Goal: Information Seeking & Learning: Learn about a topic

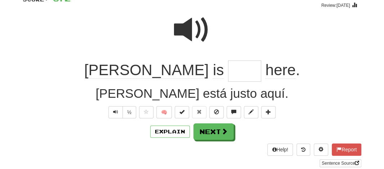
scroll to position [60, 0]
click at [187, 29] on span at bounding box center [192, 30] width 36 height 36
click at [228, 68] on input "text" at bounding box center [244, 71] width 33 height 21
type input "*****"
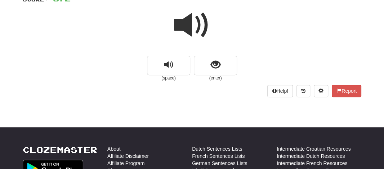
click at [189, 26] on span at bounding box center [192, 25] width 36 height 36
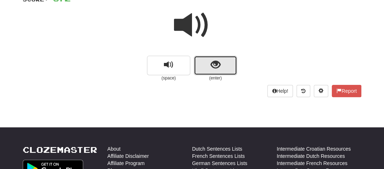
click at [200, 59] on button "show sentence" at bounding box center [215, 65] width 43 height 19
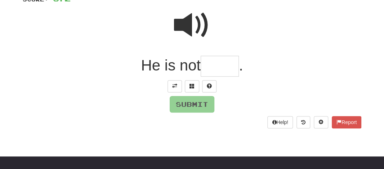
click at [211, 65] on input "text" at bounding box center [220, 66] width 38 height 21
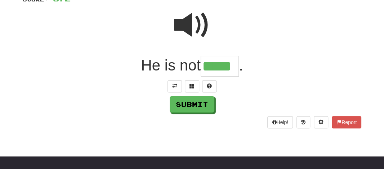
type input "*****"
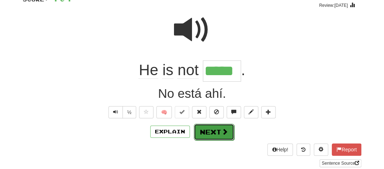
click at [207, 127] on button "Next" at bounding box center [214, 132] width 40 height 17
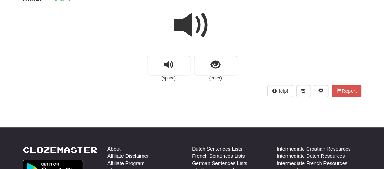
click at [188, 25] on span at bounding box center [192, 25] width 36 height 36
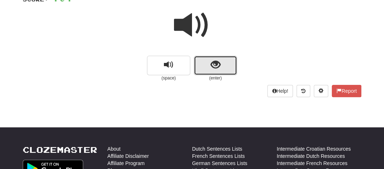
click at [195, 61] on button "show sentence" at bounding box center [215, 65] width 43 height 19
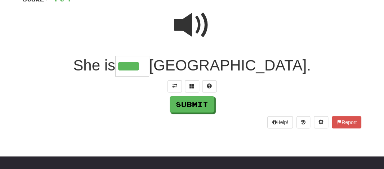
type input "****"
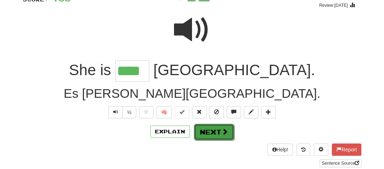
click at [200, 128] on button "Next" at bounding box center [214, 132] width 40 height 17
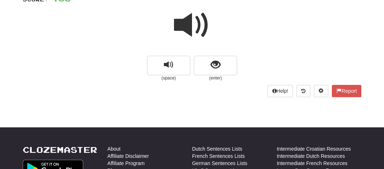
click at [189, 19] on span at bounding box center [192, 25] width 36 height 36
click at [189, 14] on span at bounding box center [192, 25] width 36 height 36
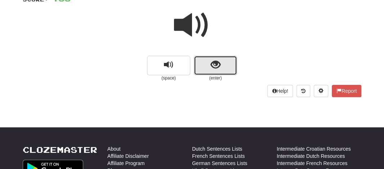
click at [208, 62] on button "show sentence" at bounding box center [215, 65] width 43 height 19
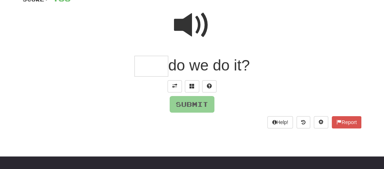
click at [150, 71] on input "text" at bounding box center [151, 66] width 34 height 21
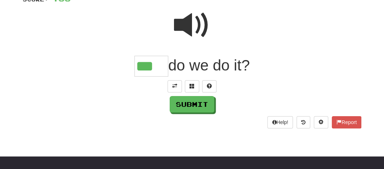
type input "***"
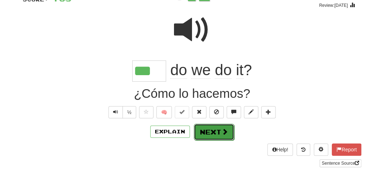
click at [202, 127] on button "Next" at bounding box center [214, 132] width 40 height 17
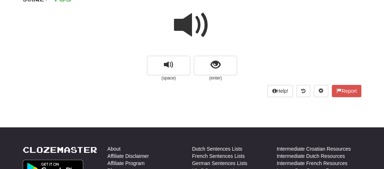
click at [182, 26] on span at bounding box center [192, 25] width 36 height 36
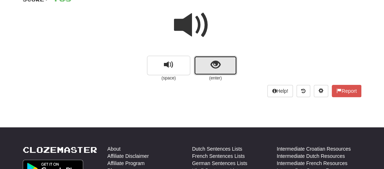
click at [205, 67] on button "show sentence" at bounding box center [215, 65] width 43 height 19
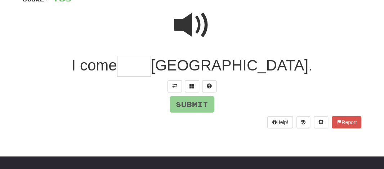
click at [151, 68] on input "text" at bounding box center [134, 66] width 34 height 21
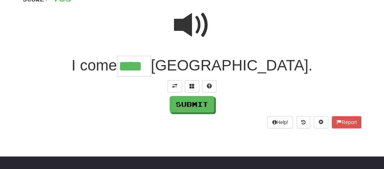
type input "****"
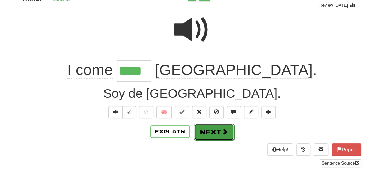
click at [214, 129] on button "Next" at bounding box center [214, 132] width 40 height 17
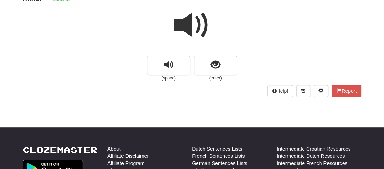
click at [186, 25] on span at bounding box center [192, 25] width 36 height 36
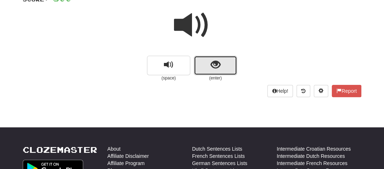
click at [202, 66] on button "show sentence" at bounding box center [215, 65] width 43 height 19
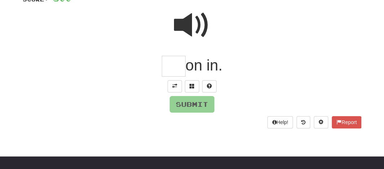
click at [173, 66] on input "text" at bounding box center [174, 66] width 24 height 21
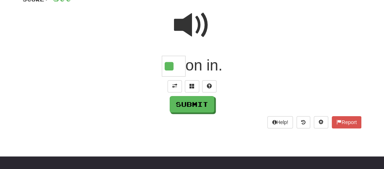
type input "**"
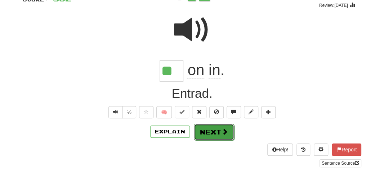
click at [200, 127] on button "Next" at bounding box center [214, 132] width 40 height 17
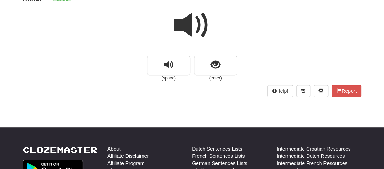
click at [183, 19] on span at bounding box center [192, 25] width 36 height 36
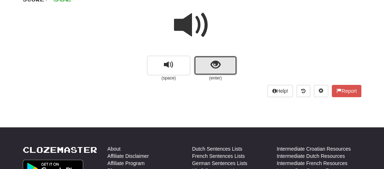
click at [210, 64] on button "show sentence" at bounding box center [215, 65] width 43 height 19
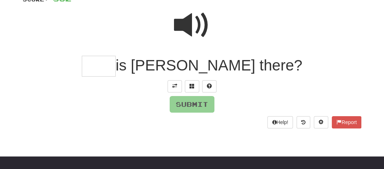
click at [116, 71] on input "text" at bounding box center [99, 66] width 34 height 21
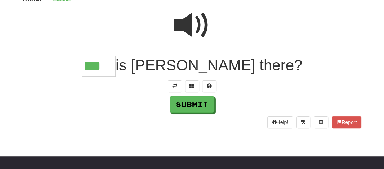
type input "***"
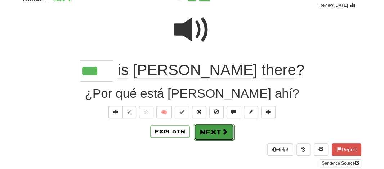
click at [206, 128] on button "Next" at bounding box center [214, 132] width 40 height 17
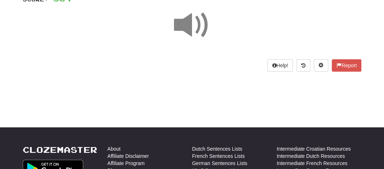
click at [185, 22] on span at bounding box center [192, 25] width 36 height 36
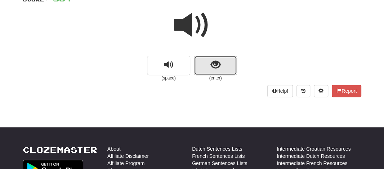
click at [200, 58] on button "show sentence" at bounding box center [215, 65] width 43 height 19
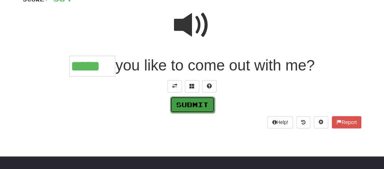
click at [181, 109] on button "Submit" at bounding box center [192, 105] width 45 height 17
type input "*****"
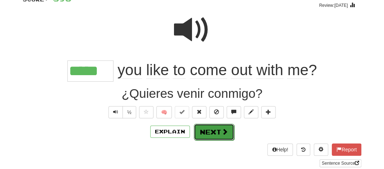
click at [216, 127] on button "Next" at bounding box center [214, 132] width 40 height 17
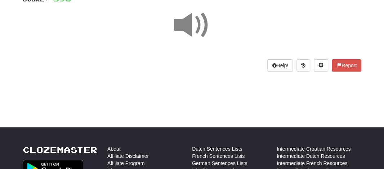
click at [185, 25] on span at bounding box center [192, 25] width 36 height 36
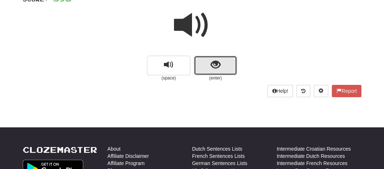
click at [209, 64] on button "show sentence" at bounding box center [215, 65] width 43 height 19
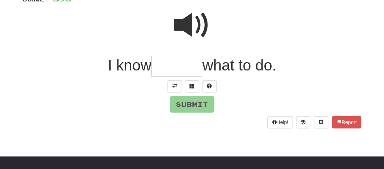
click at [157, 62] on input "text" at bounding box center [176, 66] width 51 height 21
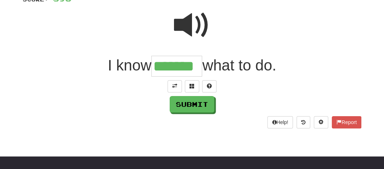
type input "*******"
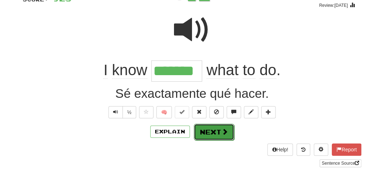
click at [198, 131] on button "Next" at bounding box center [214, 132] width 40 height 17
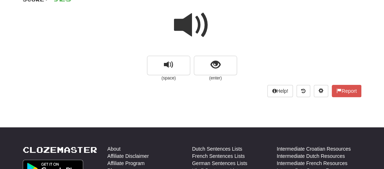
click at [178, 13] on span at bounding box center [192, 25] width 36 height 36
click at [181, 19] on span at bounding box center [192, 25] width 36 height 36
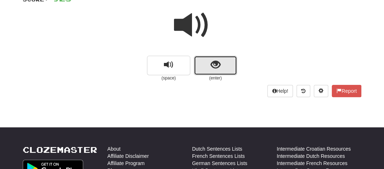
click at [211, 66] on span "show sentence" at bounding box center [216, 65] width 10 height 10
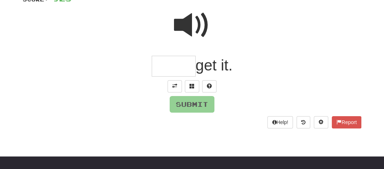
click at [167, 68] on input "text" at bounding box center [174, 66] width 44 height 21
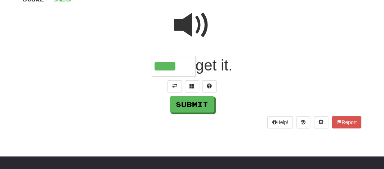
type input "****"
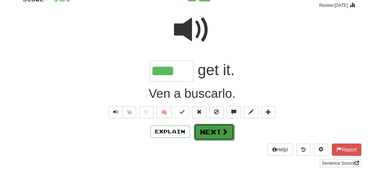
click at [200, 132] on button "Next" at bounding box center [214, 132] width 40 height 17
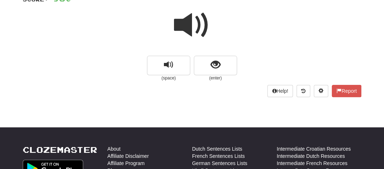
click at [184, 28] on span at bounding box center [192, 25] width 36 height 36
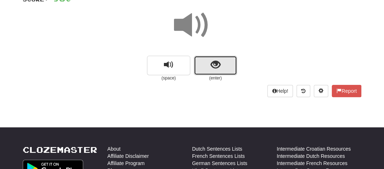
click at [202, 61] on button "show sentence" at bounding box center [215, 65] width 43 height 19
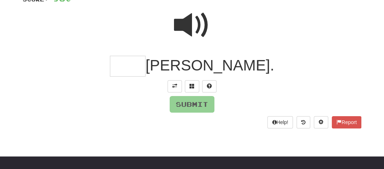
click at [146, 70] on input "text" at bounding box center [128, 66] width 36 height 21
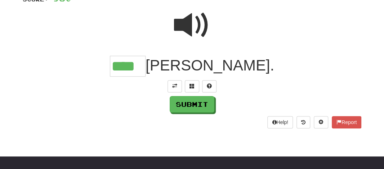
type input "****"
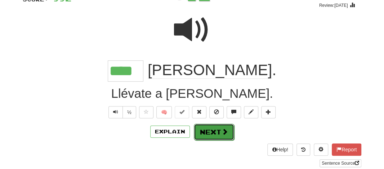
click at [200, 127] on button "Next" at bounding box center [214, 132] width 40 height 17
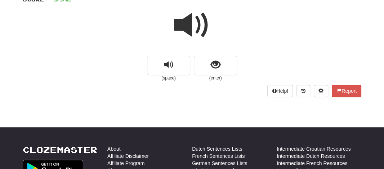
click at [182, 22] on span at bounding box center [192, 25] width 36 height 36
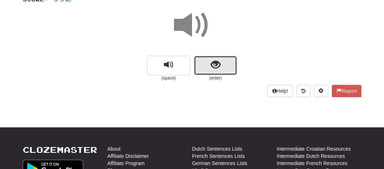
click at [209, 65] on button "show sentence" at bounding box center [215, 65] width 43 height 19
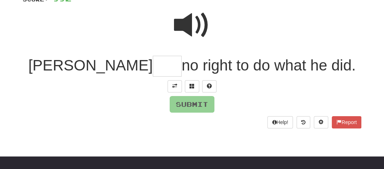
click at [153, 71] on input "text" at bounding box center [167, 66] width 29 height 21
click at [187, 19] on span at bounding box center [192, 25] width 36 height 36
click at [153, 68] on input "text" at bounding box center [167, 66] width 29 height 21
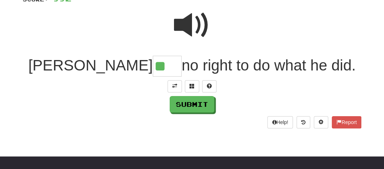
click at [200, 19] on span at bounding box center [192, 25] width 36 height 36
click at [153, 62] on input "**" at bounding box center [167, 66] width 29 height 21
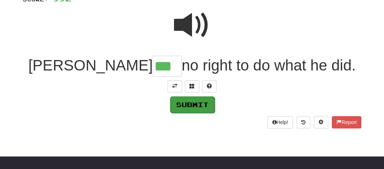
type input "***"
click at [188, 104] on button "Submit" at bounding box center [192, 105] width 45 height 17
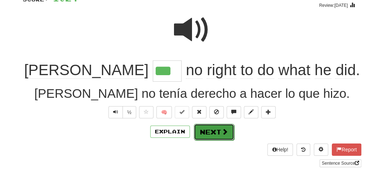
click at [202, 127] on button "Next" at bounding box center [214, 132] width 40 height 17
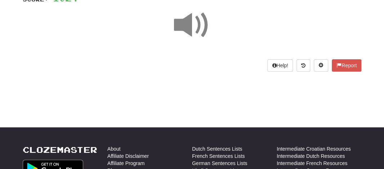
click at [178, 16] on span at bounding box center [192, 25] width 36 height 36
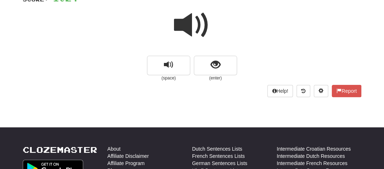
click at [178, 16] on span at bounding box center [192, 25] width 36 height 36
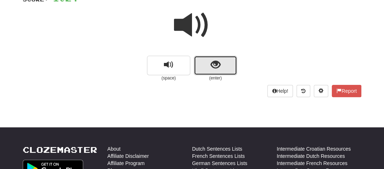
click at [205, 61] on button "show sentence" at bounding box center [215, 65] width 43 height 19
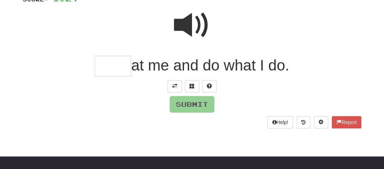
click at [106, 71] on input "text" at bounding box center [113, 66] width 36 height 21
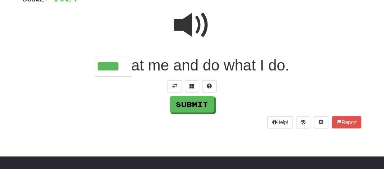
type input "****"
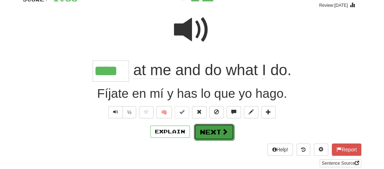
click at [209, 124] on button "Next" at bounding box center [214, 132] width 40 height 17
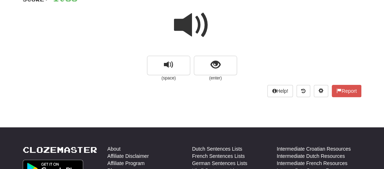
click at [185, 31] on span at bounding box center [192, 25] width 36 height 36
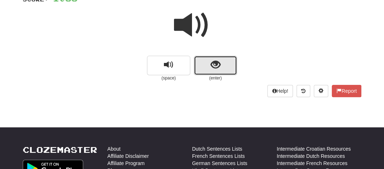
click at [223, 72] on button "show sentence" at bounding box center [215, 65] width 43 height 19
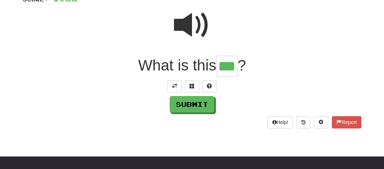
type input "***"
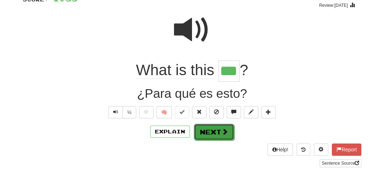
click at [206, 129] on button "Next" at bounding box center [214, 132] width 40 height 17
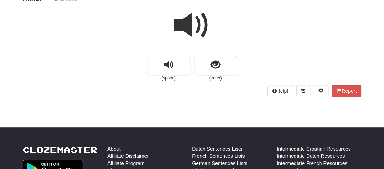
click at [187, 32] on span at bounding box center [192, 25] width 36 height 36
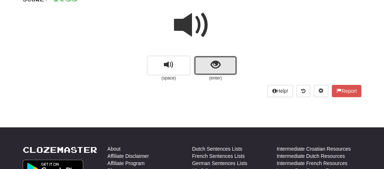
click at [203, 64] on button "show sentence" at bounding box center [215, 65] width 43 height 19
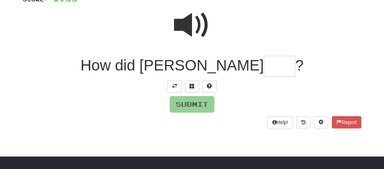
click at [264, 71] on input "text" at bounding box center [279, 66] width 31 height 21
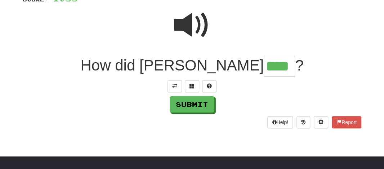
type input "****"
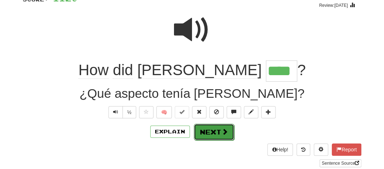
click at [199, 128] on button "Next" at bounding box center [214, 132] width 40 height 17
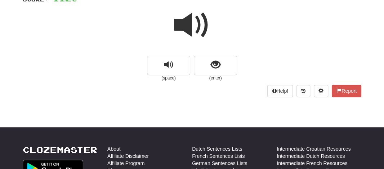
click at [191, 23] on span at bounding box center [192, 25] width 36 height 36
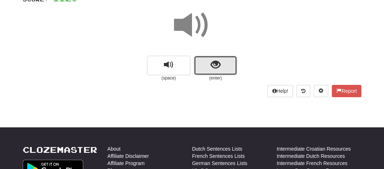
click at [202, 65] on button "show sentence" at bounding box center [215, 65] width 43 height 19
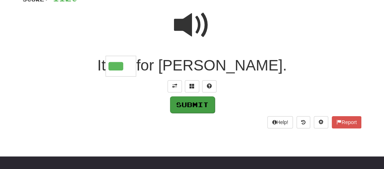
type input "***"
click at [192, 104] on button "Submit" at bounding box center [192, 105] width 45 height 17
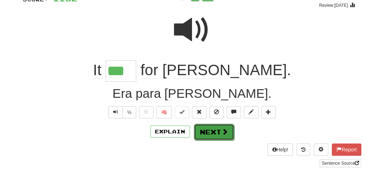
click at [202, 127] on button "Next" at bounding box center [214, 132] width 40 height 17
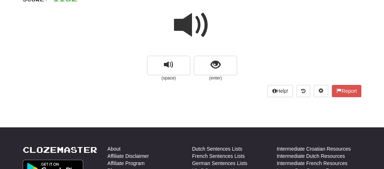
click at [189, 19] on span at bounding box center [192, 25] width 36 height 36
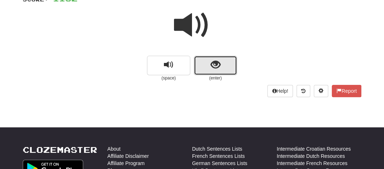
click at [198, 66] on button "show sentence" at bounding box center [215, 65] width 43 height 19
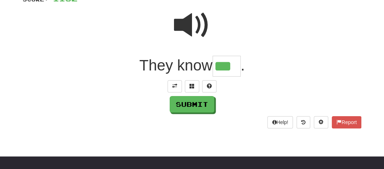
type input "***"
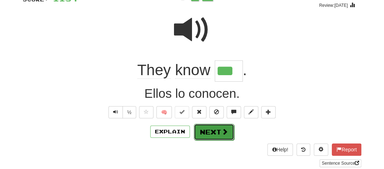
click at [210, 136] on button "Next" at bounding box center [214, 132] width 40 height 17
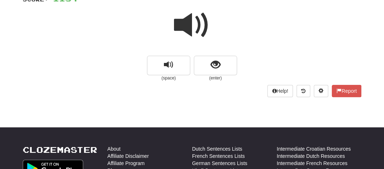
click at [192, 24] on span at bounding box center [192, 25] width 36 height 36
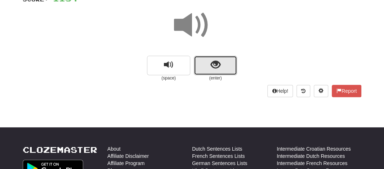
click at [197, 62] on button "show sentence" at bounding box center [215, 65] width 43 height 19
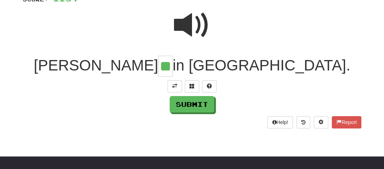
type input "**"
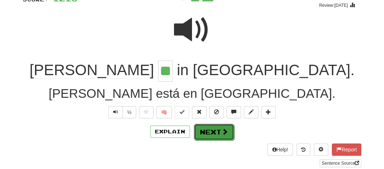
click at [204, 133] on button "Next" at bounding box center [214, 132] width 40 height 17
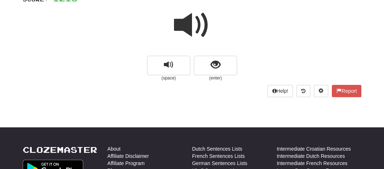
click at [189, 27] on span at bounding box center [192, 25] width 36 height 36
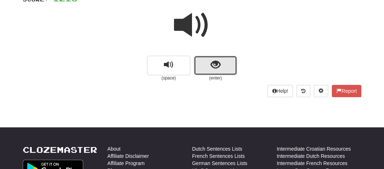
click at [203, 68] on button "show sentence" at bounding box center [215, 65] width 43 height 19
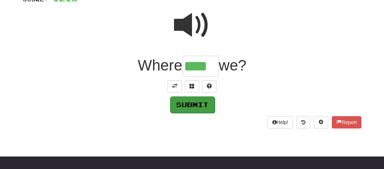
type input "****"
click at [193, 106] on button "Submit" at bounding box center [192, 105] width 45 height 17
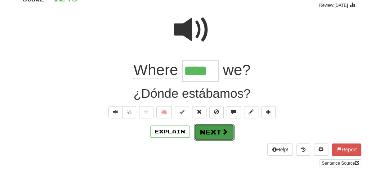
click at [204, 132] on button "Next" at bounding box center [214, 132] width 40 height 17
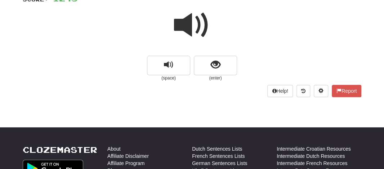
click at [189, 27] on span at bounding box center [192, 25] width 36 height 36
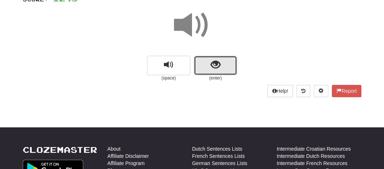
click at [204, 64] on button "show sentence" at bounding box center [215, 65] width 43 height 19
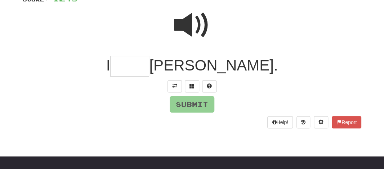
click at [149, 69] on input "text" at bounding box center [129, 66] width 39 height 21
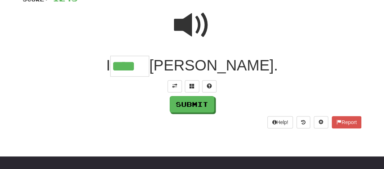
type input "****"
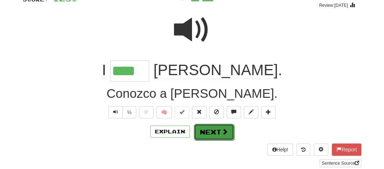
click at [204, 130] on button "Next" at bounding box center [214, 132] width 40 height 17
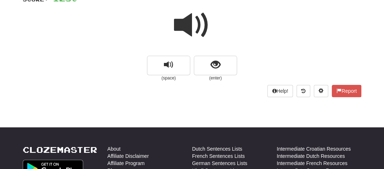
click at [189, 27] on span at bounding box center [192, 25] width 36 height 36
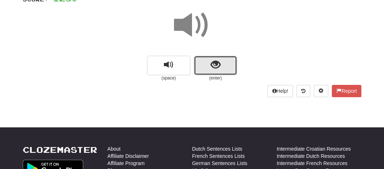
click at [205, 66] on button "show sentence" at bounding box center [215, 65] width 43 height 19
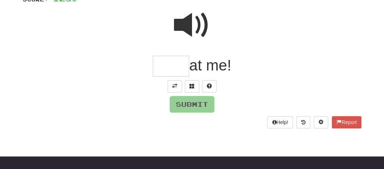
click at [177, 62] on input "text" at bounding box center [171, 66] width 36 height 21
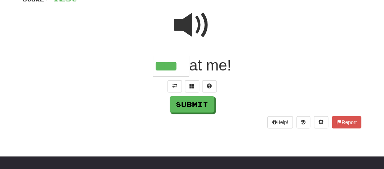
type input "****"
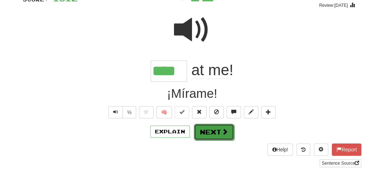
click at [206, 136] on button "Next" at bounding box center [214, 132] width 40 height 17
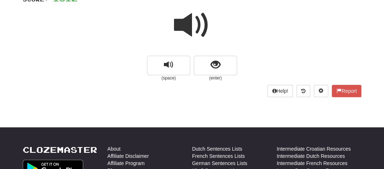
click at [186, 20] on span at bounding box center [192, 25] width 36 height 36
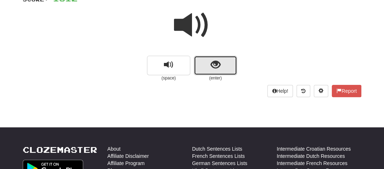
click at [203, 67] on button "show sentence" at bounding box center [215, 65] width 43 height 19
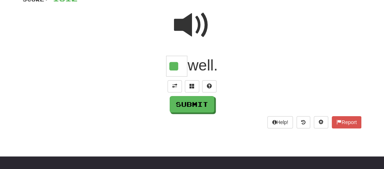
type input "**"
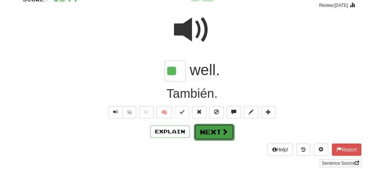
click at [209, 133] on button "Next" at bounding box center [214, 132] width 40 height 17
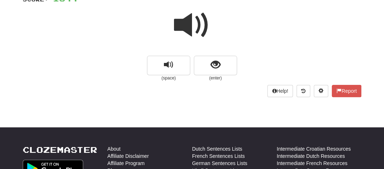
click at [184, 23] on span at bounding box center [192, 25] width 36 height 36
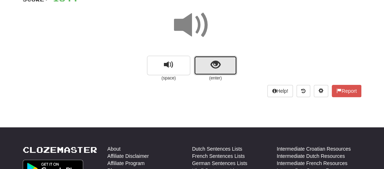
click at [201, 63] on button "show sentence" at bounding box center [215, 65] width 43 height 19
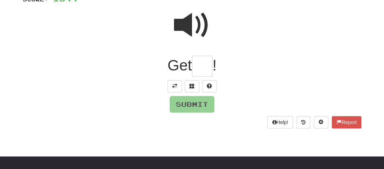
click at [201, 63] on input "text" at bounding box center [202, 66] width 21 height 21
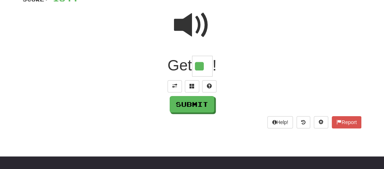
type input "**"
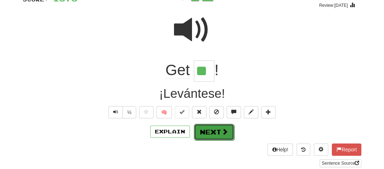
click at [211, 127] on button "Next" at bounding box center [214, 132] width 40 height 17
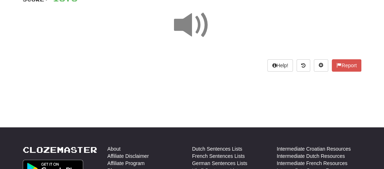
click at [186, 18] on span at bounding box center [192, 25] width 36 height 36
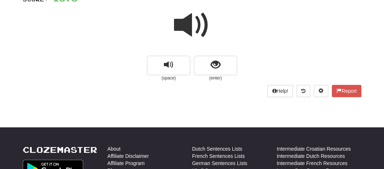
click at [186, 18] on span at bounding box center [192, 25] width 36 height 36
click at [177, 18] on span at bounding box center [192, 25] width 36 height 36
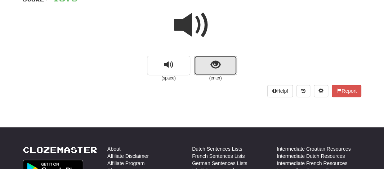
click at [204, 58] on button "show sentence" at bounding box center [215, 65] width 43 height 19
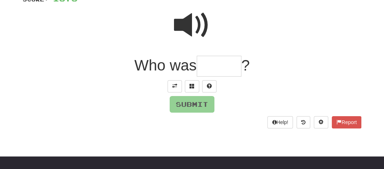
click at [211, 68] on input "text" at bounding box center [219, 66] width 45 height 21
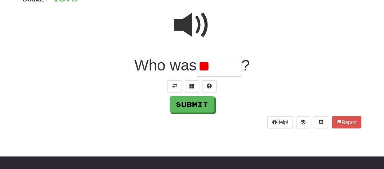
type input "*"
type input "*****"
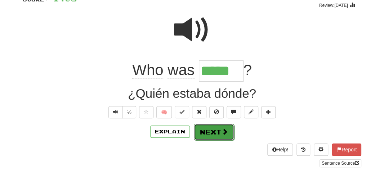
click at [213, 131] on button "Next" at bounding box center [214, 132] width 40 height 17
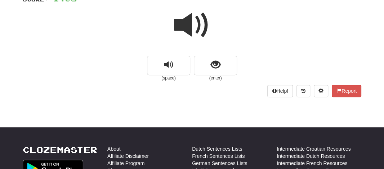
click at [180, 27] on span at bounding box center [192, 25] width 36 height 36
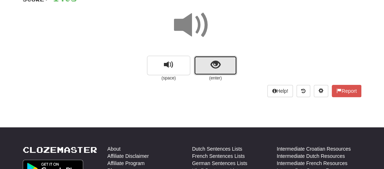
click at [203, 68] on button "show sentence" at bounding box center [215, 65] width 43 height 19
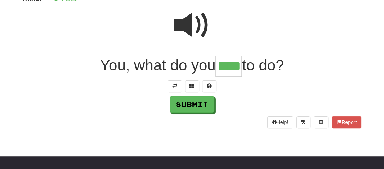
type input "****"
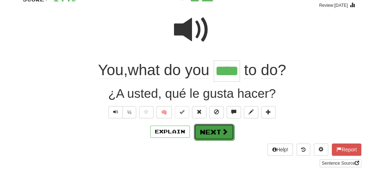
click at [197, 134] on button "Next" at bounding box center [214, 132] width 40 height 17
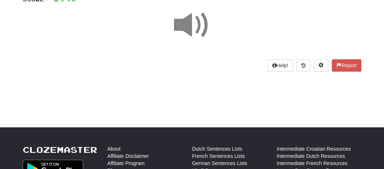
click at [190, 25] on span at bounding box center [192, 25] width 36 height 36
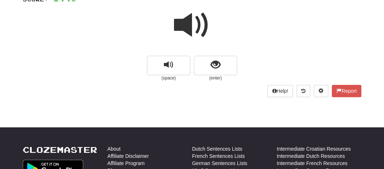
click at [190, 25] on span at bounding box center [192, 25] width 36 height 36
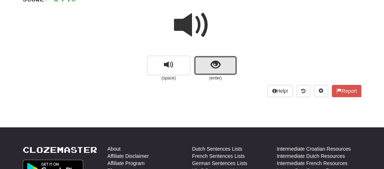
click at [204, 65] on button "show sentence" at bounding box center [215, 65] width 43 height 19
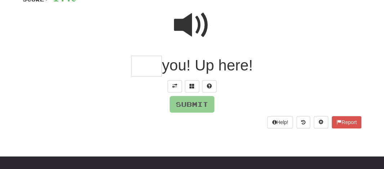
click at [145, 69] on input "text" at bounding box center [146, 66] width 31 height 21
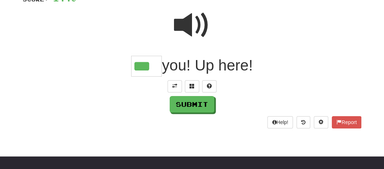
type input "***"
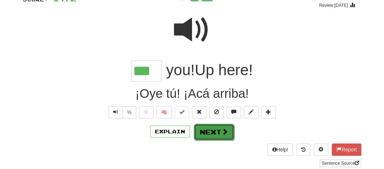
click at [209, 132] on button "Next" at bounding box center [214, 132] width 40 height 17
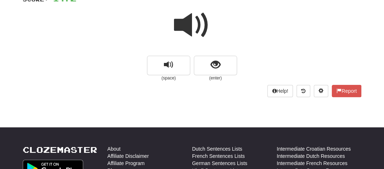
click at [187, 28] on span at bounding box center [192, 25] width 36 height 36
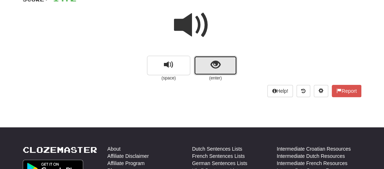
click at [209, 61] on button "show sentence" at bounding box center [215, 65] width 43 height 19
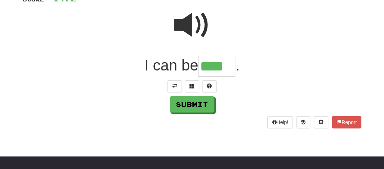
type input "****"
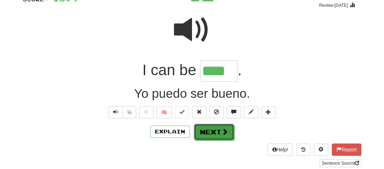
click at [224, 134] on span at bounding box center [225, 132] width 6 height 6
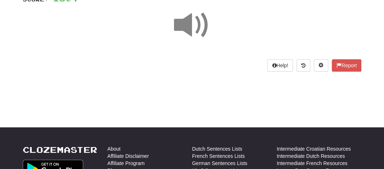
click at [194, 30] on span at bounding box center [192, 25] width 36 height 36
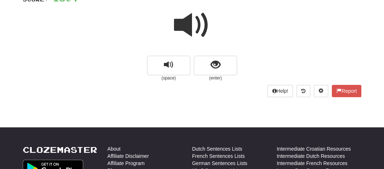
click at [189, 28] on span at bounding box center [192, 25] width 36 height 36
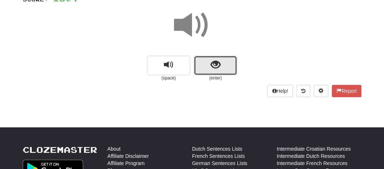
click at [198, 67] on button "show sentence" at bounding box center [215, 65] width 43 height 19
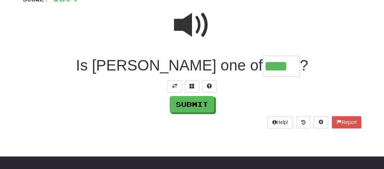
type input "****"
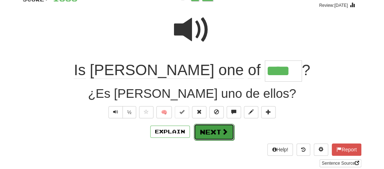
click at [205, 133] on button "Next" at bounding box center [214, 132] width 40 height 17
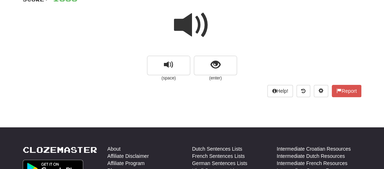
click at [196, 23] on span at bounding box center [192, 25] width 36 height 36
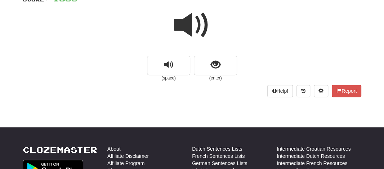
click at [196, 23] on span at bounding box center [192, 25] width 36 height 36
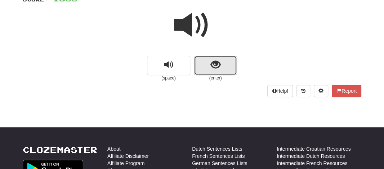
click at [200, 65] on button "show sentence" at bounding box center [215, 65] width 43 height 19
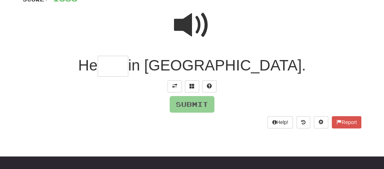
click at [128, 65] on input "text" at bounding box center [113, 66] width 31 height 21
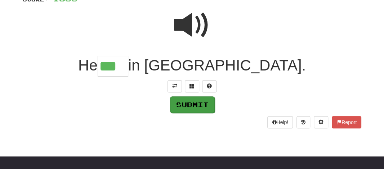
type input "***"
click at [180, 107] on button "Submit" at bounding box center [192, 105] width 45 height 17
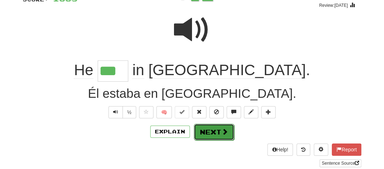
click at [203, 132] on button "Next" at bounding box center [214, 132] width 40 height 17
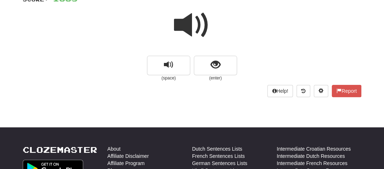
click at [189, 25] on span at bounding box center [192, 25] width 36 height 36
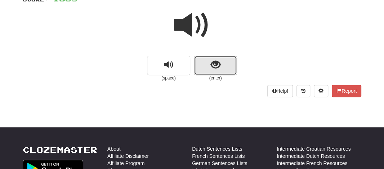
click at [203, 65] on button "show sentence" at bounding box center [215, 65] width 43 height 19
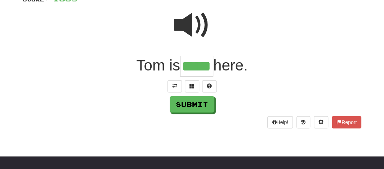
type input "*****"
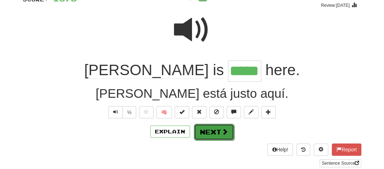
click at [202, 136] on button "Next" at bounding box center [214, 132] width 40 height 17
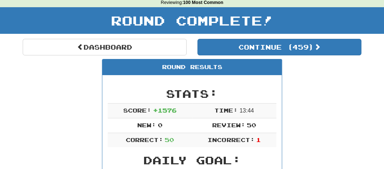
scroll to position [0, 0]
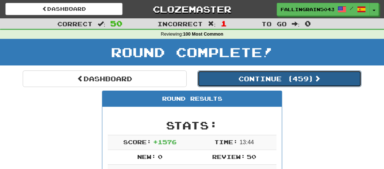
click at [261, 82] on button "Continue ( 459 )" at bounding box center [280, 79] width 164 height 17
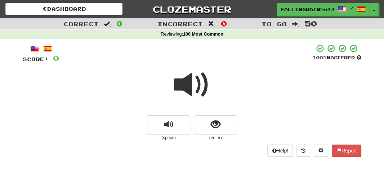
click at [196, 84] on span at bounding box center [192, 85] width 36 height 36
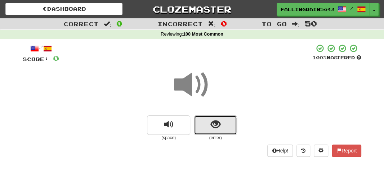
click at [204, 125] on button "show sentence" at bounding box center [215, 125] width 43 height 19
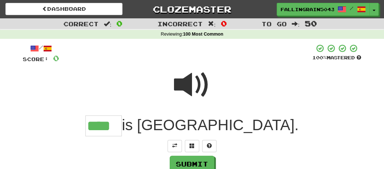
type input "****"
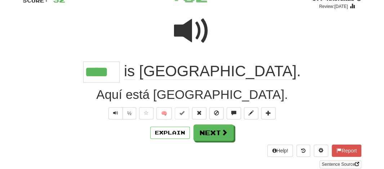
scroll to position [60, 0]
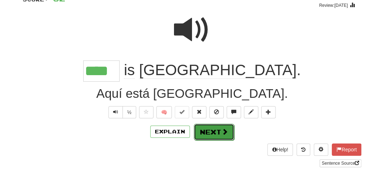
click at [215, 125] on button "Next" at bounding box center [214, 132] width 40 height 17
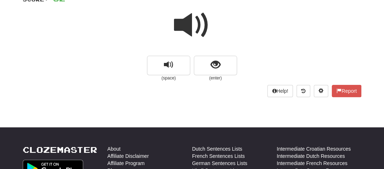
click at [182, 22] on span at bounding box center [192, 25] width 36 height 36
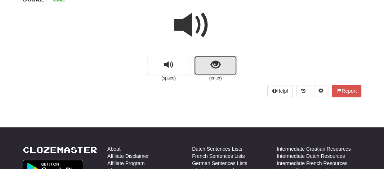
click at [204, 61] on button "show sentence" at bounding box center [215, 65] width 43 height 19
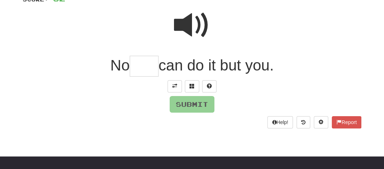
click at [144, 70] on input "text" at bounding box center [144, 66] width 29 height 21
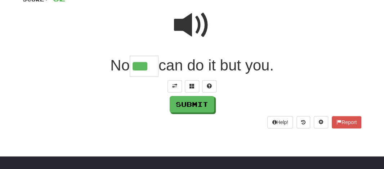
type input "***"
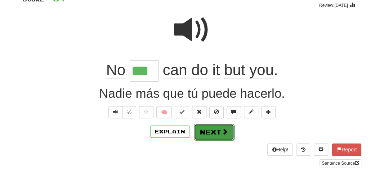
click at [203, 131] on button "Next" at bounding box center [214, 132] width 40 height 17
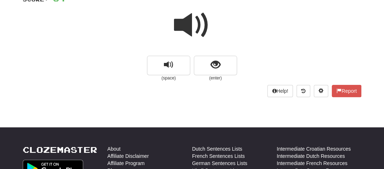
click at [190, 31] on span at bounding box center [192, 25] width 36 height 36
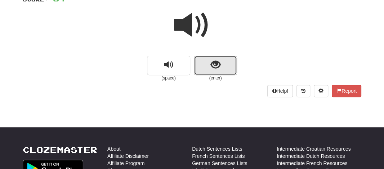
click at [200, 62] on button "show sentence" at bounding box center [215, 65] width 43 height 19
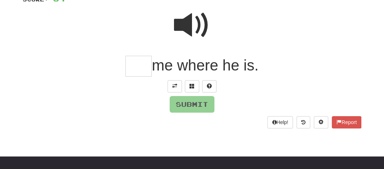
click at [137, 73] on input "text" at bounding box center [138, 66] width 26 height 21
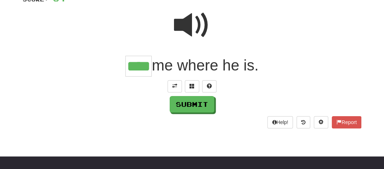
type input "****"
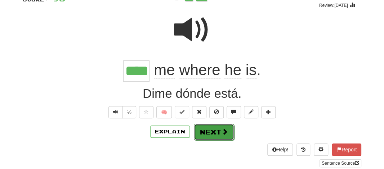
click at [209, 133] on button "Next" at bounding box center [214, 132] width 40 height 17
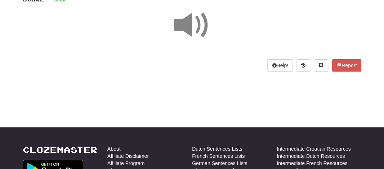
click at [183, 25] on span at bounding box center [192, 25] width 36 height 36
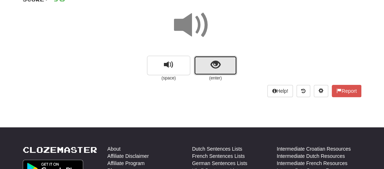
click at [202, 68] on button "show sentence" at bounding box center [215, 65] width 43 height 19
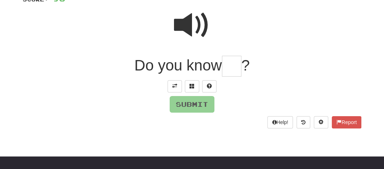
click at [233, 67] on input "text" at bounding box center [231, 66] width 19 height 21
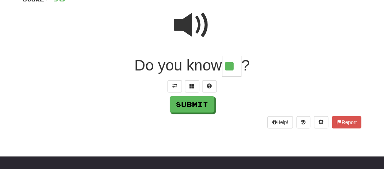
type input "**"
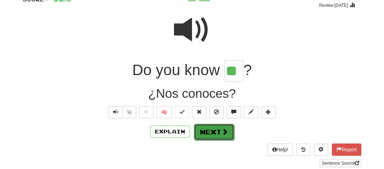
click at [216, 134] on button "Next" at bounding box center [214, 132] width 40 height 17
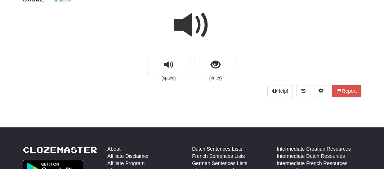
click at [180, 19] on span at bounding box center [192, 25] width 36 height 36
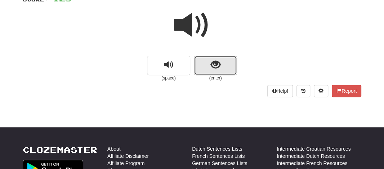
click at [208, 69] on button "show sentence" at bounding box center [215, 65] width 43 height 19
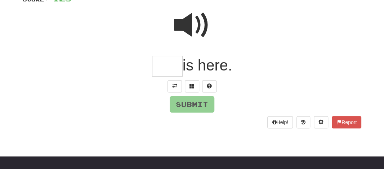
click at [167, 61] on input "text" at bounding box center [167, 66] width 31 height 21
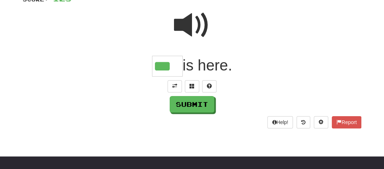
type input "***"
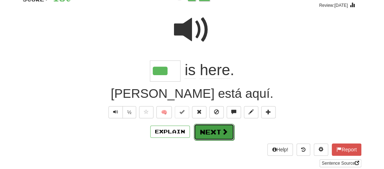
click at [203, 133] on button "Next" at bounding box center [214, 132] width 40 height 17
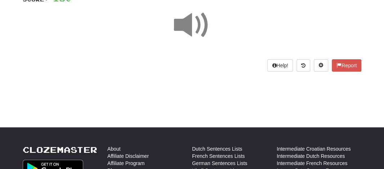
click at [193, 25] on span at bounding box center [192, 25] width 36 height 36
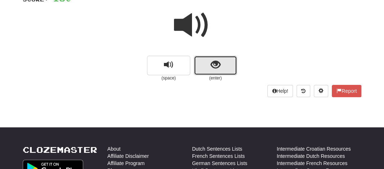
click at [199, 65] on button "show sentence" at bounding box center [215, 65] width 43 height 19
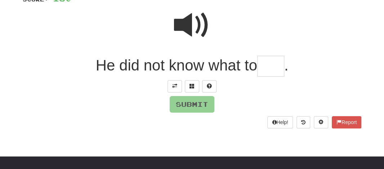
click at [264, 73] on input "text" at bounding box center [270, 66] width 27 height 21
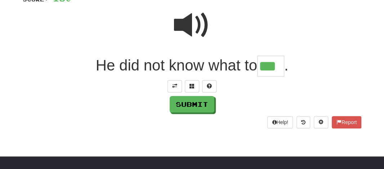
type input "***"
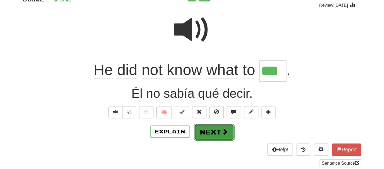
click at [207, 127] on button "Next" at bounding box center [214, 132] width 40 height 17
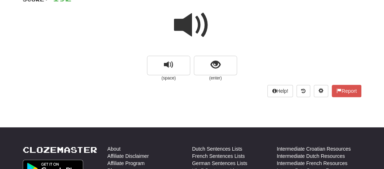
click at [185, 34] on span at bounding box center [192, 25] width 36 height 36
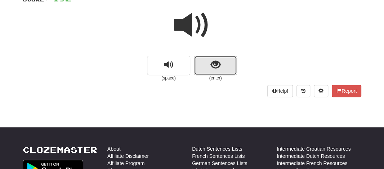
click at [203, 62] on button "show sentence" at bounding box center [215, 65] width 43 height 19
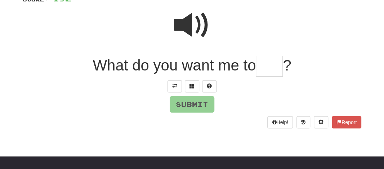
click at [266, 66] on input "text" at bounding box center [269, 66] width 27 height 21
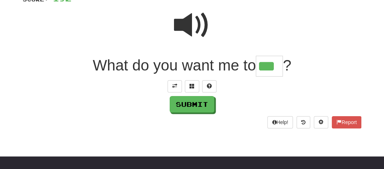
type input "***"
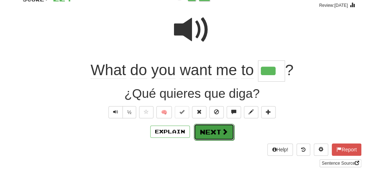
click at [219, 132] on button "Next" at bounding box center [214, 132] width 40 height 17
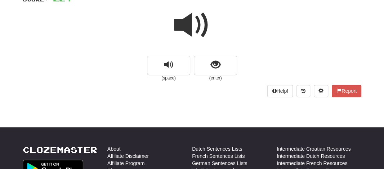
click at [192, 30] on span at bounding box center [192, 25] width 36 height 36
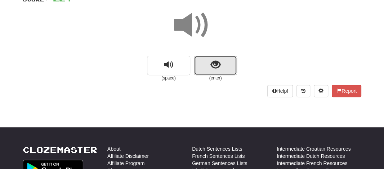
click at [200, 61] on button "show sentence" at bounding box center [215, 65] width 43 height 19
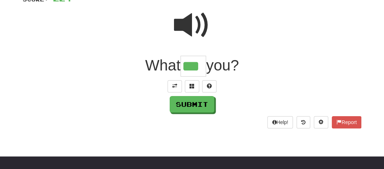
type input "***"
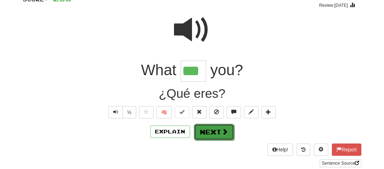
click at [206, 133] on button "Next" at bounding box center [214, 132] width 40 height 17
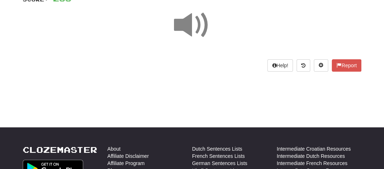
click at [183, 30] on span at bounding box center [192, 25] width 36 height 36
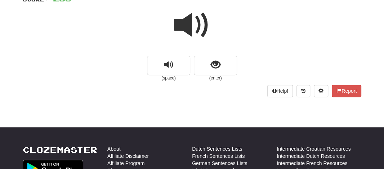
click at [183, 30] on span at bounding box center [192, 25] width 36 height 36
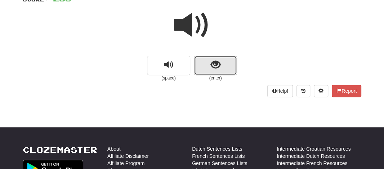
click at [204, 63] on button "show sentence" at bounding box center [215, 65] width 43 height 19
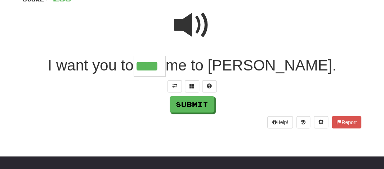
type input "****"
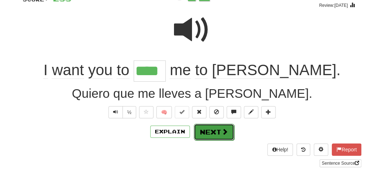
click at [204, 133] on button "Next" at bounding box center [214, 132] width 40 height 17
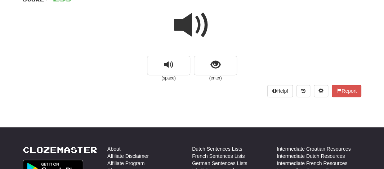
click at [190, 29] on span at bounding box center [192, 25] width 36 height 36
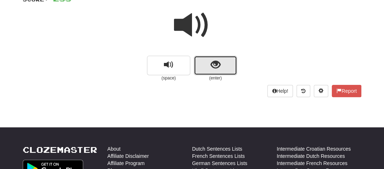
click at [213, 67] on span "show sentence" at bounding box center [216, 65] width 10 height 10
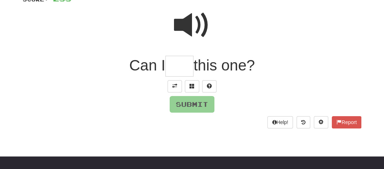
click at [190, 65] on input "text" at bounding box center [179, 66] width 28 height 21
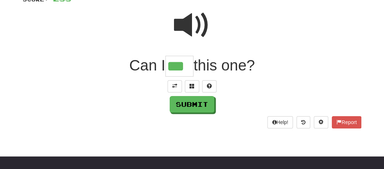
type input "***"
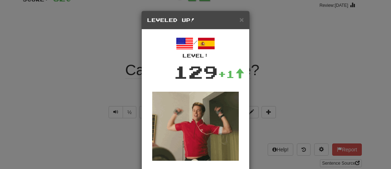
click at [254, 48] on div "× Leveled Up! / Level: 129 +1 Tell the world! Share Tweet Post Close" at bounding box center [195, 84] width 391 height 169
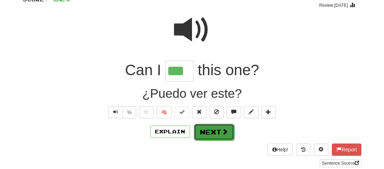
click at [206, 128] on button "Next" at bounding box center [214, 132] width 40 height 17
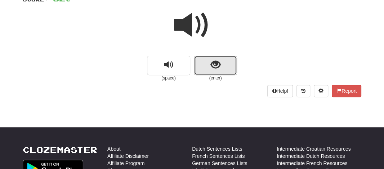
click at [208, 70] on button "show sentence" at bounding box center [215, 65] width 43 height 19
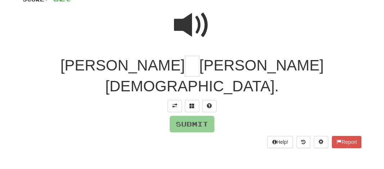
click at [185, 64] on input "text" at bounding box center [192, 66] width 14 height 21
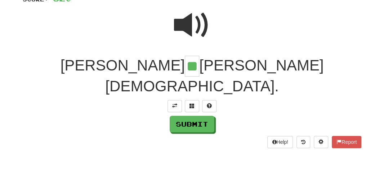
type input "**"
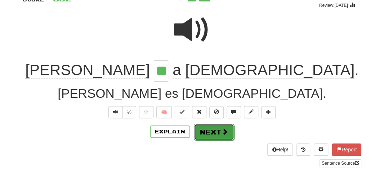
click at [209, 133] on button "Next" at bounding box center [214, 132] width 40 height 17
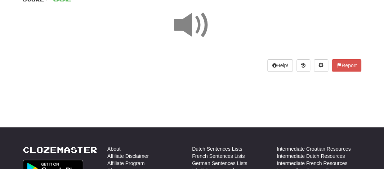
click at [180, 28] on span at bounding box center [192, 25] width 36 height 36
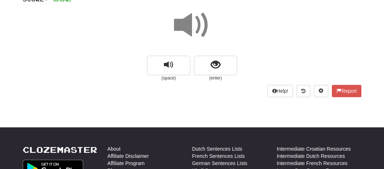
click at [180, 28] on span at bounding box center [192, 25] width 36 height 36
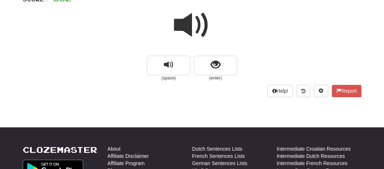
click at [180, 28] on span at bounding box center [192, 25] width 36 height 36
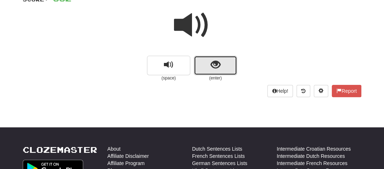
click at [209, 67] on button "show sentence" at bounding box center [215, 65] width 43 height 19
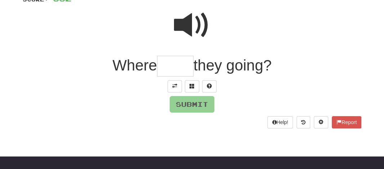
click at [173, 64] on input "text" at bounding box center [175, 66] width 36 height 21
click at [184, 30] on span at bounding box center [192, 25] width 36 height 36
click at [161, 51] on div at bounding box center [192, 30] width 339 height 52
click at [162, 75] on input "text" at bounding box center [175, 66] width 36 height 21
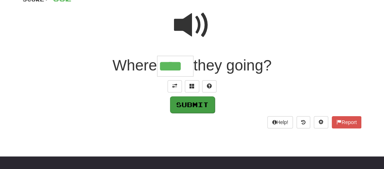
type input "****"
click at [176, 102] on button "Submit" at bounding box center [192, 105] width 45 height 17
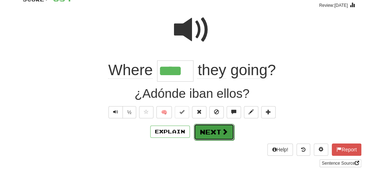
click at [200, 138] on button "Next" at bounding box center [214, 132] width 40 height 17
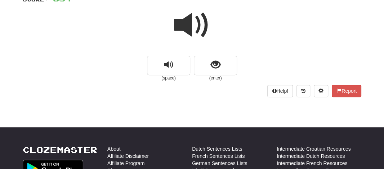
click at [187, 21] on span at bounding box center [192, 25] width 36 height 36
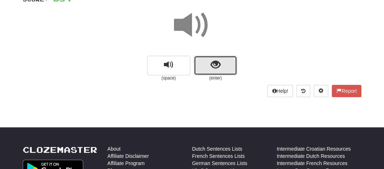
click at [199, 61] on button "show sentence" at bounding box center [215, 65] width 43 height 19
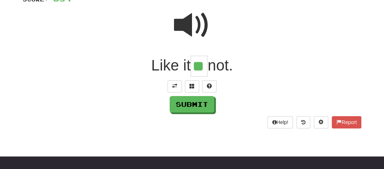
type input "**"
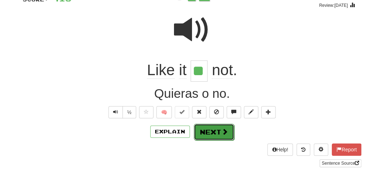
click at [206, 128] on button "Next" at bounding box center [214, 132] width 40 height 17
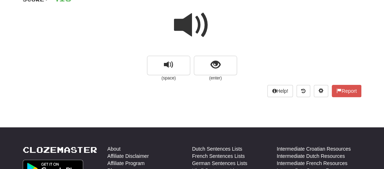
click at [182, 32] on span at bounding box center [192, 25] width 36 height 36
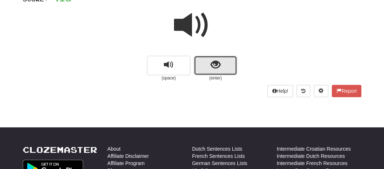
drag, startPoint x: 182, startPoint y: 32, endPoint x: 204, endPoint y: 71, distance: 44.2
click at [204, 71] on button "show sentence" at bounding box center [215, 65] width 43 height 19
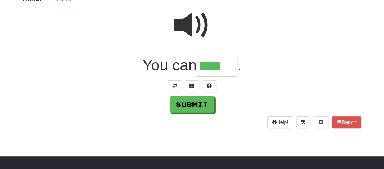
type input "****"
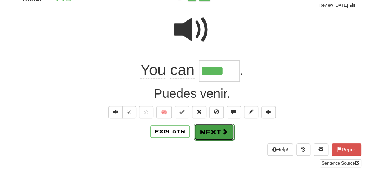
click at [212, 131] on button "Next" at bounding box center [214, 132] width 40 height 17
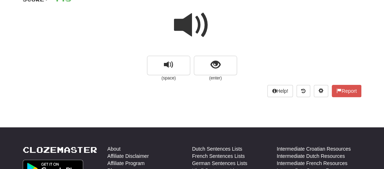
click at [195, 23] on span at bounding box center [192, 25] width 36 height 36
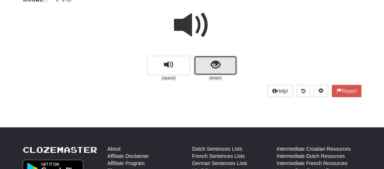
click at [209, 62] on button "show sentence" at bounding box center [215, 65] width 43 height 19
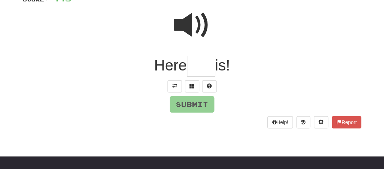
click at [202, 75] on input "text" at bounding box center [201, 66] width 28 height 21
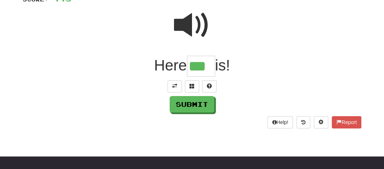
type input "***"
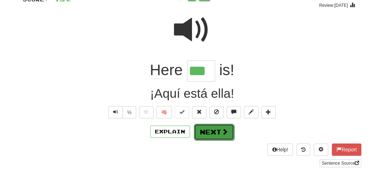
click at [202, 128] on button "Next" at bounding box center [214, 132] width 40 height 17
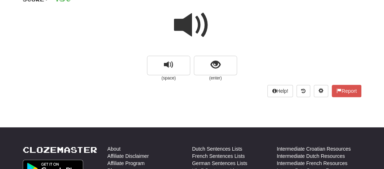
click at [189, 22] on span at bounding box center [192, 25] width 36 height 36
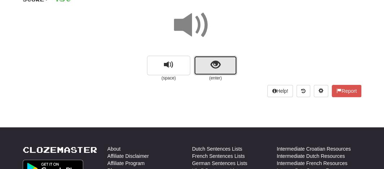
click at [202, 59] on button "show sentence" at bounding box center [215, 65] width 43 height 19
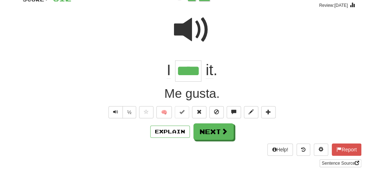
type input "*"
type input "****"
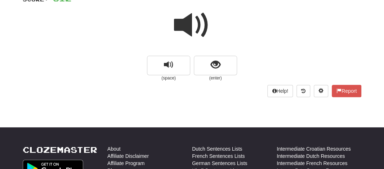
click at [194, 20] on span at bounding box center [192, 25] width 36 height 36
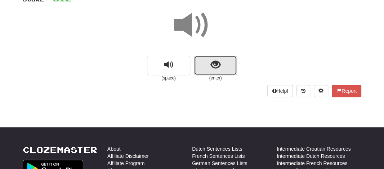
click at [199, 60] on button "show sentence" at bounding box center [215, 65] width 43 height 19
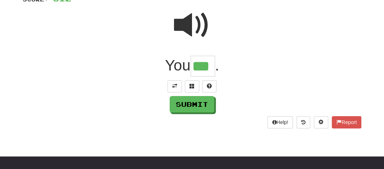
type input "***"
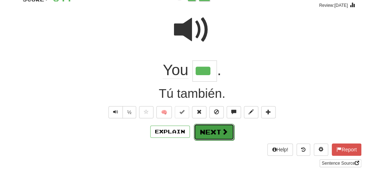
click at [204, 129] on button "Next" at bounding box center [214, 132] width 40 height 17
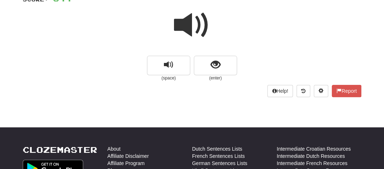
click at [191, 19] on span at bounding box center [192, 25] width 36 height 36
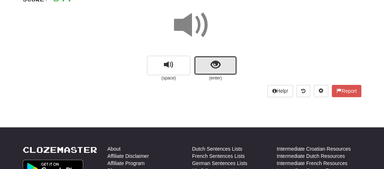
click at [202, 64] on button "show sentence" at bounding box center [215, 65] width 43 height 19
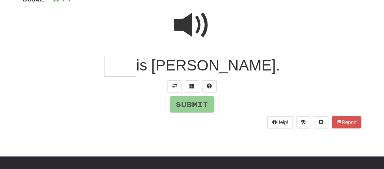
click at [136, 66] on input "text" at bounding box center [120, 66] width 32 height 21
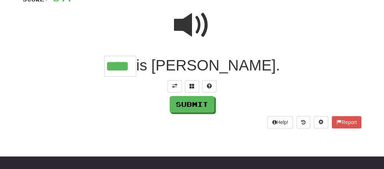
type input "****"
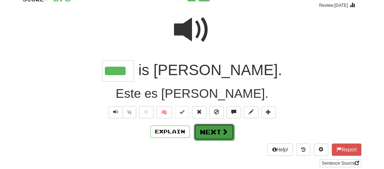
click at [207, 132] on button "Next" at bounding box center [214, 132] width 40 height 17
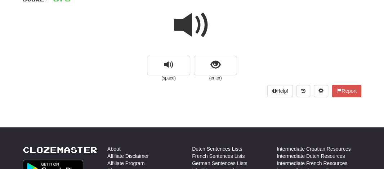
click at [187, 19] on span at bounding box center [192, 25] width 36 height 36
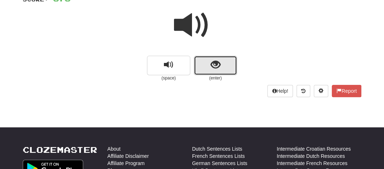
click at [204, 63] on button "show sentence" at bounding box center [215, 65] width 43 height 19
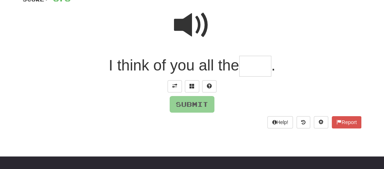
click at [184, 23] on span at bounding box center [192, 25] width 36 height 36
click at [251, 71] on input "text" at bounding box center [255, 66] width 32 height 21
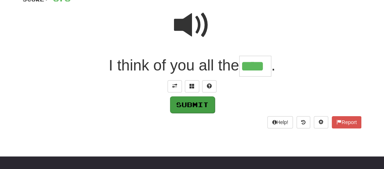
type input "****"
click at [190, 99] on button "Submit" at bounding box center [192, 105] width 45 height 17
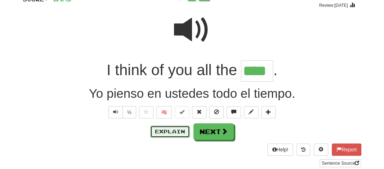
click at [178, 132] on button "Explain" at bounding box center [170, 132] width 40 height 12
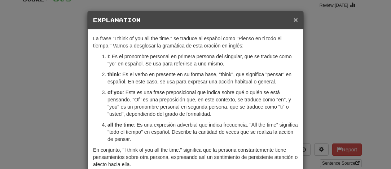
click at [293, 19] on span "×" at bounding box center [295, 20] width 4 height 8
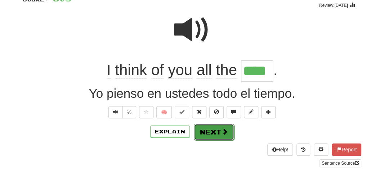
click at [209, 134] on button "Next" at bounding box center [214, 132] width 40 height 17
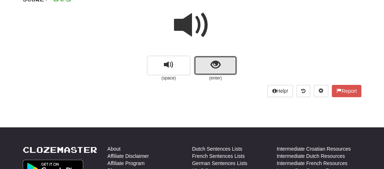
click at [205, 59] on button "show sentence" at bounding box center [215, 65] width 43 height 19
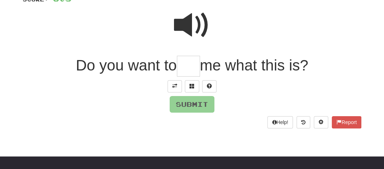
click at [194, 67] on input "text" at bounding box center [188, 66] width 23 height 21
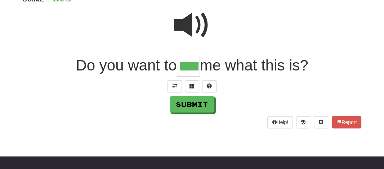
type input "****"
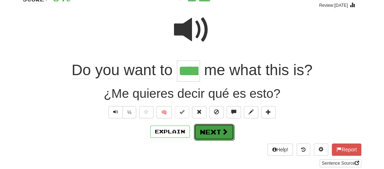
click at [199, 127] on button "Next" at bounding box center [214, 132] width 40 height 17
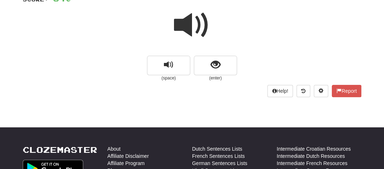
click at [195, 22] on span at bounding box center [192, 25] width 36 height 36
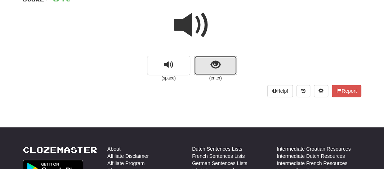
click at [214, 60] on span "show sentence" at bounding box center [216, 65] width 10 height 10
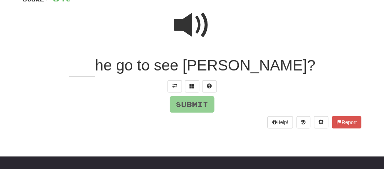
click at [95, 68] on input "text" at bounding box center [82, 66] width 26 height 21
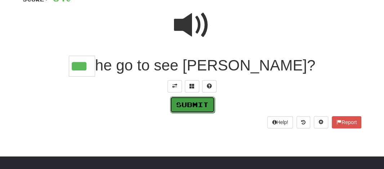
click at [178, 104] on button "Submit" at bounding box center [192, 105] width 45 height 17
type input "***"
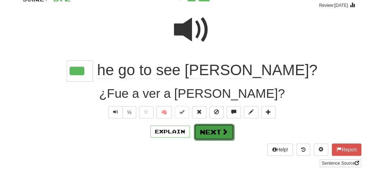
click at [211, 128] on button "Next" at bounding box center [214, 132] width 40 height 17
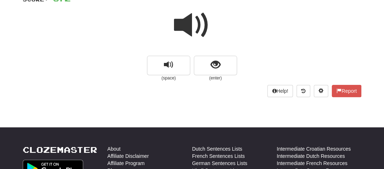
click at [191, 23] on span at bounding box center [192, 25] width 36 height 36
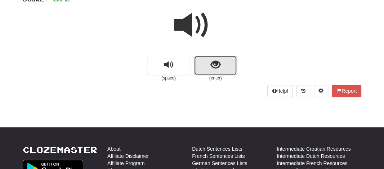
click at [200, 62] on button "show sentence" at bounding box center [215, 65] width 43 height 19
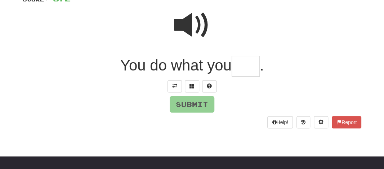
click at [246, 71] on input "text" at bounding box center [246, 66] width 28 height 21
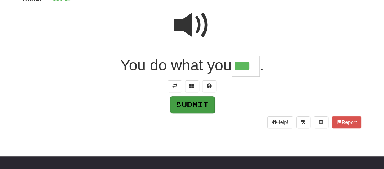
type input "***"
click at [194, 103] on button "Submit" at bounding box center [192, 105] width 45 height 17
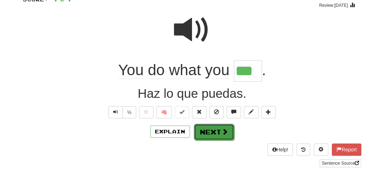
click at [212, 124] on button "Next" at bounding box center [214, 132] width 40 height 17
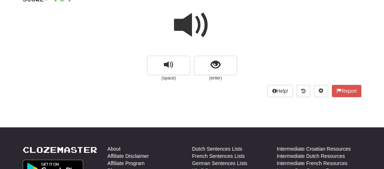
click at [187, 23] on span at bounding box center [192, 25] width 36 height 36
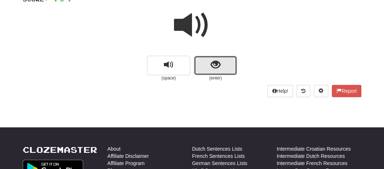
click at [204, 69] on button "show sentence" at bounding box center [215, 65] width 43 height 19
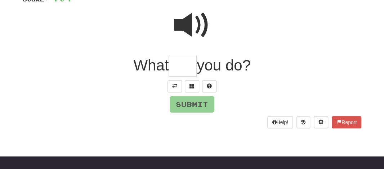
click at [187, 62] on input "text" at bounding box center [183, 66] width 28 height 21
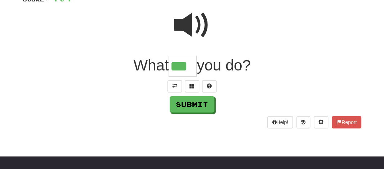
type input "***"
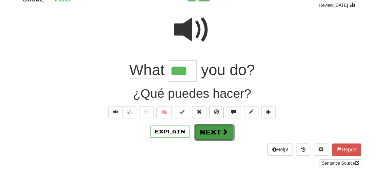
click at [200, 132] on button "Next" at bounding box center [214, 132] width 40 height 17
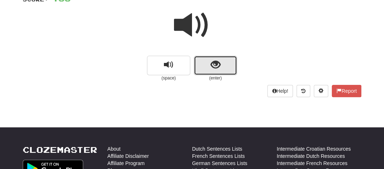
click at [208, 65] on button "show sentence" at bounding box center [215, 65] width 43 height 19
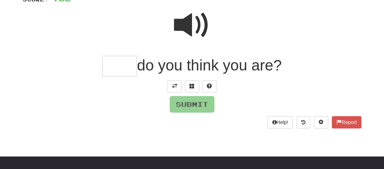
click at [123, 72] on input "text" at bounding box center [119, 66] width 35 height 21
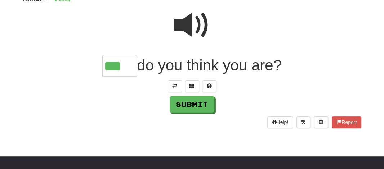
type input "***"
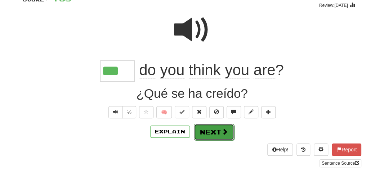
click at [200, 133] on button "Next" at bounding box center [214, 132] width 40 height 17
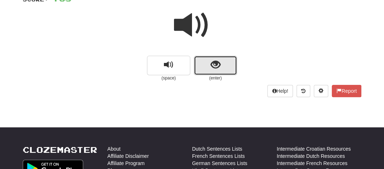
click at [202, 70] on button "show sentence" at bounding box center [215, 65] width 43 height 19
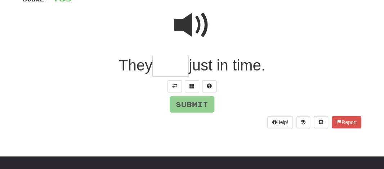
click at [178, 25] on span at bounding box center [192, 25] width 36 height 36
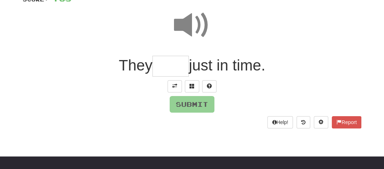
click at [178, 25] on span at bounding box center [192, 25] width 36 height 36
click at [164, 65] on input "text" at bounding box center [170, 66] width 36 height 21
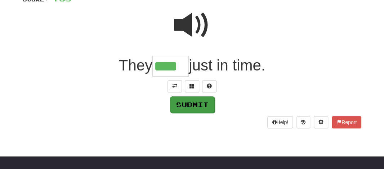
type input "****"
click at [186, 102] on button "Submit" at bounding box center [192, 105] width 45 height 17
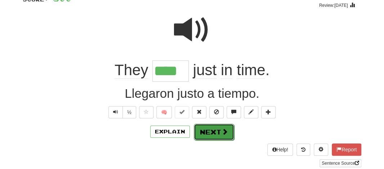
click at [207, 133] on button "Next" at bounding box center [214, 132] width 40 height 17
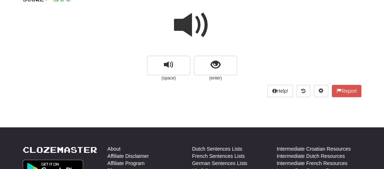
click at [195, 24] on span at bounding box center [192, 25] width 36 height 36
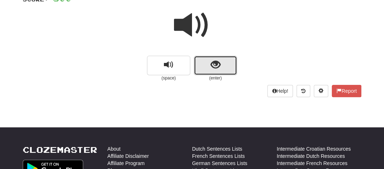
click at [204, 67] on button "show sentence" at bounding box center [215, 65] width 43 height 19
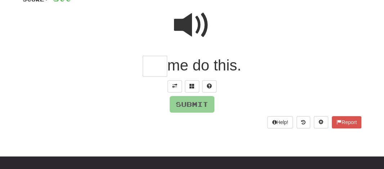
click at [151, 71] on input "text" at bounding box center [155, 66] width 25 height 21
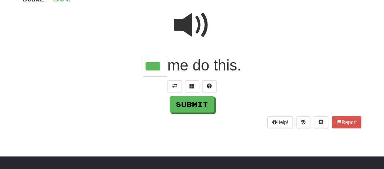
type input "***"
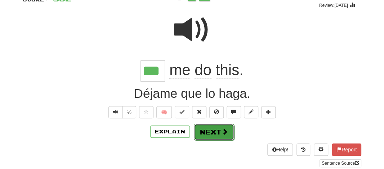
click at [214, 129] on button "Next" at bounding box center [214, 132] width 40 height 17
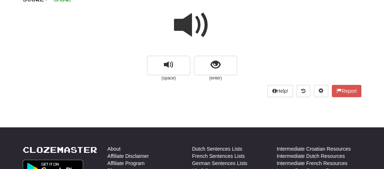
click at [191, 16] on span at bounding box center [192, 25] width 36 height 36
click at [190, 24] on span at bounding box center [192, 25] width 36 height 36
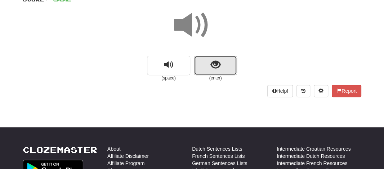
click at [210, 72] on button "show sentence" at bounding box center [215, 65] width 43 height 19
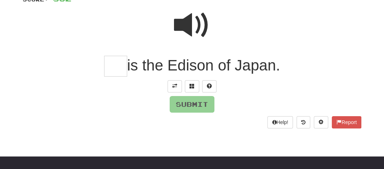
click at [181, 25] on span at bounding box center [192, 25] width 36 height 36
click at [112, 62] on input "text" at bounding box center [115, 66] width 23 height 21
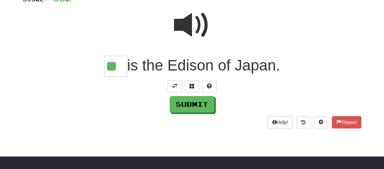
type input "**"
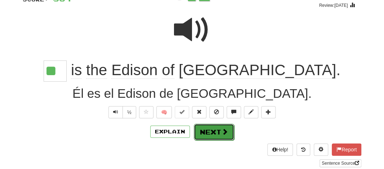
click at [209, 125] on button "Next" at bounding box center [214, 132] width 40 height 17
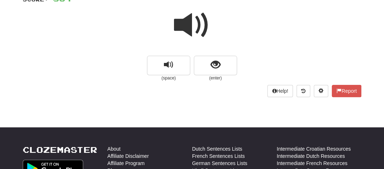
click at [186, 30] on span at bounding box center [192, 25] width 36 height 36
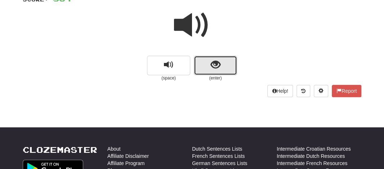
click at [208, 69] on button "show sentence" at bounding box center [215, 65] width 43 height 19
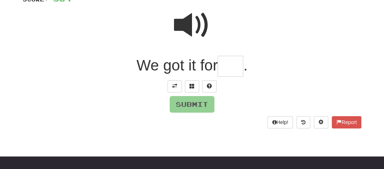
click at [231, 68] on input "text" at bounding box center [231, 66] width 26 height 21
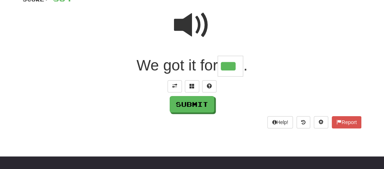
type input "***"
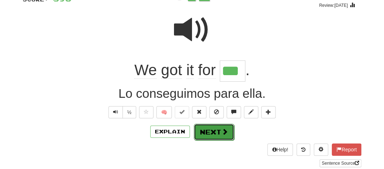
click at [211, 132] on button "Next" at bounding box center [214, 132] width 40 height 17
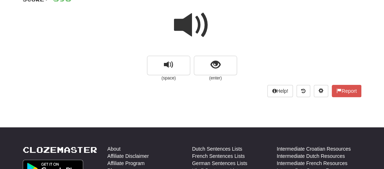
click at [187, 31] on span at bounding box center [192, 25] width 36 height 36
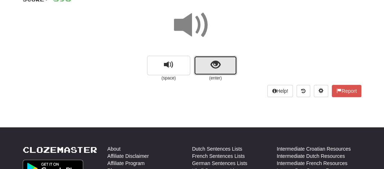
click at [199, 67] on button "show sentence" at bounding box center [215, 65] width 43 height 19
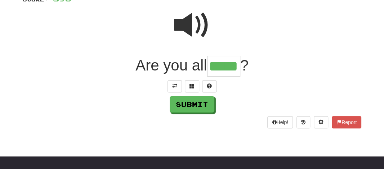
type input "*****"
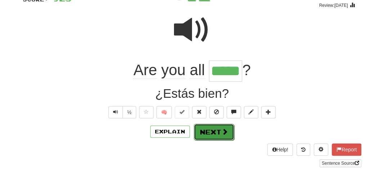
click at [217, 132] on button "Next" at bounding box center [214, 132] width 40 height 17
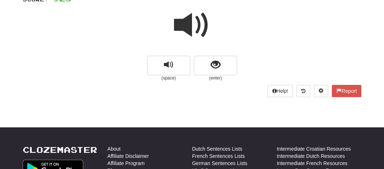
click at [189, 31] on span at bounding box center [192, 25] width 36 height 36
click at [189, 32] on span at bounding box center [192, 25] width 36 height 36
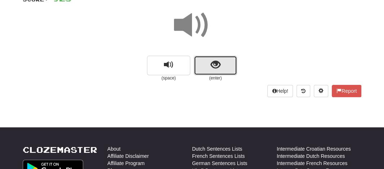
click at [205, 69] on button "show sentence" at bounding box center [215, 65] width 43 height 19
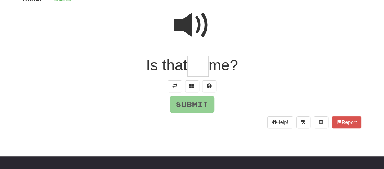
click at [203, 68] on input "text" at bounding box center [197, 66] width 21 height 21
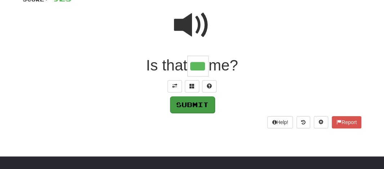
type input "***"
click at [191, 108] on button "Submit" at bounding box center [192, 105] width 45 height 17
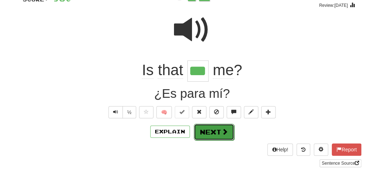
click at [206, 132] on button "Next" at bounding box center [214, 132] width 40 height 17
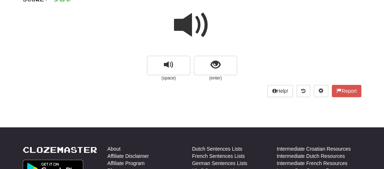
click at [194, 27] on span at bounding box center [192, 25] width 36 height 36
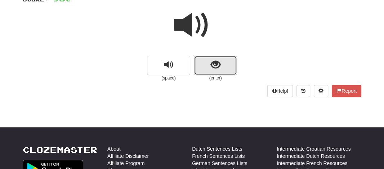
click at [207, 67] on button "show sentence" at bounding box center [215, 65] width 43 height 19
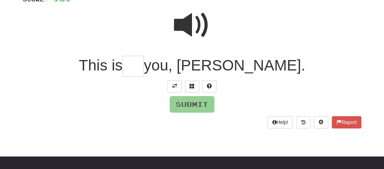
click at [144, 63] on input "text" at bounding box center [133, 66] width 21 height 21
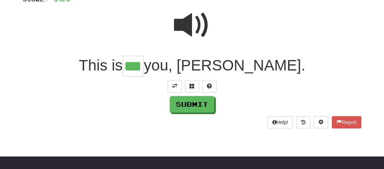
type input "***"
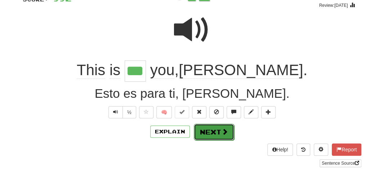
click at [211, 133] on button "Next" at bounding box center [214, 132] width 40 height 17
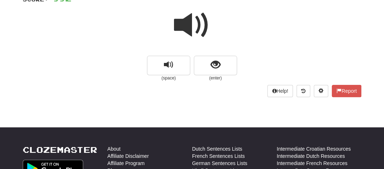
click at [191, 24] on span at bounding box center [192, 25] width 36 height 36
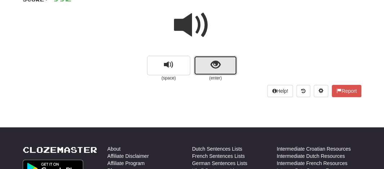
click at [207, 65] on button "show sentence" at bounding box center [215, 65] width 43 height 19
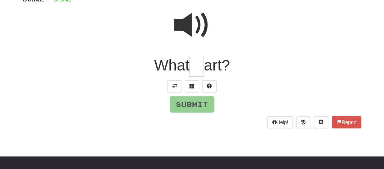
click at [194, 69] on input "text" at bounding box center [197, 66] width 14 height 21
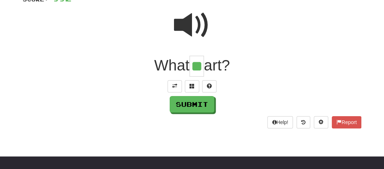
type input "**"
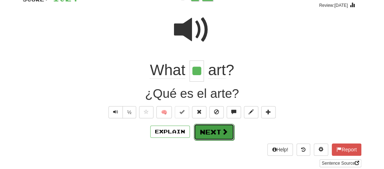
click at [205, 131] on button "Next" at bounding box center [214, 132] width 40 height 17
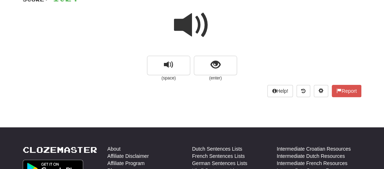
click at [188, 27] on span at bounding box center [192, 25] width 36 height 36
click at [182, 24] on span at bounding box center [192, 25] width 36 height 36
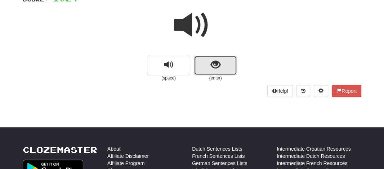
click at [202, 65] on button "show sentence" at bounding box center [215, 65] width 43 height 19
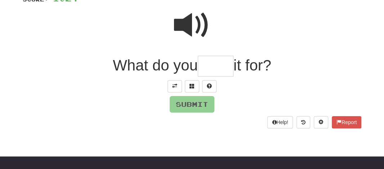
click at [201, 72] on input "text" at bounding box center [216, 66] width 36 height 21
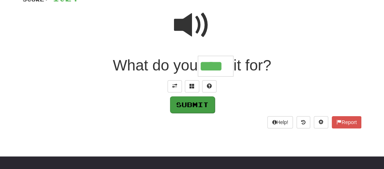
type input "****"
click at [177, 105] on button "Submit" at bounding box center [192, 105] width 45 height 17
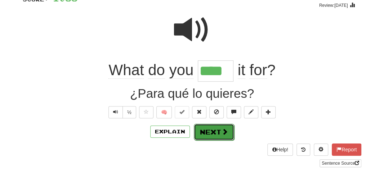
click at [214, 133] on button "Next" at bounding box center [214, 132] width 40 height 17
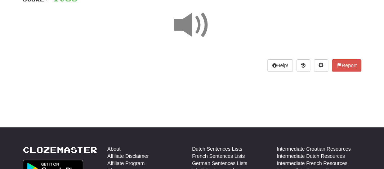
click at [181, 13] on span at bounding box center [192, 25] width 36 height 36
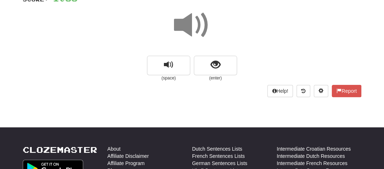
click at [188, 33] on span at bounding box center [192, 25] width 36 height 36
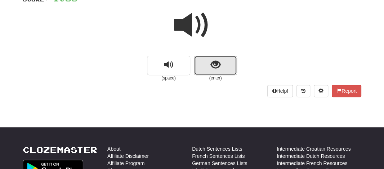
click at [206, 74] on button "show sentence" at bounding box center [215, 65] width 43 height 19
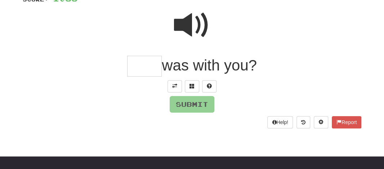
click at [142, 68] on input "text" at bounding box center [144, 66] width 35 height 21
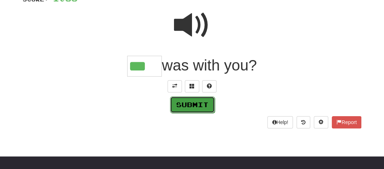
click at [191, 108] on button "Submit" at bounding box center [192, 105] width 45 height 17
type input "***"
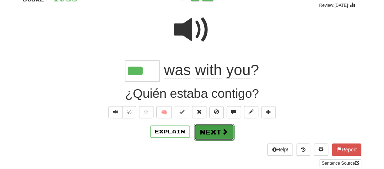
click at [202, 129] on button "Next" at bounding box center [214, 132] width 40 height 17
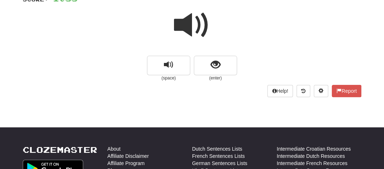
click at [190, 31] on span at bounding box center [192, 25] width 36 height 36
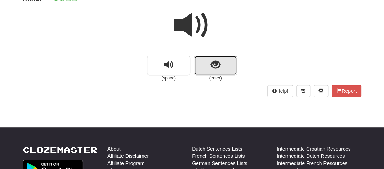
click at [207, 63] on button "show sentence" at bounding box center [215, 65] width 43 height 19
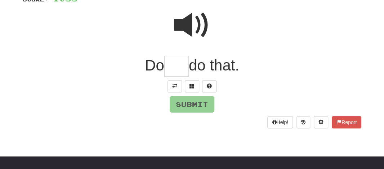
click at [176, 70] on input "text" at bounding box center [176, 66] width 25 height 21
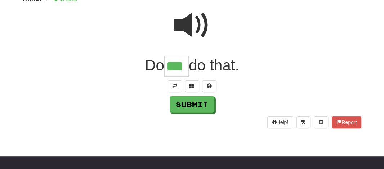
type input "***"
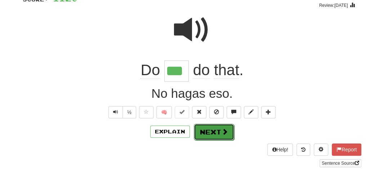
click at [216, 132] on button "Next" at bounding box center [214, 132] width 40 height 17
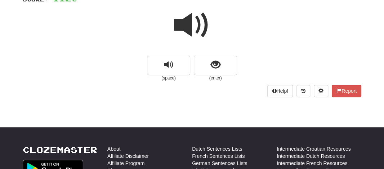
click at [188, 23] on span at bounding box center [192, 25] width 36 height 36
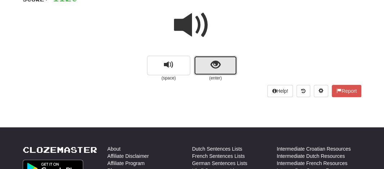
click at [205, 70] on button "show sentence" at bounding box center [215, 65] width 43 height 19
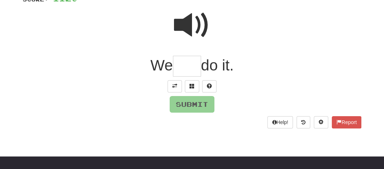
click at [187, 67] on input "text" at bounding box center [187, 66] width 28 height 21
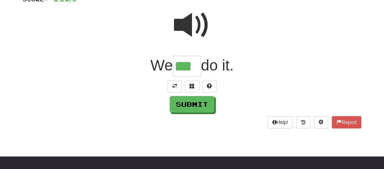
type input "***"
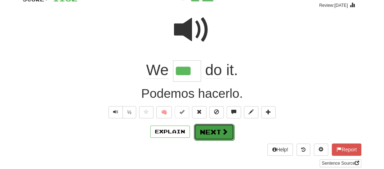
click at [204, 127] on button "Next" at bounding box center [214, 132] width 40 height 17
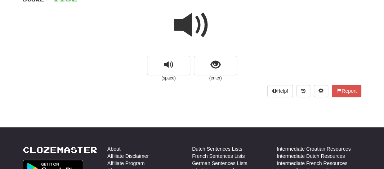
click at [187, 28] on span at bounding box center [192, 25] width 36 height 36
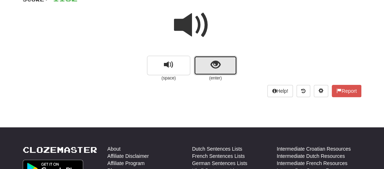
click at [204, 61] on button "show sentence" at bounding box center [215, 65] width 43 height 19
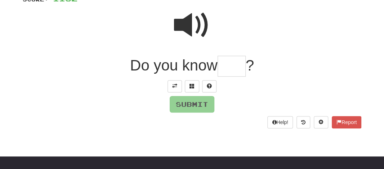
click at [227, 68] on input "text" at bounding box center [232, 66] width 28 height 21
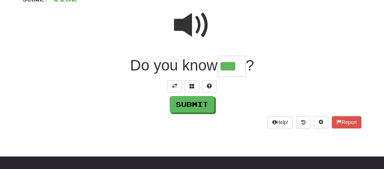
type input "***"
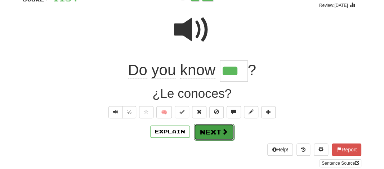
click at [200, 132] on button "Next" at bounding box center [214, 132] width 40 height 17
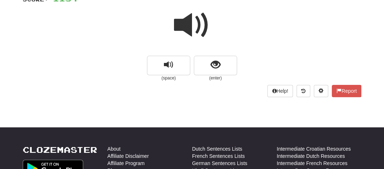
click at [186, 25] on span at bounding box center [192, 25] width 36 height 36
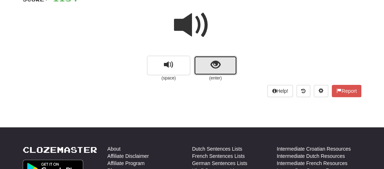
click at [197, 60] on button "show sentence" at bounding box center [215, 65] width 43 height 19
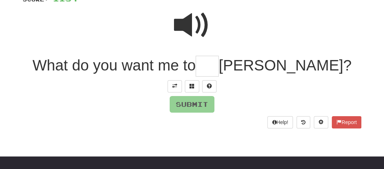
click at [219, 69] on input "text" at bounding box center [207, 66] width 23 height 21
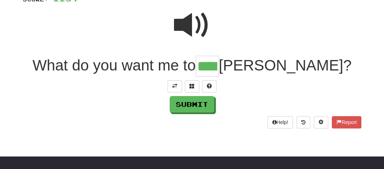
type input "****"
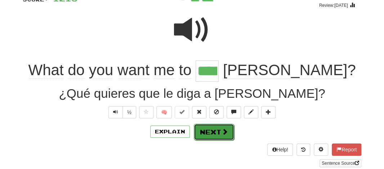
click at [214, 132] on button "Next" at bounding box center [214, 132] width 40 height 17
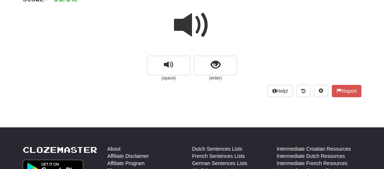
click at [185, 35] on span at bounding box center [192, 25] width 36 height 36
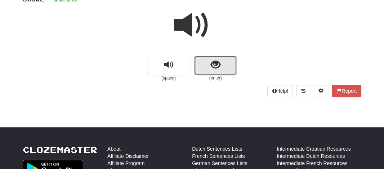
click at [199, 62] on button "show sentence" at bounding box center [215, 65] width 43 height 19
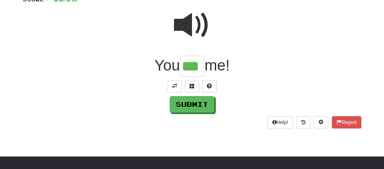
type input "***"
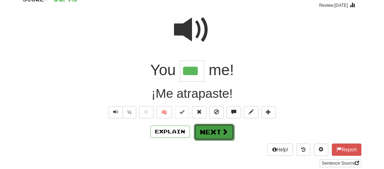
click at [207, 132] on button "Next" at bounding box center [214, 132] width 40 height 17
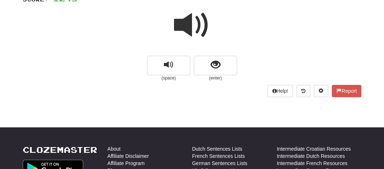
click at [191, 22] on span at bounding box center [192, 25] width 36 height 36
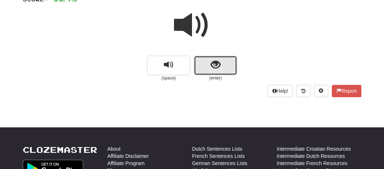
click at [204, 64] on button "show sentence" at bounding box center [215, 65] width 43 height 19
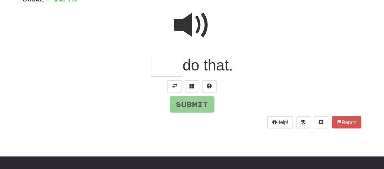
click at [167, 67] on input "text" at bounding box center [166, 66] width 31 height 21
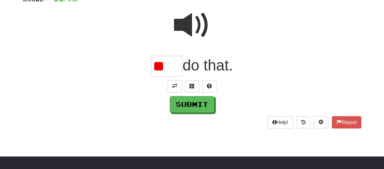
type input "*"
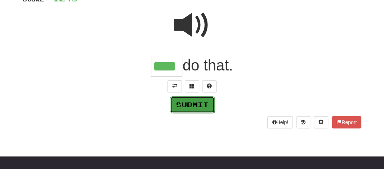
click at [188, 103] on button "Submit" at bounding box center [192, 105] width 45 height 17
type input "****"
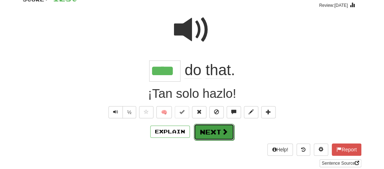
click at [211, 126] on button "Next" at bounding box center [214, 132] width 40 height 17
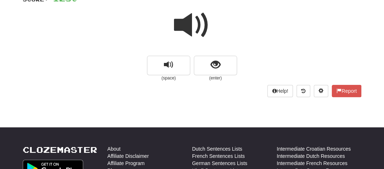
click at [189, 18] on span at bounding box center [192, 25] width 36 height 36
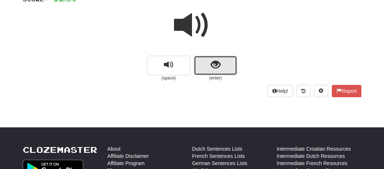
click at [199, 67] on button "show sentence" at bounding box center [215, 65] width 43 height 19
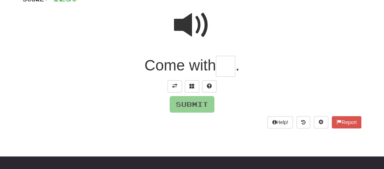
click at [227, 63] on input "text" at bounding box center [225, 66] width 19 height 21
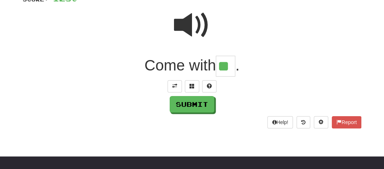
type input "**"
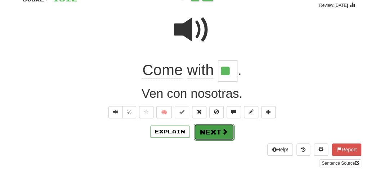
click at [206, 129] on button "Next" at bounding box center [214, 132] width 40 height 17
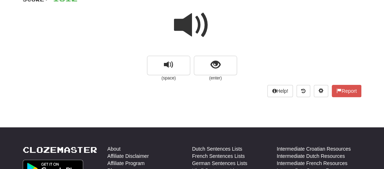
click at [185, 23] on span at bounding box center [192, 25] width 36 height 36
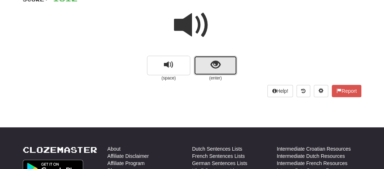
click at [208, 70] on button "show sentence" at bounding box center [215, 65] width 43 height 19
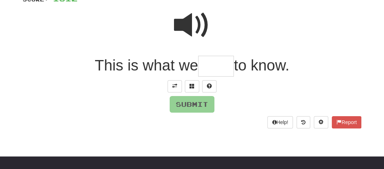
click at [189, 23] on span at bounding box center [192, 25] width 36 height 36
click at [208, 62] on input "text" at bounding box center [216, 66] width 36 height 21
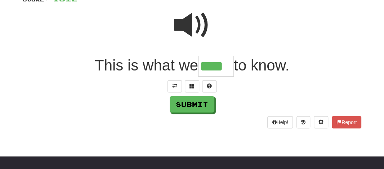
type input "****"
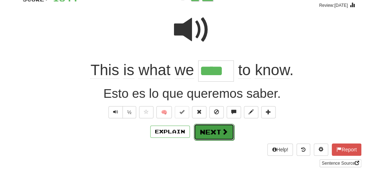
click at [213, 129] on button "Next" at bounding box center [214, 132] width 40 height 17
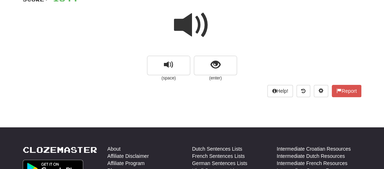
click at [193, 25] on span at bounding box center [192, 25] width 36 height 36
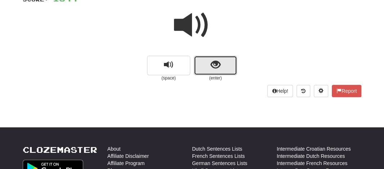
click at [204, 61] on button "show sentence" at bounding box center [215, 65] width 43 height 19
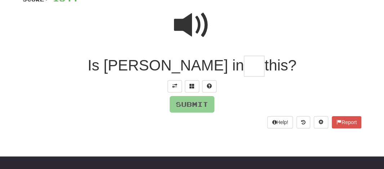
click at [244, 65] on input "text" at bounding box center [254, 66] width 21 height 21
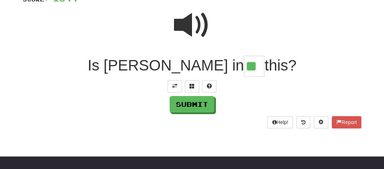
type input "**"
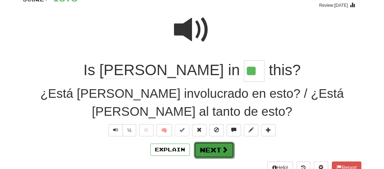
click at [211, 144] on button "Next" at bounding box center [214, 150] width 40 height 17
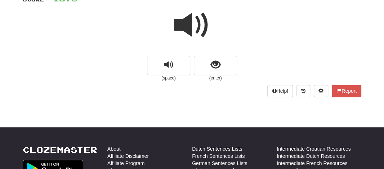
click at [181, 31] on span at bounding box center [192, 25] width 36 height 36
click at [188, 22] on span at bounding box center [192, 25] width 36 height 36
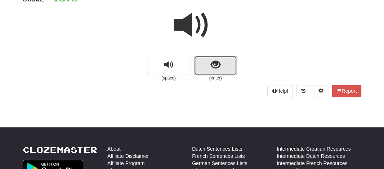
click at [199, 63] on button "show sentence" at bounding box center [215, 65] width 43 height 19
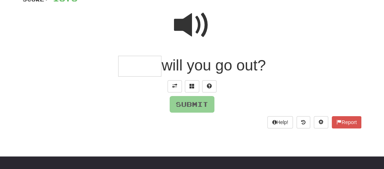
click at [143, 64] on input "text" at bounding box center [139, 66] width 43 height 21
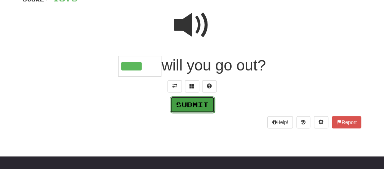
click at [178, 106] on button "Submit" at bounding box center [192, 105] width 45 height 17
type input "****"
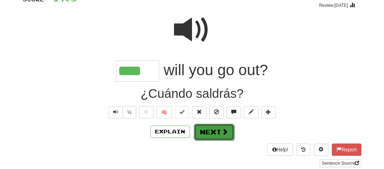
click at [207, 132] on button "Next" at bounding box center [214, 132] width 40 height 17
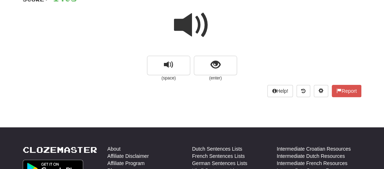
click at [184, 29] on span at bounding box center [192, 25] width 36 height 36
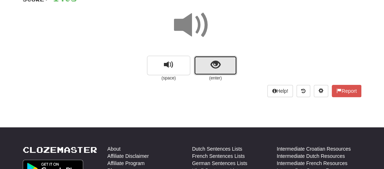
click at [207, 70] on button "show sentence" at bounding box center [215, 65] width 43 height 19
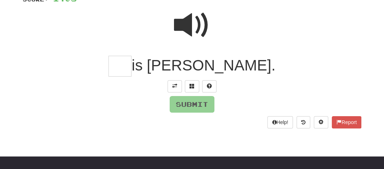
click at [132, 70] on input "text" at bounding box center [120, 66] width 23 height 21
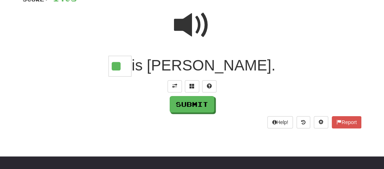
type input "**"
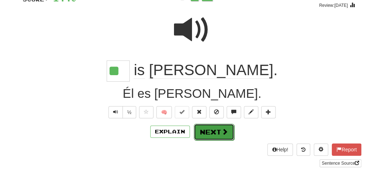
click at [214, 133] on button "Next" at bounding box center [214, 132] width 40 height 17
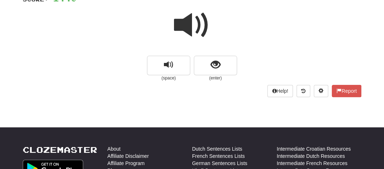
click at [187, 18] on span at bounding box center [192, 25] width 36 height 36
click at [180, 16] on span at bounding box center [192, 25] width 36 height 36
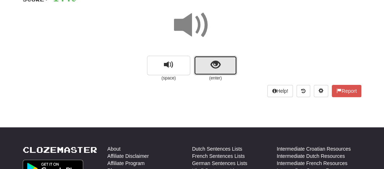
click at [204, 69] on button "show sentence" at bounding box center [215, 65] width 43 height 19
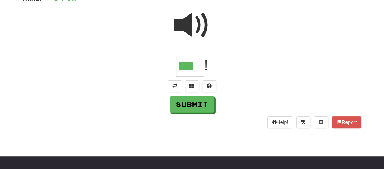
type input "***"
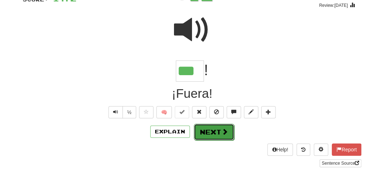
click at [204, 134] on button "Next" at bounding box center [214, 132] width 40 height 17
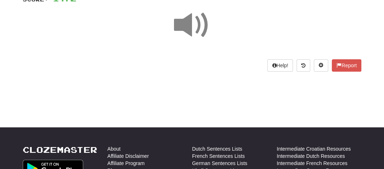
click at [189, 26] on span at bounding box center [192, 25] width 36 height 36
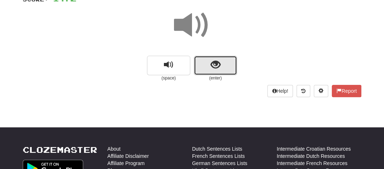
click at [205, 64] on button "show sentence" at bounding box center [215, 65] width 43 height 19
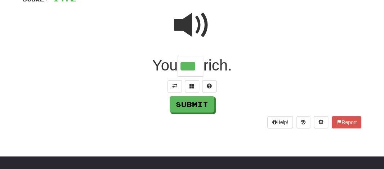
type input "***"
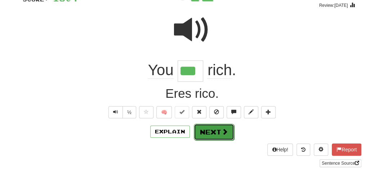
click at [201, 131] on button "Next" at bounding box center [214, 132] width 40 height 17
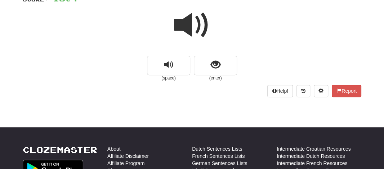
click at [186, 23] on span at bounding box center [192, 25] width 36 height 36
click at [183, 23] on span at bounding box center [192, 25] width 36 height 36
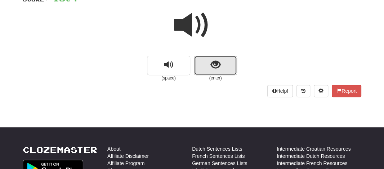
click at [217, 64] on span "show sentence" at bounding box center [216, 65] width 10 height 10
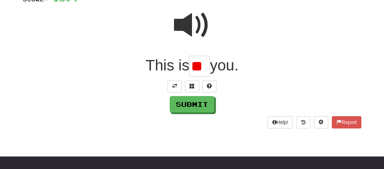
type input "*"
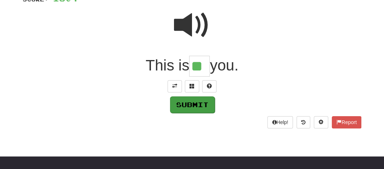
type input "**"
click at [191, 105] on button "Submit" at bounding box center [192, 105] width 45 height 17
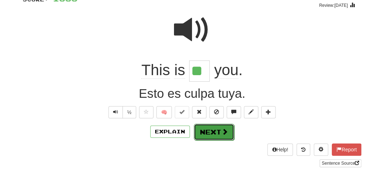
click at [204, 129] on button "Next" at bounding box center [214, 132] width 40 height 17
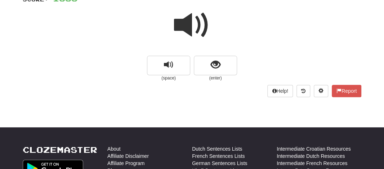
click at [191, 36] on span at bounding box center [192, 25] width 36 height 36
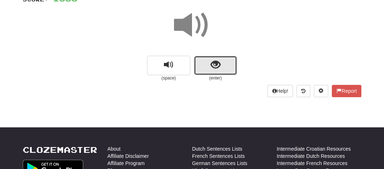
click at [204, 71] on button "show sentence" at bounding box center [215, 65] width 43 height 19
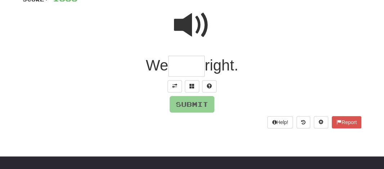
click at [191, 65] on input "text" at bounding box center [186, 66] width 36 height 21
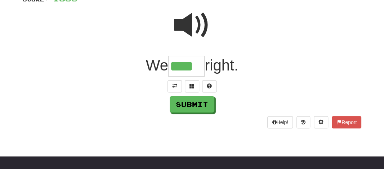
type input "****"
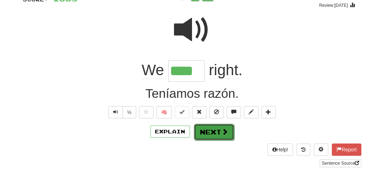
click at [211, 126] on button "Next" at bounding box center [214, 132] width 40 height 17
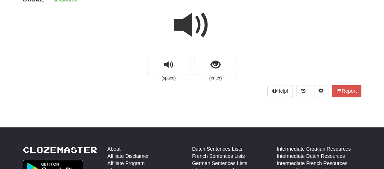
click at [181, 16] on span at bounding box center [192, 25] width 36 height 36
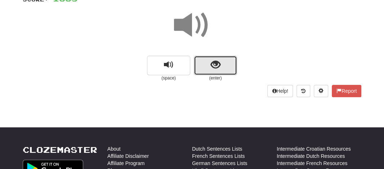
click at [199, 62] on button "show sentence" at bounding box center [215, 65] width 43 height 19
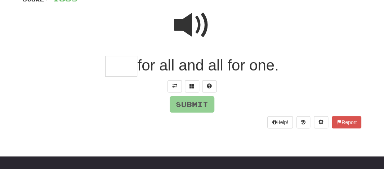
click at [107, 64] on input "text" at bounding box center [121, 66] width 32 height 21
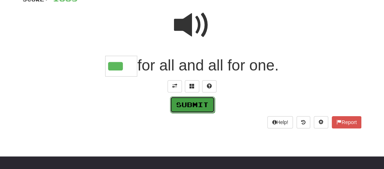
click at [194, 102] on button "Submit" at bounding box center [192, 105] width 45 height 17
type input "***"
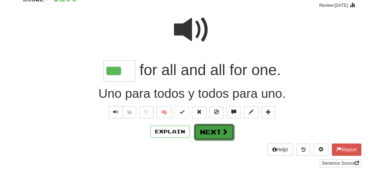
click at [209, 136] on button "Next" at bounding box center [214, 132] width 40 height 17
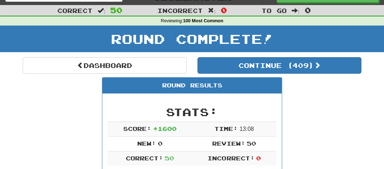
scroll to position [0, 0]
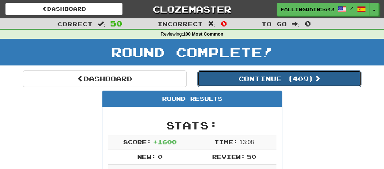
click at [266, 75] on button "Continue ( 409 )" at bounding box center [280, 79] width 164 height 17
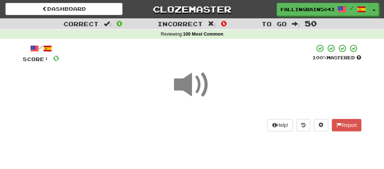
click at [184, 81] on span at bounding box center [192, 85] width 36 height 36
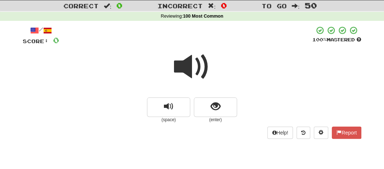
scroll to position [24, 0]
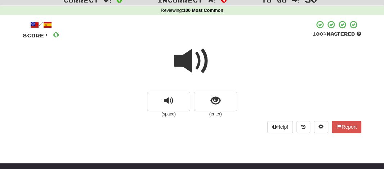
click at [192, 64] on span at bounding box center [192, 61] width 36 height 36
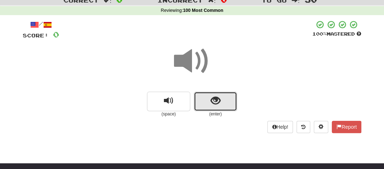
click at [202, 101] on button "show sentence" at bounding box center [215, 101] width 43 height 19
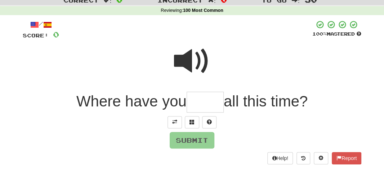
click at [195, 105] on input "text" at bounding box center [205, 102] width 37 height 21
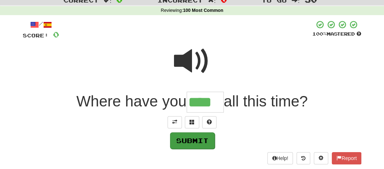
type input "****"
click at [181, 138] on button "Submit" at bounding box center [192, 141] width 45 height 17
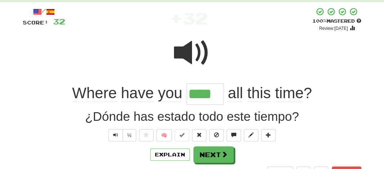
scroll to position [42, 0]
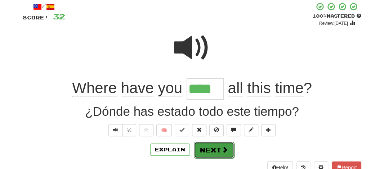
click at [197, 146] on button "Next" at bounding box center [214, 150] width 40 height 17
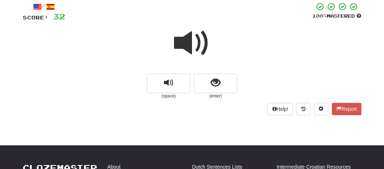
click at [189, 45] on span at bounding box center [192, 43] width 36 height 36
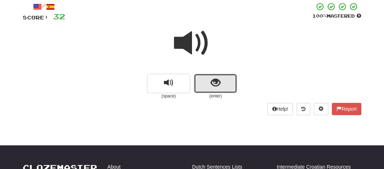
click at [209, 81] on button "show sentence" at bounding box center [215, 83] width 43 height 19
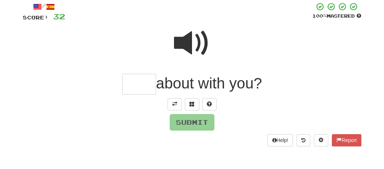
click at [150, 87] on input "text" at bounding box center [139, 84] width 34 height 21
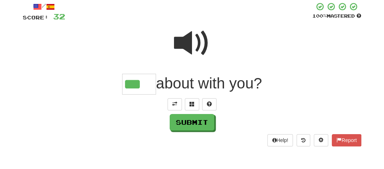
type input "***"
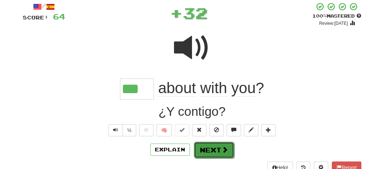
click at [213, 156] on button "Next" at bounding box center [214, 150] width 40 height 17
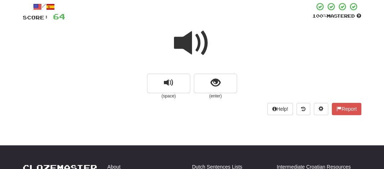
click at [193, 39] on span at bounding box center [192, 43] width 36 height 36
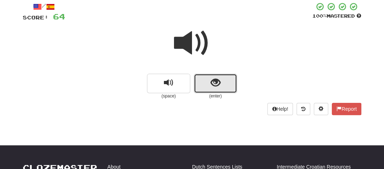
click at [208, 77] on button "show sentence" at bounding box center [215, 83] width 43 height 19
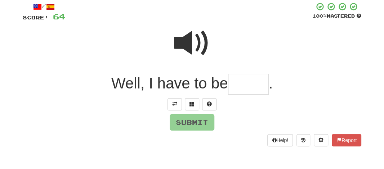
click at [235, 84] on input "text" at bounding box center [248, 84] width 41 height 21
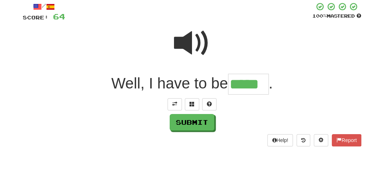
type input "*****"
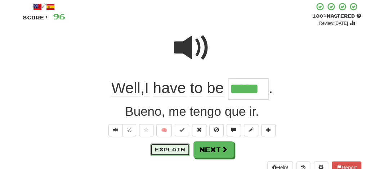
click at [171, 147] on button "Explain" at bounding box center [170, 150] width 40 height 12
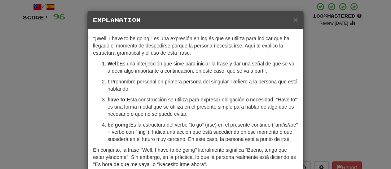
click at [293, 24] on div "× Explanation" at bounding box center [196, 20] width 216 height 18
click at [293, 19] on span "×" at bounding box center [295, 20] width 4 height 8
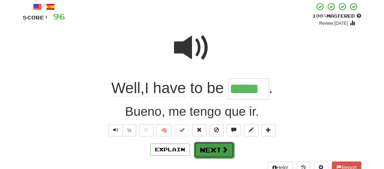
click at [216, 146] on button "Next" at bounding box center [214, 150] width 40 height 17
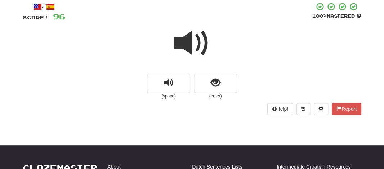
click at [179, 36] on span at bounding box center [192, 43] width 36 height 36
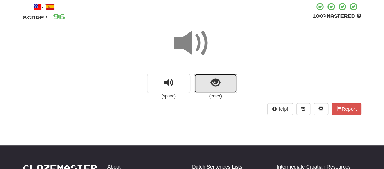
click at [195, 76] on button "show sentence" at bounding box center [215, 83] width 43 height 19
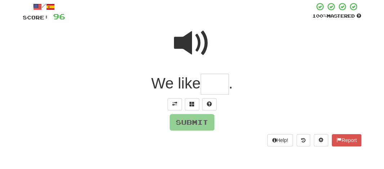
click at [211, 88] on input "text" at bounding box center [215, 84] width 28 height 21
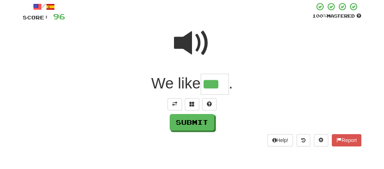
type input "***"
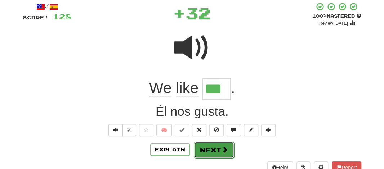
click at [210, 149] on button "Next" at bounding box center [214, 150] width 40 height 17
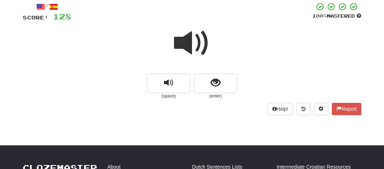
click at [180, 37] on span at bounding box center [192, 43] width 36 height 36
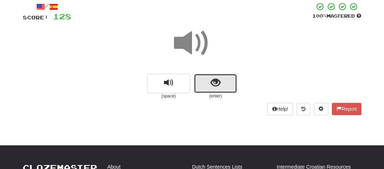
click at [194, 77] on button "show sentence" at bounding box center [215, 83] width 43 height 19
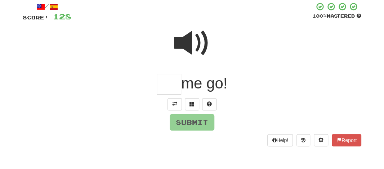
click at [167, 80] on input "text" at bounding box center [169, 84] width 25 height 21
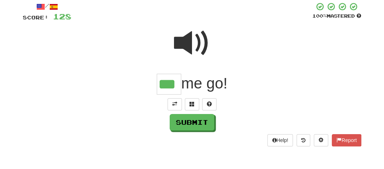
type input "***"
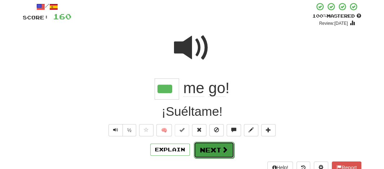
click at [204, 149] on button "Next" at bounding box center [214, 150] width 40 height 17
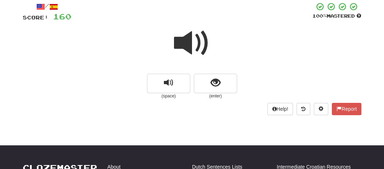
click at [186, 40] on span at bounding box center [192, 43] width 36 height 36
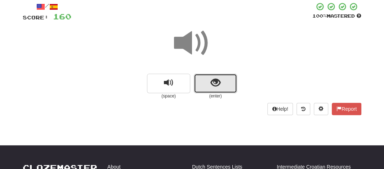
click at [203, 78] on button "show sentence" at bounding box center [215, 83] width 43 height 19
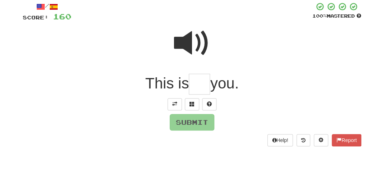
click at [200, 85] on input "text" at bounding box center [199, 84] width 21 height 21
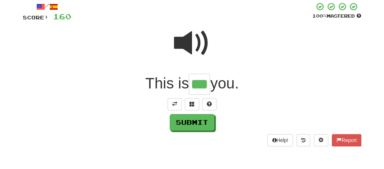
type input "***"
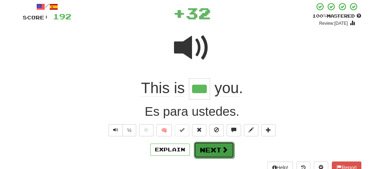
click at [213, 151] on button "Next" at bounding box center [214, 150] width 40 height 17
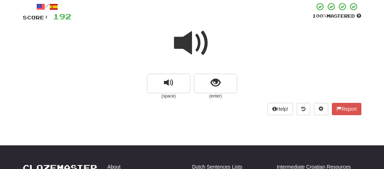
click at [191, 42] on span at bounding box center [192, 43] width 36 height 36
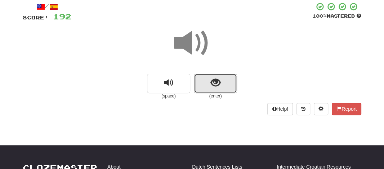
click at [200, 77] on button "show sentence" at bounding box center [215, 83] width 43 height 19
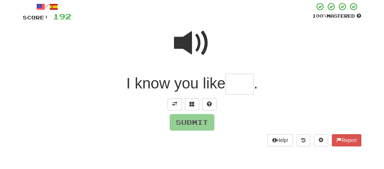
click at [234, 87] on input "text" at bounding box center [240, 84] width 28 height 21
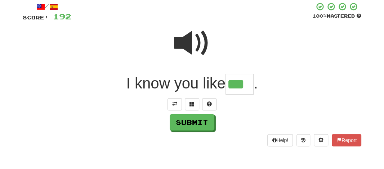
type input "***"
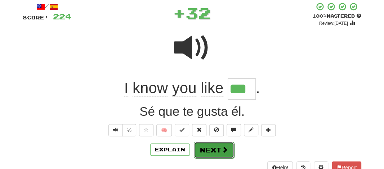
click at [214, 147] on button "Next" at bounding box center [214, 150] width 40 height 17
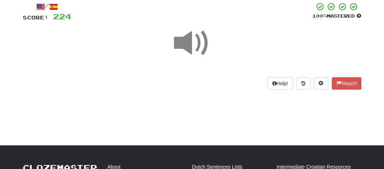
click at [185, 44] on span at bounding box center [192, 43] width 36 height 36
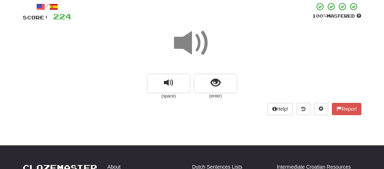
click at [185, 44] on span at bounding box center [192, 43] width 36 height 36
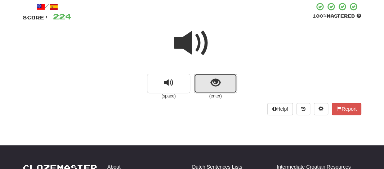
click at [196, 81] on button "show sentence" at bounding box center [215, 83] width 43 height 19
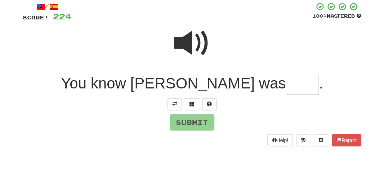
click at [286, 86] on input "text" at bounding box center [302, 84] width 33 height 21
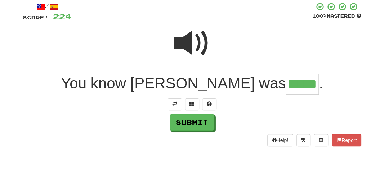
type input "*****"
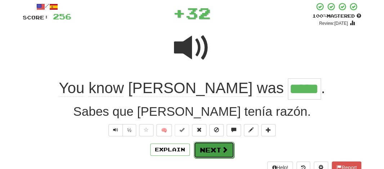
click at [214, 148] on button "Next" at bounding box center [214, 150] width 40 height 17
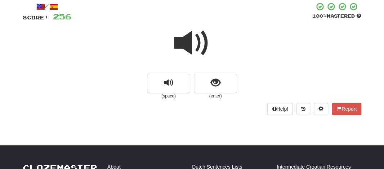
click at [182, 41] on span at bounding box center [192, 43] width 36 height 36
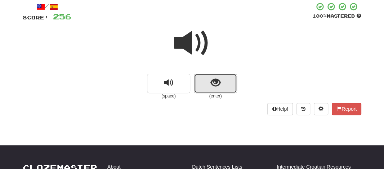
click at [201, 86] on button "show sentence" at bounding box center [215, 83] width 43 height 19
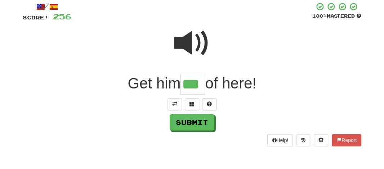
type input "***"
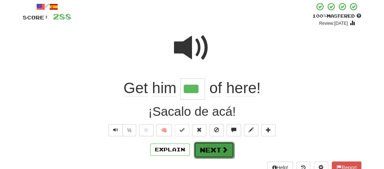
click at [205, 147] on button "Next" at bounding box center [214, 150] width 40 height 17
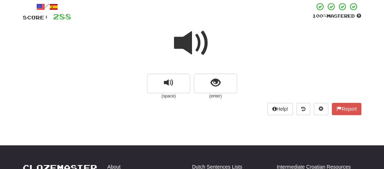
click at [189, 32] on span at bounding box center [192, 43] width 36 height 36
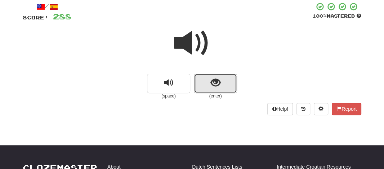
click at [206, 84] on button "show sentence" at bounding box center [215, 83] width 43 height 19
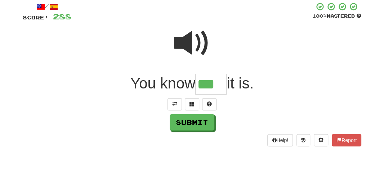
type input "***"
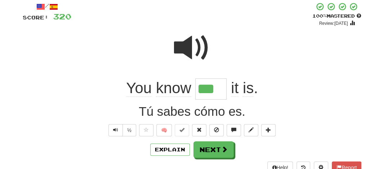
click at [200, 159] on div "/ Score: 320 + 32 100 % Mastered Review: [DATE] You know *** it is . Tú sabes c…" at bounding box center [192, 93] width 339 height 183
click at [203, 152] on button "Next" at bounding box center [214, 150] width 40 height 17
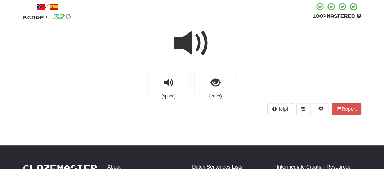
click at [189, 45] on span at bounding box center [192, 43] width 36 height 36
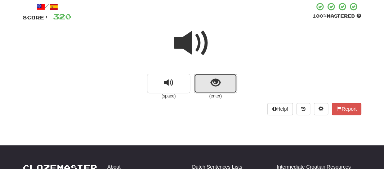
click at [202, 86] on button "show sentence" at bounding box center [215, 83] width 43 height 19
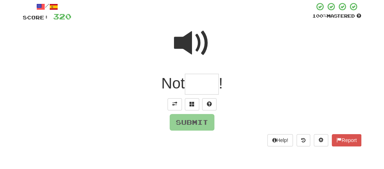
click at [202, 86] on input "text" at bounding box center [202, 84] width 34 height 21
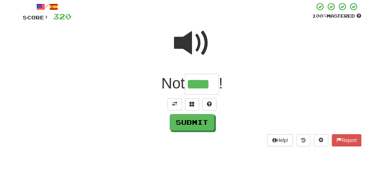
type input "****"
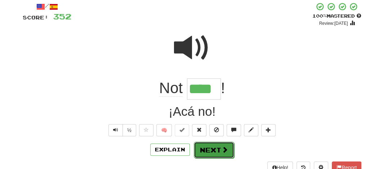
click at [207, 149] on button "Next" at bounding box center [214, 150] width 40 height 17
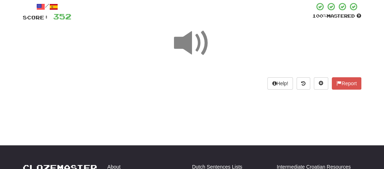
click at [195, 45] on span at bounding box center [192, 43] width 36 height 36
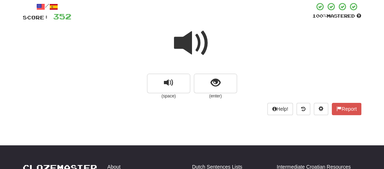
click at [195, 45] on span at bounding box center [192, 43] width 36 height 36
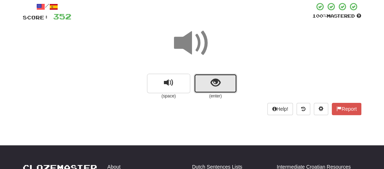
click at [200, 86] on button "show sentence" at bounding box center [215, 83] width 43 height 19
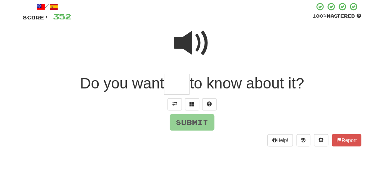
click at [193, 39] on span at bounding box center [192, 43] width 36 height 36
click at [178, 85] on input "text" at bounding box center [177, 84] width 26 height 21
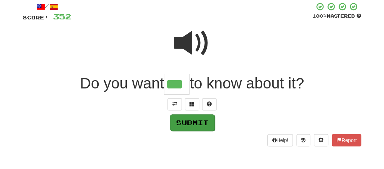
type input "***"
click at [180, 123] on button "Submit" at bounding box center [192, 123] width 45 height 17
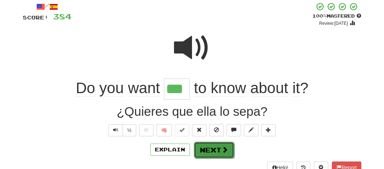
click at [203, 152] on button "Next" at bounding box center [214, 150] width 40 height 17
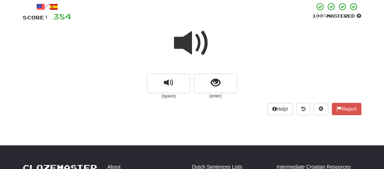
click at [184, 39] on span at bounding box center [192, 43] width 36 height 36
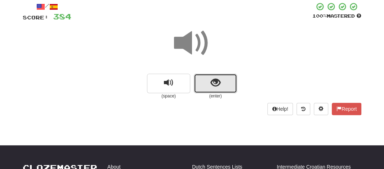
click at [207, 88] on button "show sentence" at bounding box center [215, 83] width 43 height 19
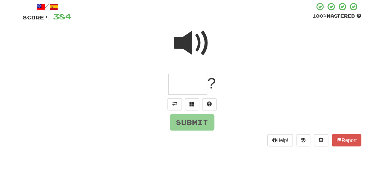
click at [193, 81] on input "text" at bounding box center [187, 84] width 39 height 21
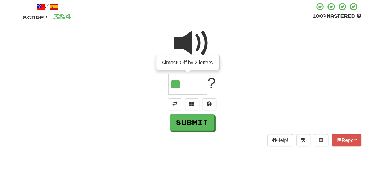
click at [190, 41] on span at bounding box center [192, 43] width 36 height 36
click at [191, 87] on input "**" at bounding box center [187, 84] width 39 height 21
type input "****"
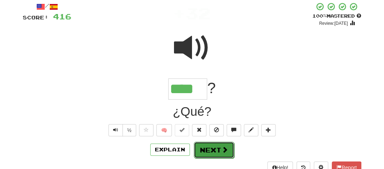
click at [204, 155] on button "Next" at bounding box center [214, 150] width 40 height 17
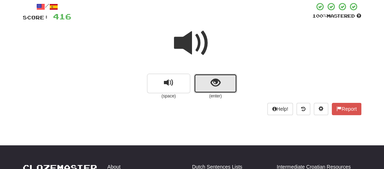
click at [208, 80] on button "show sentence" at bounding box center [215, 83] width 43 height 19
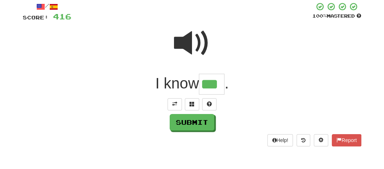
type input "***"
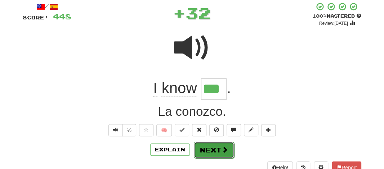
click at [204, 145] on button "Next" at bounding box center [214, 150] width 40 height 17
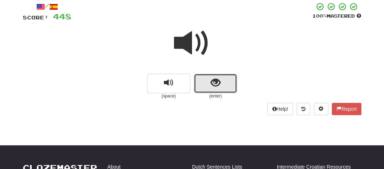
click at [201, 83] on button "show sentence" at bounding box center [215, 83] width 43 height 19
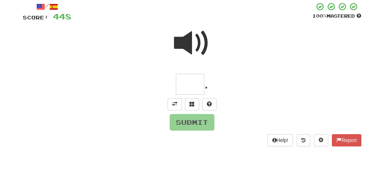
click at [194, 83] on input "text" at bounding box center [190, 84] width 28 height 21
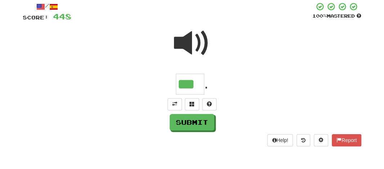
type input "***"
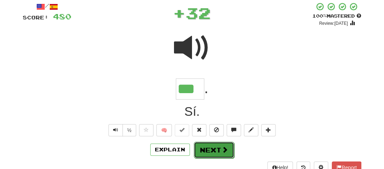
click at [199, 152] on button "Next" at bounding box center [214, 150] width 40 height 17
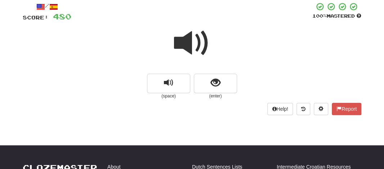
click at [191, 47] on span at bounding box center [192, 43] width 36 height 36
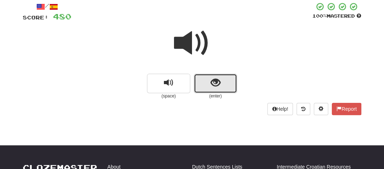
click at [201, 85] on button "show sentence" at bounding box center [215, 83] width 43 height 19
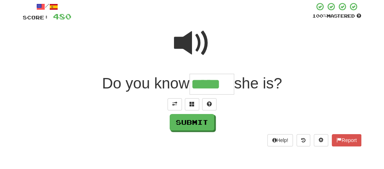
type input "*****"
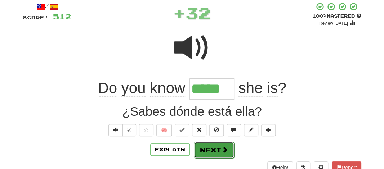
click at [222, 147] on span at bounding box center [225, 150] width 6 height 6
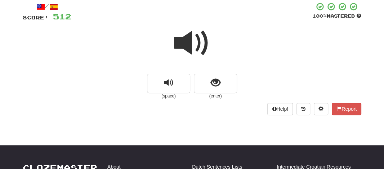
click at [193, 37] on span at bounding box center [192, 43] width 36 height 36
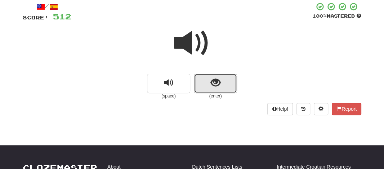
click at [207, 80] on button "show sentence" at bounding box center [215, 83] width 43 height 19
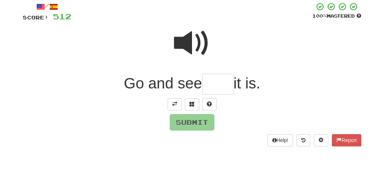
click at [216, 86] on input "text" at bounding box center [217, 84] width 31 height 21
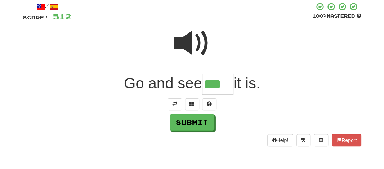
type input "***"
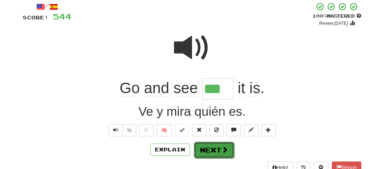
click at [213, 147] on button "Next" at bounding box center [214, 150] width 40 height 17
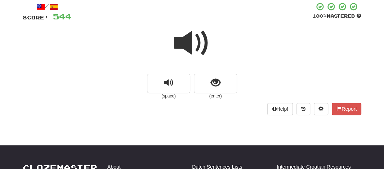
click at [189, 50] on span at bounding box center [192, 43] width 36 height 36
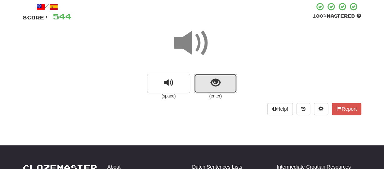
click at [209, 89] on button "show sentence" at bounding box center [215, 83] width 43 height 19
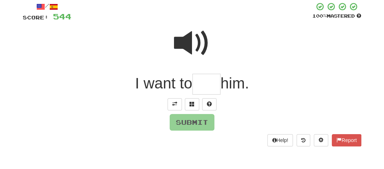
type input "*"
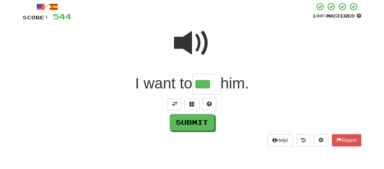
type input "***"
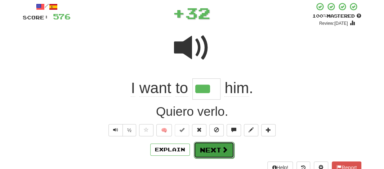
click at [206, 143] on button "Next" at bounding box center [214, 150] width 40 height 17
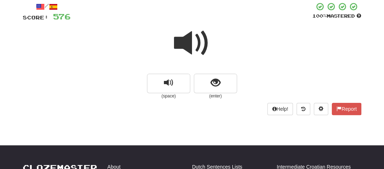
click at [182, 41] on span at bounding box center [192, 43] width 36 height 36
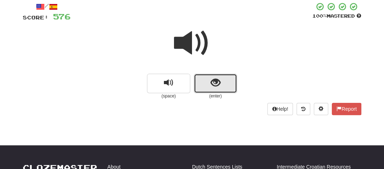
click at [208, 74] on button "show sentence" at bounding box center [215, 83] width 43 height 19
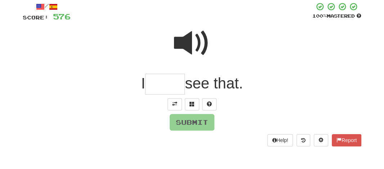
click at [165, 81] on input "text" at bounding box center [165, 84] width 40 height 21
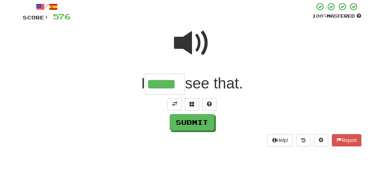
type input "*****"
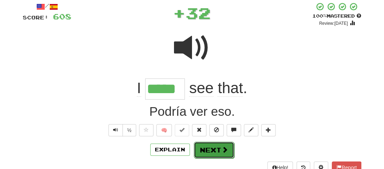
click at [209, 146] on button "Next" at bounding box center [214, 150] width 40 height 17
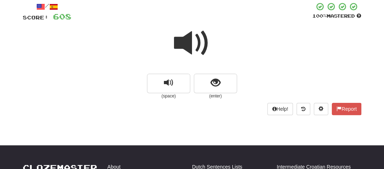
click at [187, 37] on span at bounding box center [192, 43] width 36 height 36
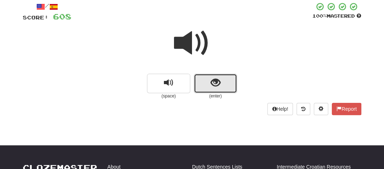
click at [209, 89] on button "show sentence" at bounding box center [215, 83] width 43 height 19
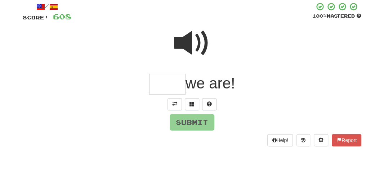
click at [156, 85] on input "text" at bounding box center [167, 84] width 36 height 21
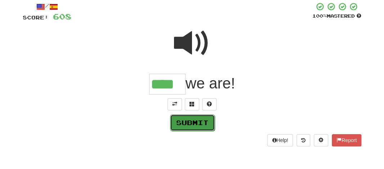
click at [194, 118] on button "Submit" at bounding box center [192, 123] width 45 height 17
type input "****"
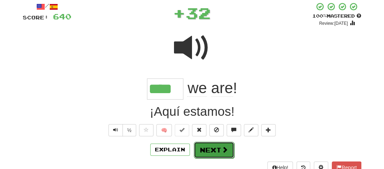
click at [207, 145] on button "Next" at bounding box center [214, 150] width 40 height 17
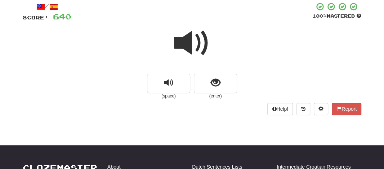
click at [193, 43] on span at bounding box center [192, 43] width 36 height 36
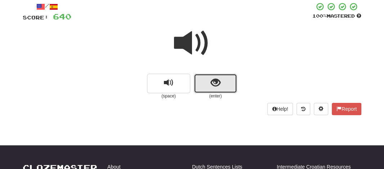
click at [205, 80] on button "show sentence" at bounding box center [215, 83] width 43 height 19
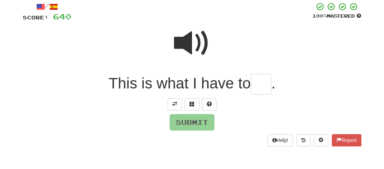
click at [262, 87] on input "text" at bounding box center [261, 84] width 21 height 21
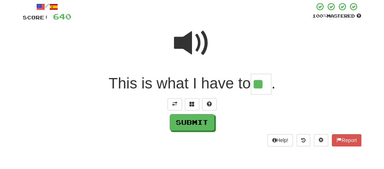
type input "**"
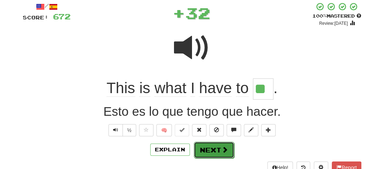
click at [210, 145] on button "Next" at bounding box center [214, 150] width 40 height 17
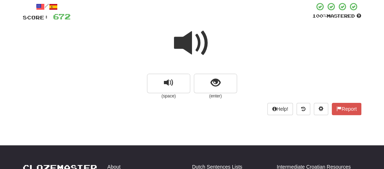
click at [194, 45] on span at bounding box center [192, 43] width 36 height 36
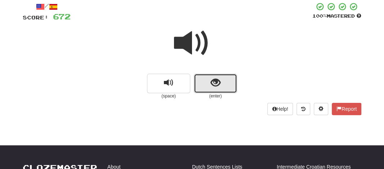
click at [225, 83] on button "show sentence" at bounding box center [215, 83] width 43 height 19
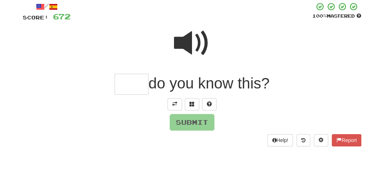
click at [127, 87] on input "text" at bounding box center [132, 84] width 34 height 21
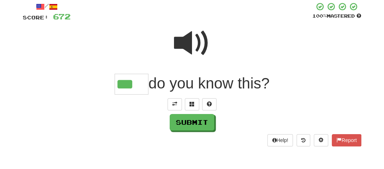
type input "***"
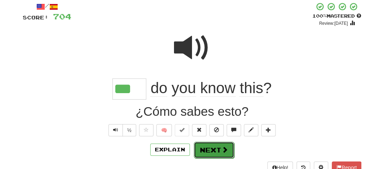
click at [202, 146] on button "Next" at bounding box center [214, 150] width 40 height 17
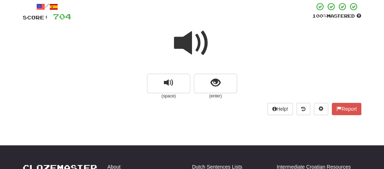
click at [190, 41] on span at bounding box center [192, 43] width 36 height 36
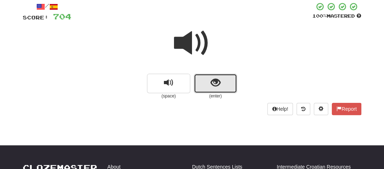
click at [207, 86] on button "show sentence" at bounding box center [215, 83] width 43 height 19
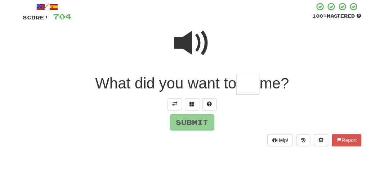
click at [253, 90] on input "text" at bounding box center [247, 84] width 23 height 21
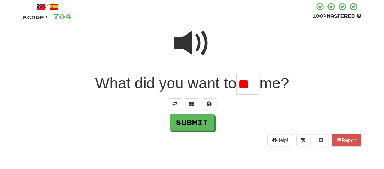
type input "*"
type input "****"
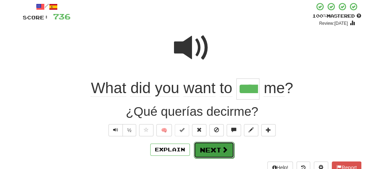
click at [210, 144] on button "Next" at bounding box center [214, 150] width 40 height 17
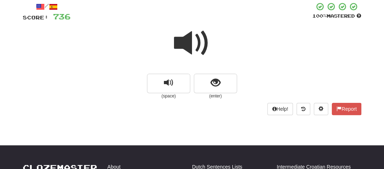
click at [190, 48] on span at bounding box center [192, 43] width 36 height 36
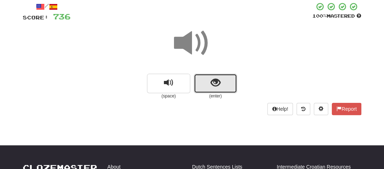
click at [198, 76] on button "show sentence" at bounding box center [215, 83] width 43 height 19
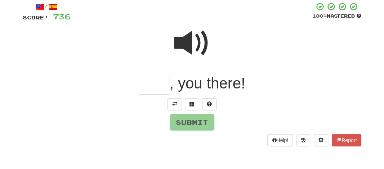
click at [144, 85] on input "text" at bounding box center [154, 84] width 31 height 21
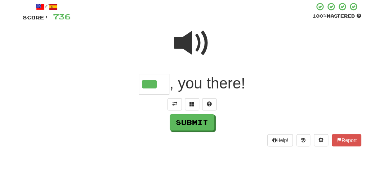
type input "***"
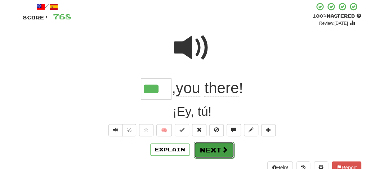
click at [203, 149] on button "Next" at bounding box center [214, 150] width 40 height 17
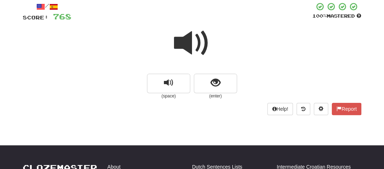
click at [193, 45] on span at bounding box center [192, 43] width 36 height 36
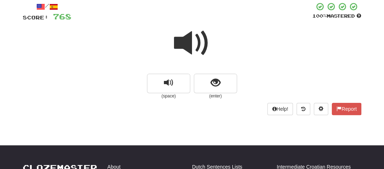
click at [193, 45] on span at bounding box center [192, 43] width 36 height 36
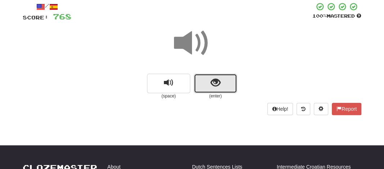
click at [207, 79] on button "show sentence" at bounding box center [215, 83] width 43 height 19
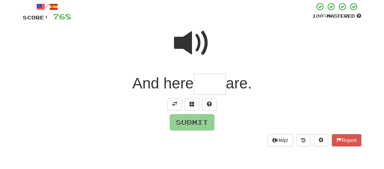
click at [190, 51] on span at bounding box center [192, 43] width 36 height 36
click at [202, 78] on input "text" at bounding box center [210, 84] width 32 height 21
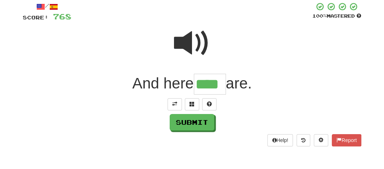
type input "****"
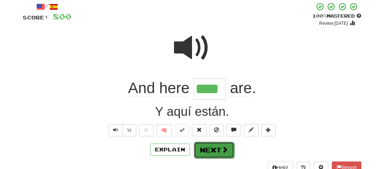
click at [202, 146] on button "Next" at bounding box center [214, 150] width 40 height 17
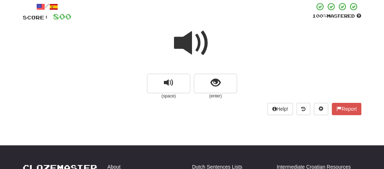
click at [185, 43] on span at bounding box center [192, 43] width 36 height 36
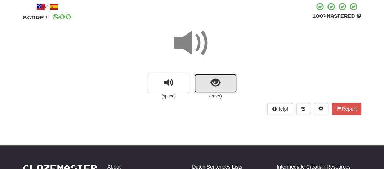
click at [201, 78] on button "show sentence" at bounding box center [215, 83] width 43 height 19
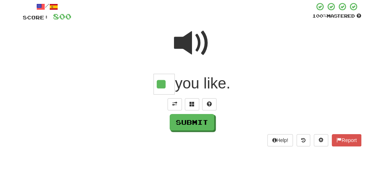
type input "**"
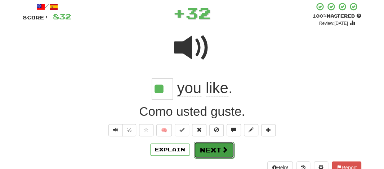
click at [205, 149] on button "Next" at bounding box center [214, 150] width 40 height 17
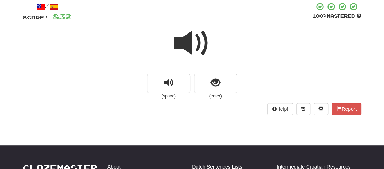
click at [183, 43] on span at bounding box center [192, 43] width 36 height 36
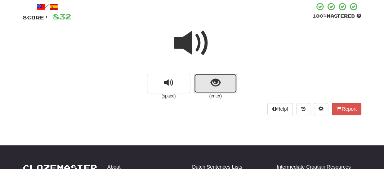
click at [209, 87] on button "show sentence" at bounding box center [215, 83] width 43 height 19
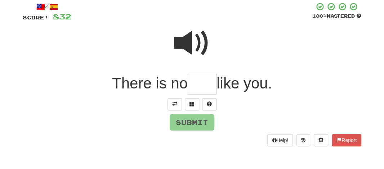
click at [202, 87] on input "text" at bounding box center [202, 84] width 29 height 21
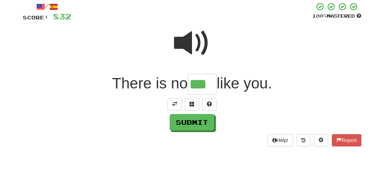
type input "***"
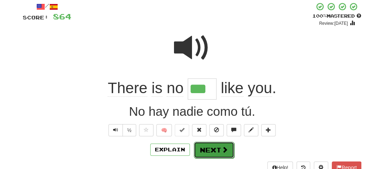
click at [208, 149] on button "Next" at bounding box center [214, 150] width 40 height 17
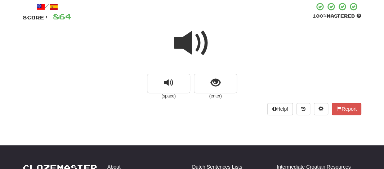
click at [187, 44] on span at bounding box center [192, 43] width 36 height 36
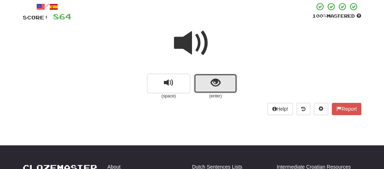
click at [206, 87] on button "show sentence" at bounding box center [215, 83] width 43 height 19
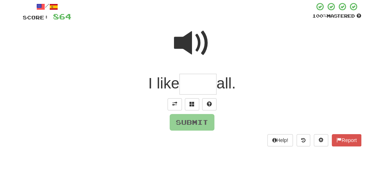
click at [185, 44] on span at bounding box center [192, 43] width 36 height 36
click at [188, 77] on input "text" at bounding box center [198, 84] width 37 height 21
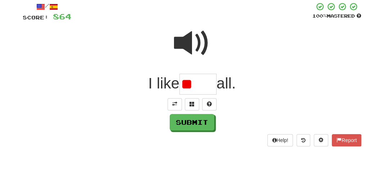
type input "*"
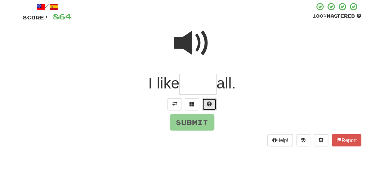
click at [209, 108] on button at bounding box center [209, 104] width 14 height 12
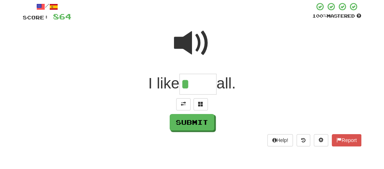
click at [184, 42] on span at bounding box center [192, 43] width 36 height 36
click at [190, 84] on input "*" at bounding box center [198, 84] width 37 height 21
click at [206, 101] on button at bounding box center [201, 104] width 14 height 12
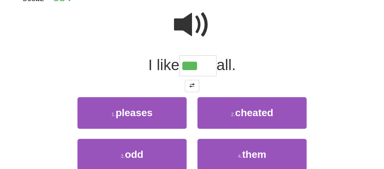
scroll to position [78, 0]
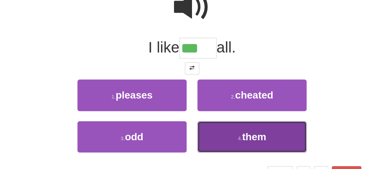
click at [249, 140] on span "them" at bounding box center [254, 137] width 24 height 11
type input "****"
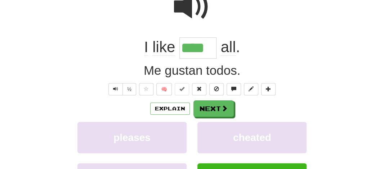
click at [190, 51] on input "****" at bounding box center [198, 47] width 37 height 21
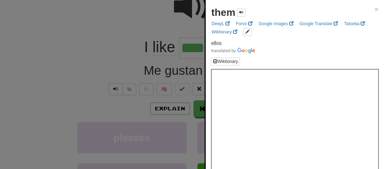
click at [119, 17] on div at bounding box center [192, 84] width 384 height 169
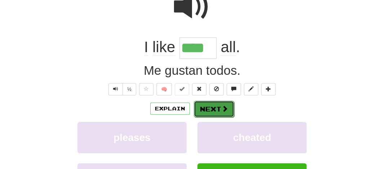
click at [218, 110] on button "Next" at bounding box center [214, 109] width 40 height 17
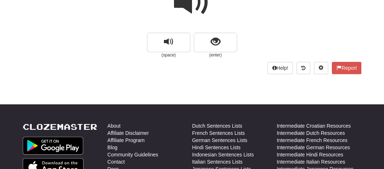
click at [186, 5] on span at bounding box center [192, 2] width 36 height 36
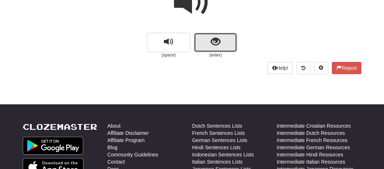
click at [198, 42] on button "show sentence" at bounding box center [215, 42] width 43 height 19
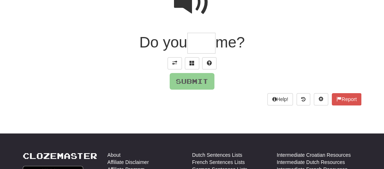
click at [198, 42] on input "text" at bounding box center [201, 43] width 28 height 21
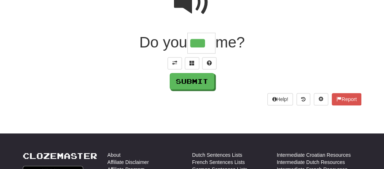
type input "***"
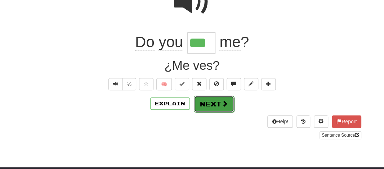
click at [203, 97] on button "Next" at bounding box center [214, 104] width 40 height 17
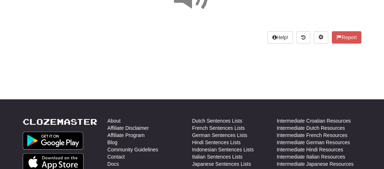
scroll to position [4, 0]
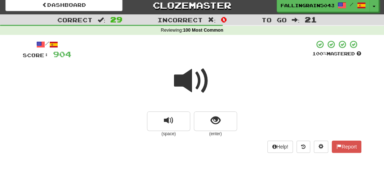
click at [196, 86] on div "(space) (enter)" at bounding box center [192, 98] width 339 height 77
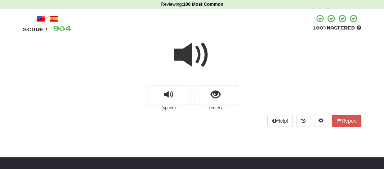
click at [191, 70] on span at bounding box center [192, 55] width 36 height 36
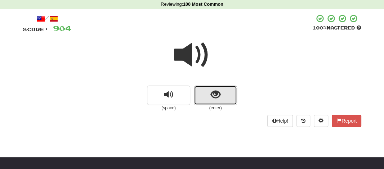
click at [205, 92] on button "show sentence" at bounding box center [215, 95] width 43 height 19
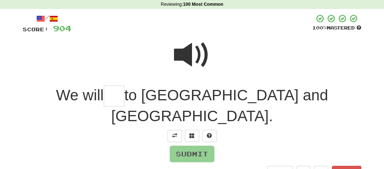
click at [124, 96] on input "text" at bounding box center [114, 96] width 21 height 21
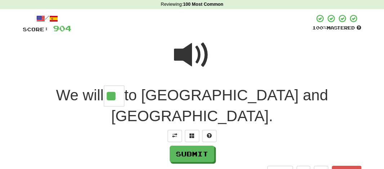
type input "**"
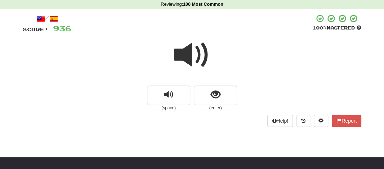
click at [184, 54] on span at bounding box center [192, 55] width 36 height 36
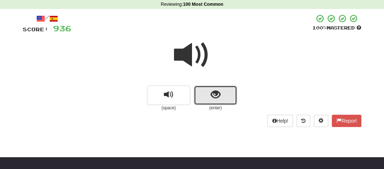
click at [200, 92] on button "show sentence" at bounding box center [215, 95] width 43 height 19
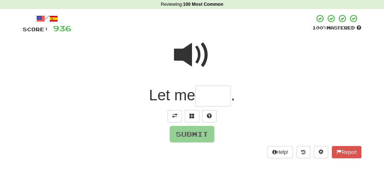
click at [200, 92] on input "text" at bounding box center [213, 96] width 36 height 21
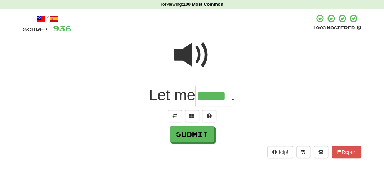
type input "*****"
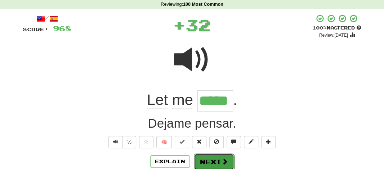
click at [200, 156] on button "Next" at bounding box center [214, 162] width 40 height 17
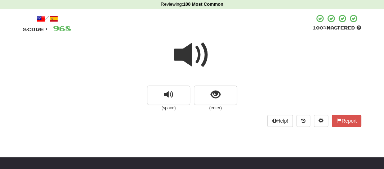
click at [190, 58] on span at bounding box center [192, 55] width 36 height 36
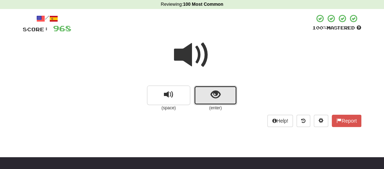
click at [205, 92] on button "show sentence" at bounding box center [215, 95] width 43 height 19
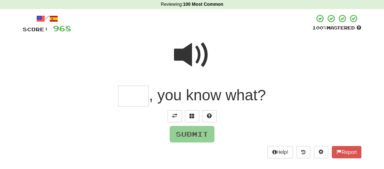
click at [139, 98] on input "text" at bounding box center [133, 96] width 31 height 21
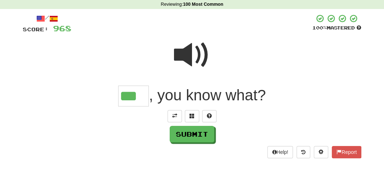
type input "***"
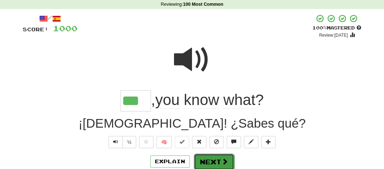
click at [206, 163] on button "Next" at bounding box center [214, 162] width 40 height 17
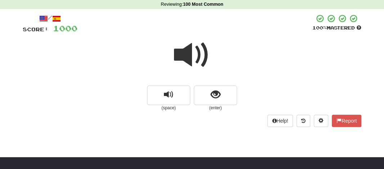
click at [191, 57] on span at bounding box center [192, 55] width 36 height 36
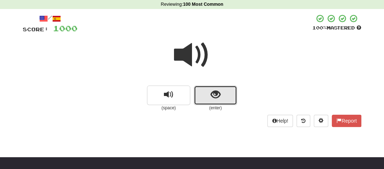
click at [202, 96] on button "show sentence" at bounding box center [215, 95] width 43 height 19
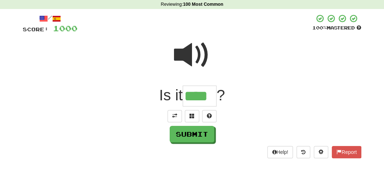
type input "****"
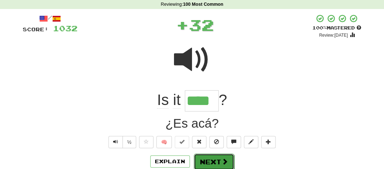
click at [210, 159] on button "Next" at bounding box center [214, 162] width 40 height 17
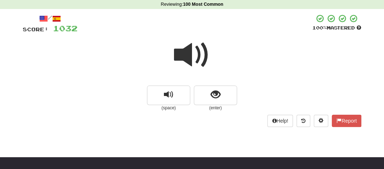
click at [191, 53] on span at bounding box center [192, 55] width 36 height 36
click at [191, 69] on span at bounding box center [192, 55] width 36 height 36
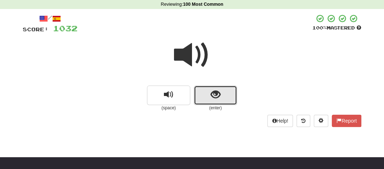
click at [205, 94] on button "show sentence" at bounding box center [215, 95] width 43 height 19
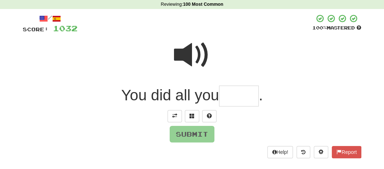
click at [228, 103] on input "text" at bounding box center [239, 96] width 40 height 21
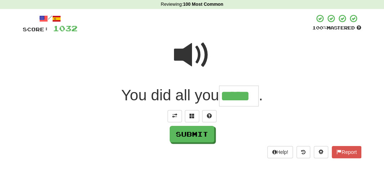
type input "*****"
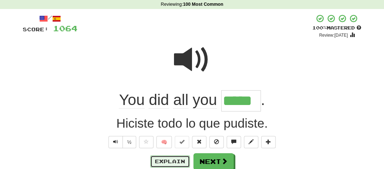
click at [166, 162] on button "Explain" at bounding box center [170, 162] width 40 height 12
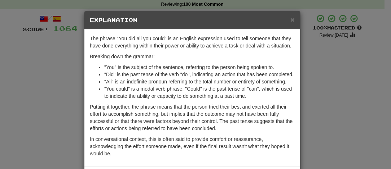
click at [315, 56] on div "× Explanation The phrase "You did all you could" is an English expression used …" at bounding box center [195, 84] width 391 height 169
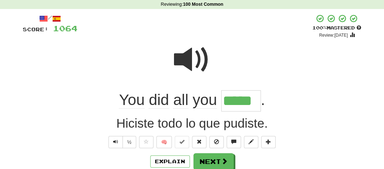
click at [234, 104] on input "*****" at bounding box center [241, 100] width 40 height 21
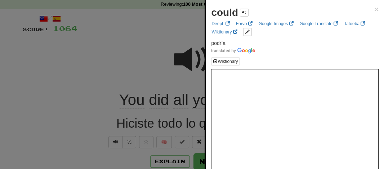
click at [161, 30] on div at bounding box center [192, 84] width 384 height 169
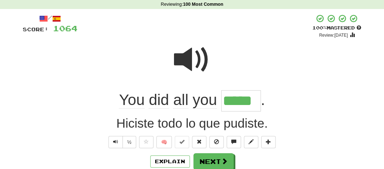
click at [252, 36] on div "+ 32" at bounding box center [195, 26] width 235 height 25
click at [207, 166] on button "Next" at bounding box center [214, 162] width 40 height 17
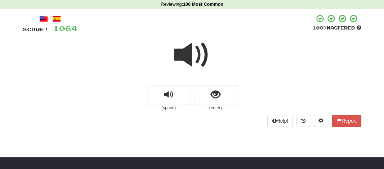
click at [196, 59] on span at bounding box center [192, 55] width 36 height 36
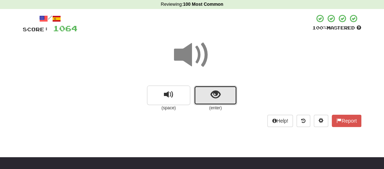
click at [205, 96] on button "show sentence" at bounding box center [215, 95] width 43 height 19
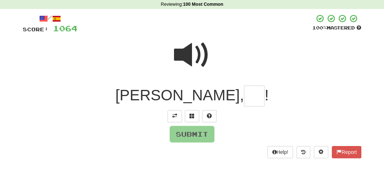
click at [244, 96] on input "text" at bounding box center [254, 96] width 21 height 21
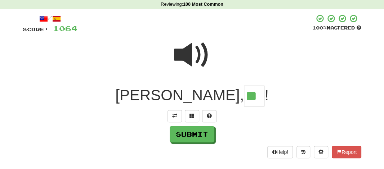
type input "**"
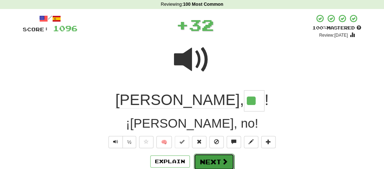
click at [211, 159] on button "Next" at bounding box center [214, 162] width 40 height 17
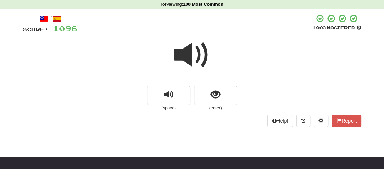
click at [190, 48] on span at bounding box center [192, 55] width 36 height 36
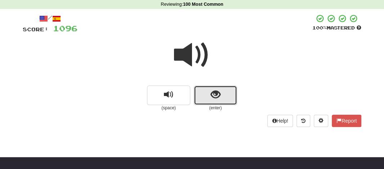
click at [202, 88] on button "show sentence" at bounding box center [215, 95] width 43 height 19
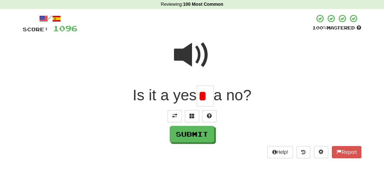
scroll to position [0, 0]
type input "**"
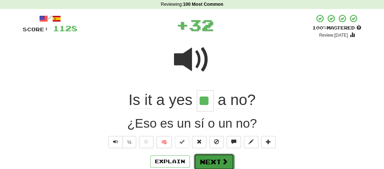
click at [218, 166] on button "Next" at bounding box center [214, 162] width 40 height 17
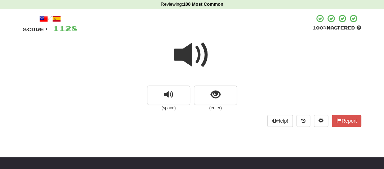
click at [190, 57] on span at bounding box center [192, 55] width 36 height 36
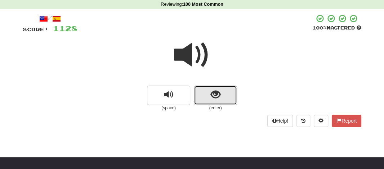
click at [204, 95] on button "show sentence" at bounding box center [215, 95] width 43 height 19
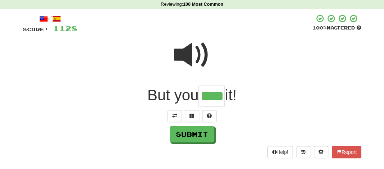
type input "****"
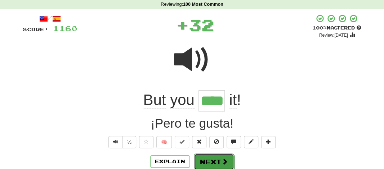
click at [218, 168] on button "Next" at bounding box center [214, 162] width 40 height 17
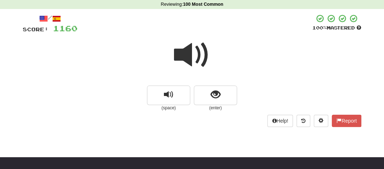
click at [185, 56] on span at bounding box center [192, 55] width 36 height 36
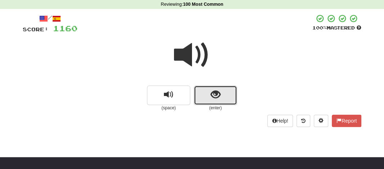
click at [205, 91] on button "show sentence" at bounding box center [215, 95] width 43 height 19
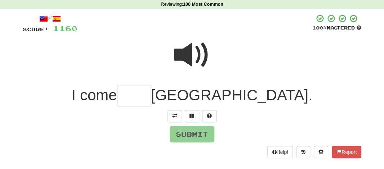
click at [151, 93] on input "text" at bounding box center [134, 96] width 34 height 21
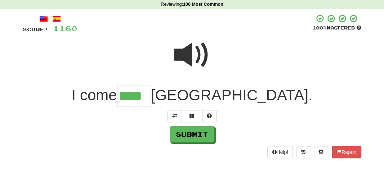
type input "****"
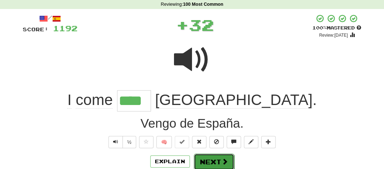
click at [209, 163] on button "Next" at bounding box center [214, 162] width 40 height 17
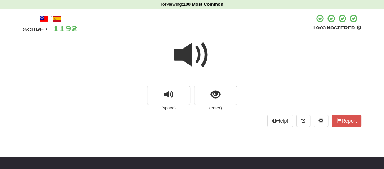
click at [190, 55] on span at bounding box center [192, 55] width 36 height 36
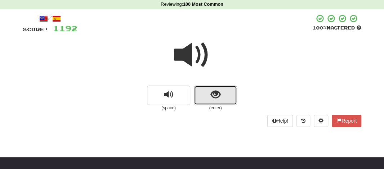
click at [204, 97] on button "show sentence" at bounding box center [215, 95] width 43 height 19
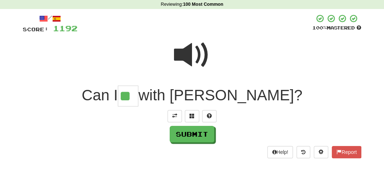
type input "**"
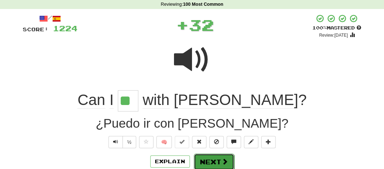
click at [210, 165] on button "Next" at bounding box center [214, 162] width 40 height 17
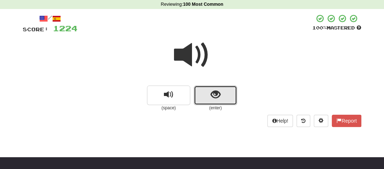
click at [206, 97] on button "show sentence" at bounding box center [215, 95] width 43 height 19
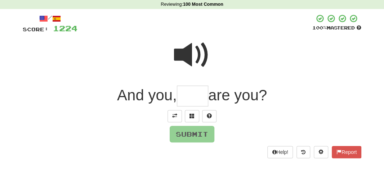
click at [193, 96] on input "text" at bounding box center [192, 96] width 31 height 21
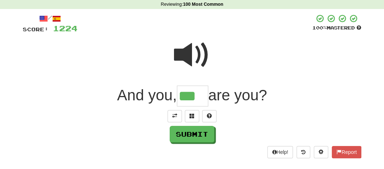
type input "***"
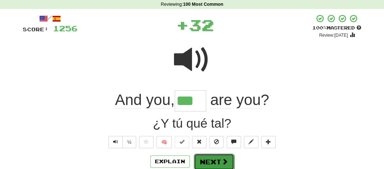
click at [211, 163] on button "Next" at bounding box center [214, 162] width 40 height 17
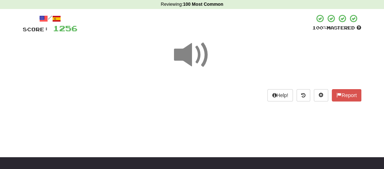
click at [178, 49] on span at bounding box center [192, 55] width 36 height 36
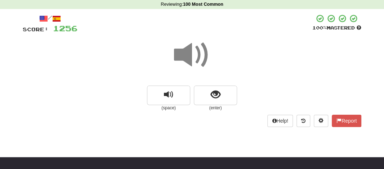
click at [184, 56] on span at bounding box center [192, 55] width 36 height 36
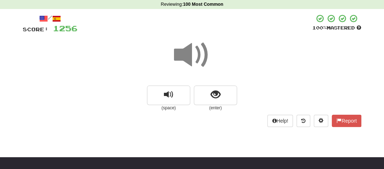
click at [184, 56] on span at bounding box center [192, 55] width 36 height 36
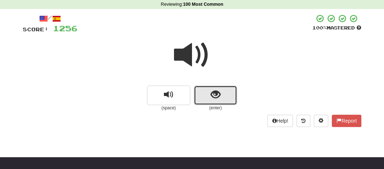
drag, startPoint x: 184, startPoint y: 56, endPoint x: 205, endPoint y: 94, distance: 43.9
click at [205, 94] on button "show sentence" at bounding box center [215, 95] width 43 height 19
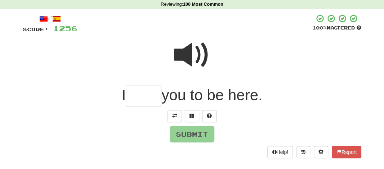
click at [144, 98] on input "text" at bounding box center [144, 96] width 36 height 21
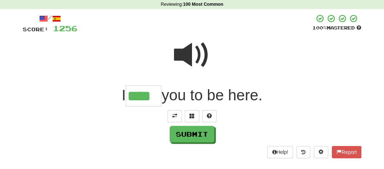
type input "****"
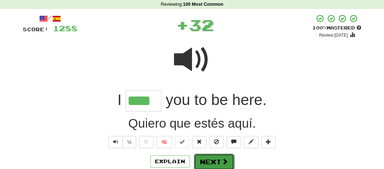
click at [199, 163] on button "Next" at bounding box center [214, 162] width 40 height 17
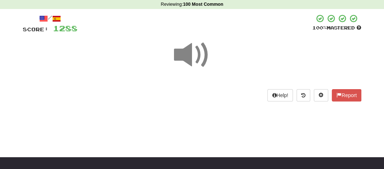
click at [190, 57] on span at bounding box center [192, 55] width 36 height 36
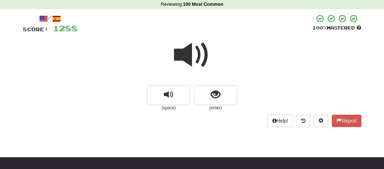
click at [190, 57] on span at bounding box center [192, 55] width 36 height 36
click at [185, 56] on span at bounding box center [192, 55] width 36 height 36
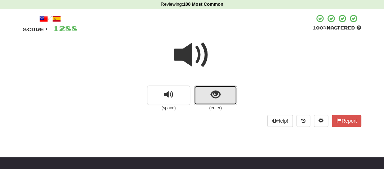
click at [204, 96] on button "show sentence" at bounding box center [215, 95] width 43 height 19
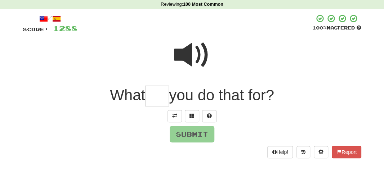
click at [159, 94] on input "text" at bounding box center [157, 96] width 24 height 21
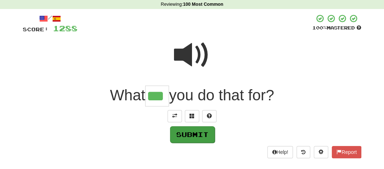
type input "***"
click at [190, 139] on button "Submit" at bounding box center [192, 135] width 45 height 17
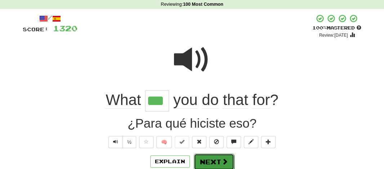
click at [201, 161] on button "Next" at bounding box center [214, 162] width 40 height 17
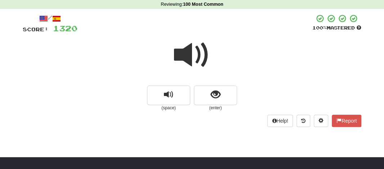
click at [190, 57] on span at bounding box center [192, 55] width 36 height 36
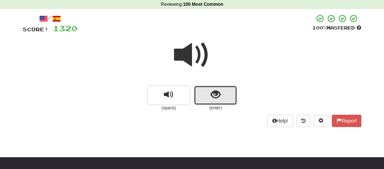
click at [204, 96] on button "show sentence" at bounding box center [215, 95] width 43 height 19
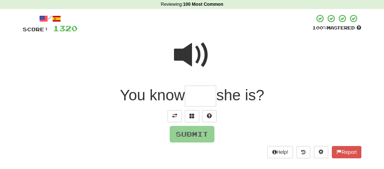
click at [202, 97] on input "text" at bounding box center [200, 96] width 31 height 21
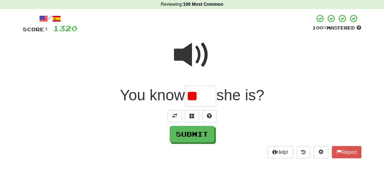
type input "*"
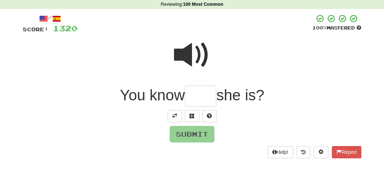
click at [187, 53] on span at bounding box center [192, 55] width 36 height 36
click at [195, 98] on input "text" at bounding box center [200, 96] width 31 height 21
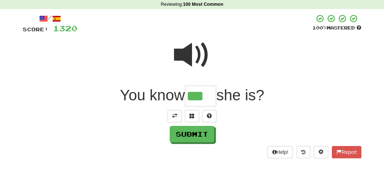
type input "***"
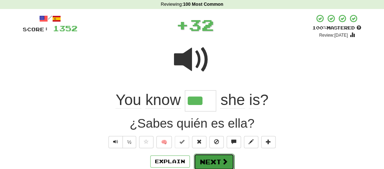
click at [204, 164] on button "Next" at bounding box center [214, 162] width 40 height 17
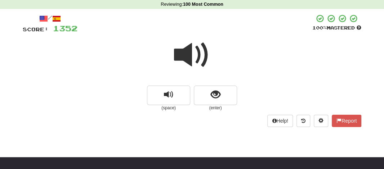
click at [189, 52] on span at bounding box center [192, 55] width 36 height 36
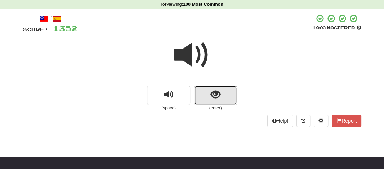
click at [209, 93] on button "show sentence" at bounding box center [215, 95] width 43 height 19
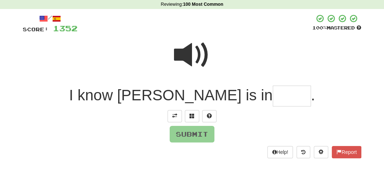
click at [273, 98] on input "text" at bounding box center [292, 96] width 38 height 21
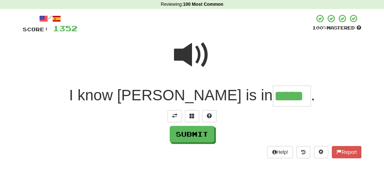
type input "*****"
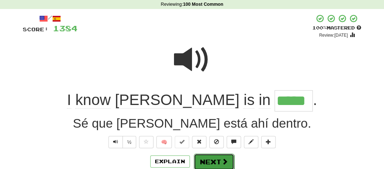
click at [214, 160] on button "Next" at bounding box center [214, 162] width 40 height 17
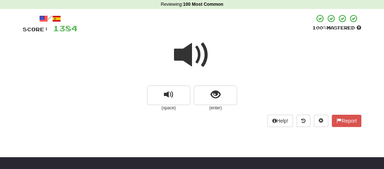
click at [186, 51] on span at bounding box center [192, 55] width 36 height 36
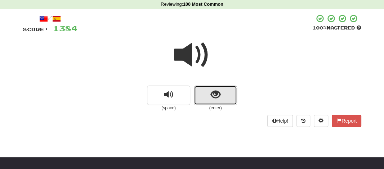
click at [204, 101] on button "show sentence" at bounding box center [215, 95] width 43 height 19
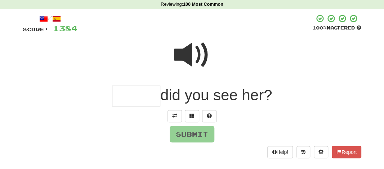
click at [130, 100] on input "text" at bounding box center [136, 96] width 48 height 21
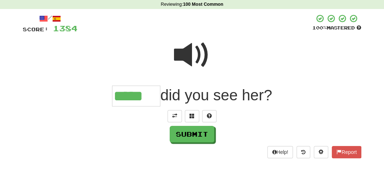
type input "*****"
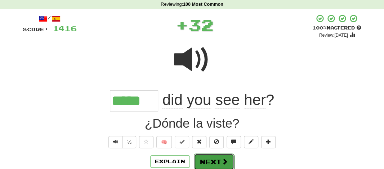
click at [208, 161] on button "Next" at bounding box center [214, 162] width 40 height 17
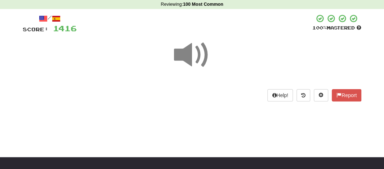
click at [184, 51] on span at bounding box center [192, 55] width 36 height 36
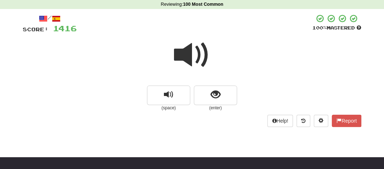
click at [184, 51] on span at bounding box center [192, 55] width 36 height 36
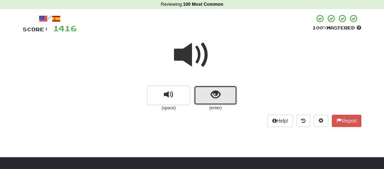
click at [206, 98] on button "show sentence" at bounding box center [215, 95] width 43 height 19
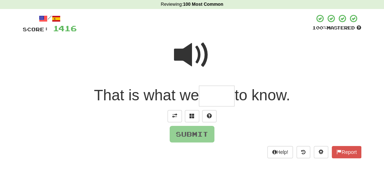
click at [211, 98] on input "text" at bounding box center [217, 96] width 36 height 21
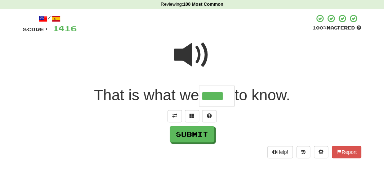
type input "****"
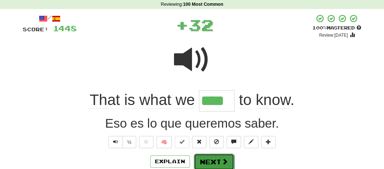
click at [206, 159] on button "Next" at bounding box center [214, 162] width 40 height 17
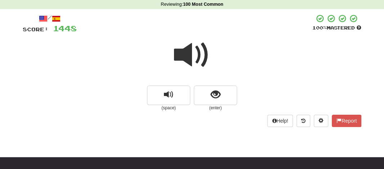
click at [186, 55] on span at bounding box center [192, 55] width 36 height 36
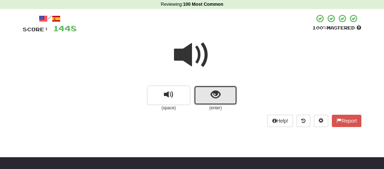
click at [199, 90] on button "show sentence" at bounding box center [215, 95] width 43 height 19
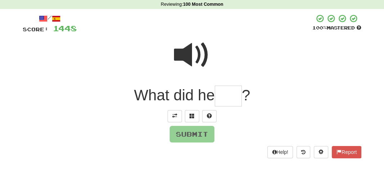
click at [224, 98] on input "text" at bounding box center [228, 96] width 27 height 21
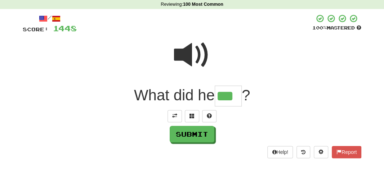
type input "***"
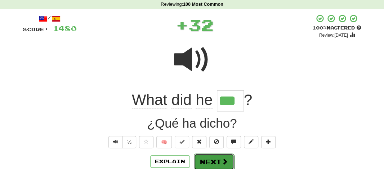
click at [211, 157] on button "Next" at bounding box center [214, 162] width 40 height 17
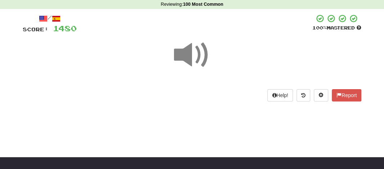
click at [188, 53] on span at bounding box center [192, 55] width 36 height 36
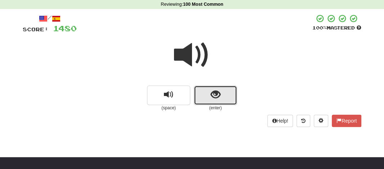
click at [214, 96] on span "show sentence" at bounding box center [216, 95] width 10 height 10
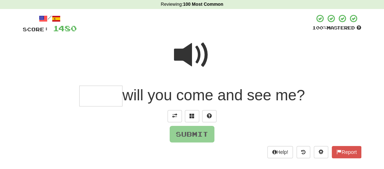
click at [176, 60] on span at bounding box center [192, 55] width 36 height 36
click at [191, 53] on span at bounding box center [192, 55] width 36 height 36
click at [98, 90] on input "text" at bounding box center [100, 96] width 43 height 21
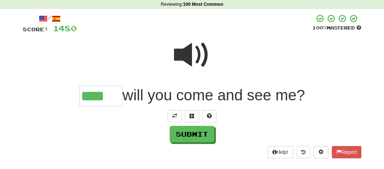
type input "****"
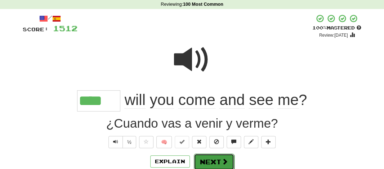
click at [204, 154] on button "Next" at bounding box center [214, 162] width 40 height 17
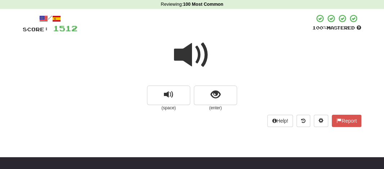
click at [176, 56] on span at bounding box center [192, 55] width 36 height 36
click at [195, 65] on span at bounding box center [192, 55] width 36 height 36
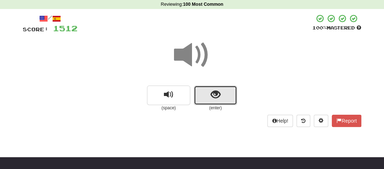
click at [207, 93] on button "show sentence" at bounding box center [215, 95] width 43 height 19
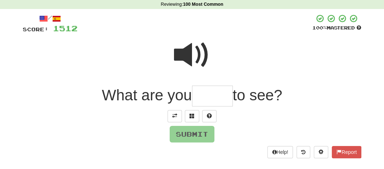
click at [212, 97] on input "text" at bounding box center [212, 96] width 41 height 21
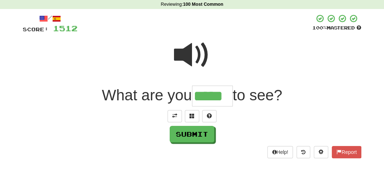
type input "*****"
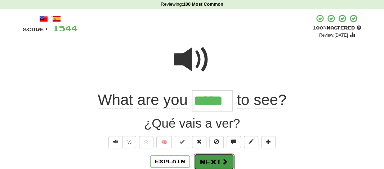
click at [218, 166] on button "Next" at bounding box center [214, 162] width 40 height 17
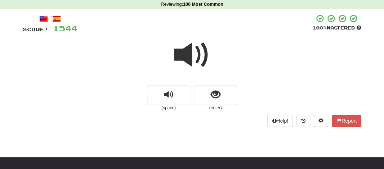
click at [185, 47] on span at bounding box center [192, 55] width 36 height 36
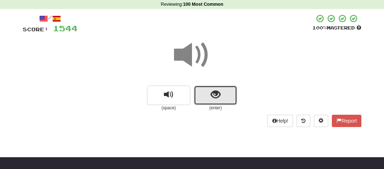
click at [200, 101] on button "show sentence" at bounding box center [215, 95] width 43 height 19
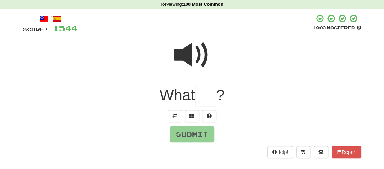
click at [204, 99] on input "text" at bounding box center [205, 96] width 21 height 21
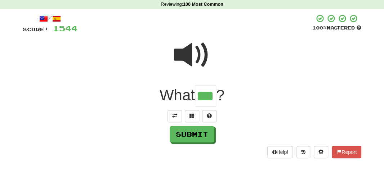
type input "***"
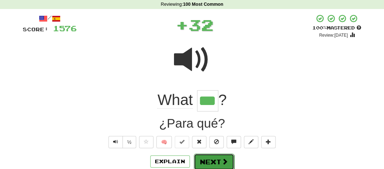
click at [214, 167] on button "Next" at bounding box center [214, 162] width 40 height 17
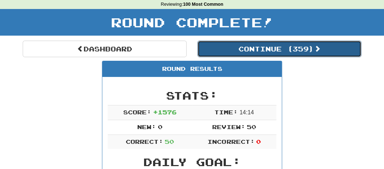
click at [262, 47] on button "Continue ( 359 )" at bounding box center [280, 49] width 164 height 17
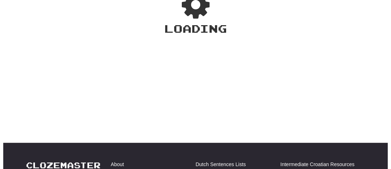
scroll to position [30, 0]
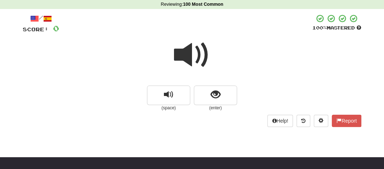
click at [187, 57] on span at bounding box center [192, 55] width 36 height 36
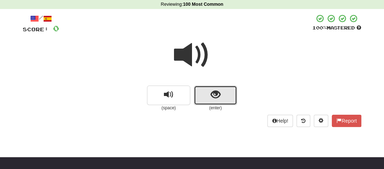
click at [202, 88] on button "show sentence" at bounding box center [215, 95] width 43 height 19
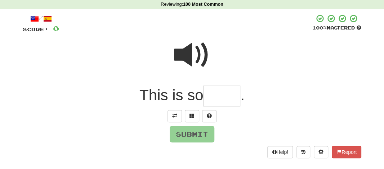
click at [213, 98] on input "text" at bounding box center [221, 96] width 37 height 21
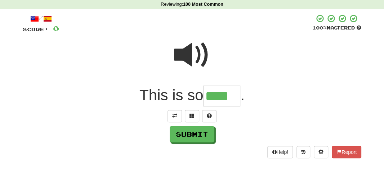
type input "****"
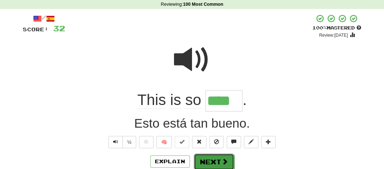
click at [204, 162] on button "Next" at bounding box center [214, 162] width 40 height 17
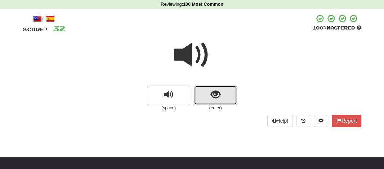
click at [216, 94] on span "show sentence" at bounding box center [216, 95] width 10 height 10
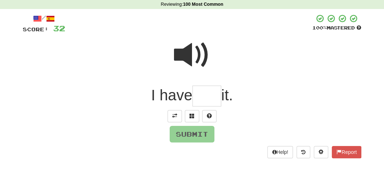
click at [185, 57] on span at bounding box center [192, 55] width 36 height 36
click at [198, 91] on input "text" at bounding box center [207, 96] width 29 height 21
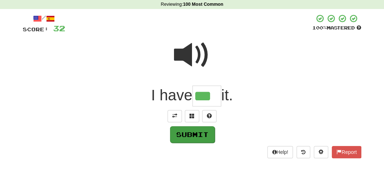
type input "***"
click at [202, 136] on button "Submit" at bounding box center [192, 135] width 45 height 17
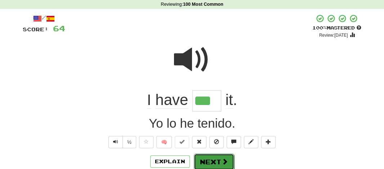
click at [206, 162] on button "Next" at bounding box center [214, 162] width 40 height 17
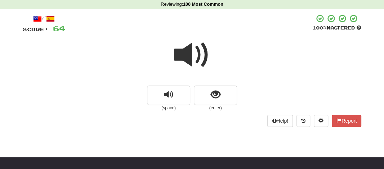
click at [189, 58] on span at bounding box center [192, 55] width 36 height 36
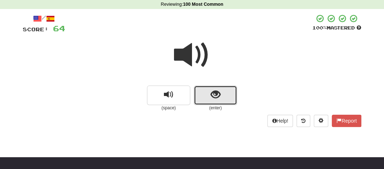
click at [206, 101] on button "show sentence" at bounding box center [215, 95] width 43 height 19
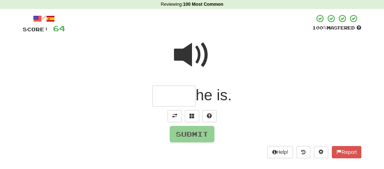
click at [158, 91] on input "text" at bounding box center [173, 96] width 43 height 21
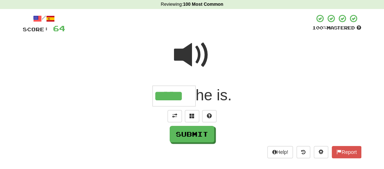
type input "*****"
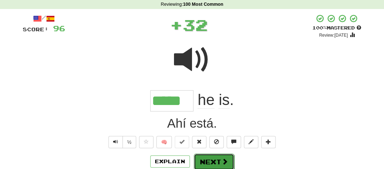
click at [207, 157] on button "Next" at bounding box center [214, 162] width 40 height 17
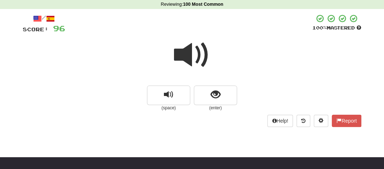
click at [192, 54] on span at bounding box center [192, 55] width 36 height 36
click at [191, 56] on span at bounding box center [192, 55] width 36 height 36
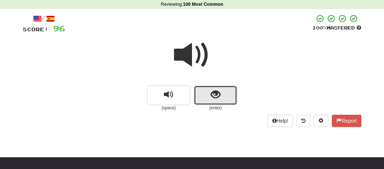
click at [204, 91] on button "show sentence" at bounding box center [215, 95] width 43 height 19
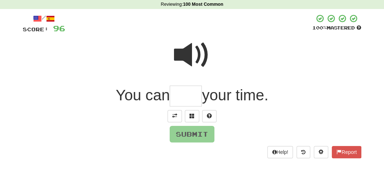
click at [187, 97] on input "text" at bounding box center [186, 96] width 32 height 21
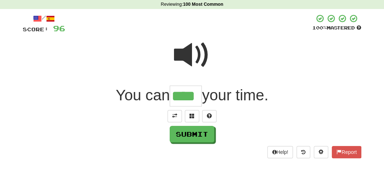
type input "****"
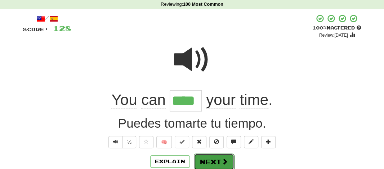
click at [208, 160] on button "Next" at bounding box center [214, 162] width 40 height 17
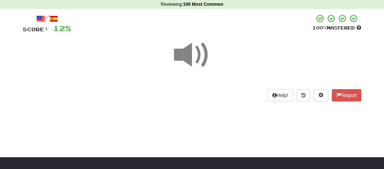
click at [190, 57] on span at bounding box center [192, 55] width 36 height 36
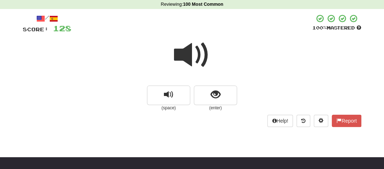
click at [190, 57] on span at bounding box center [192, 55] width 36 height 36
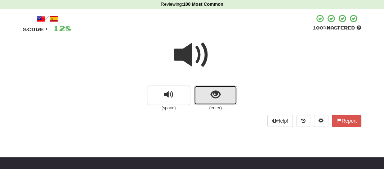
click at [207, 88] on button "show sentence" at bounding box center [215, 95] width 43 height 19
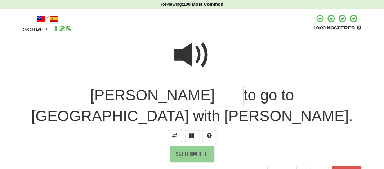
click at [215, 94] on input "text" at bounding box center [229, 96] width 29 height 21
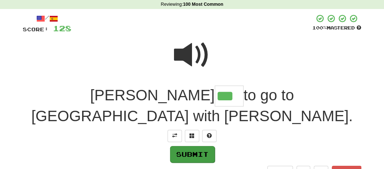
type input "***"
click at [183, 146] on button "Submit" at bounding box center [192, 154] width 45 height 17
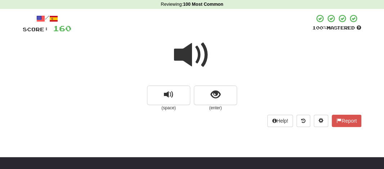
click at [187, 52] on span at bounding box center [192, 55] width 36 height 36
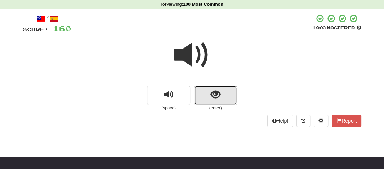
click at [199, 98] on button "show sentence" at bounding box center [215, 95] width 43 height 19
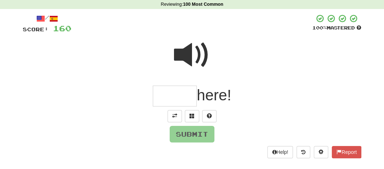
click at [174, 97] on input "text" at bounding box center [175, 96] width 44 height 21
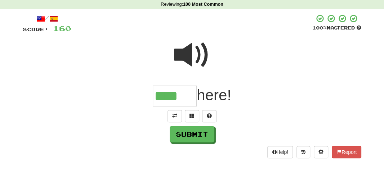
type input "****"
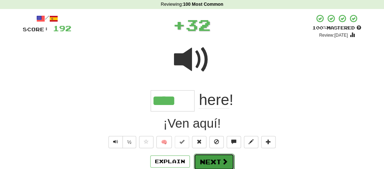
click at [209, 165] on button "Next" at bounding box center [214, 162] width 40 height 17
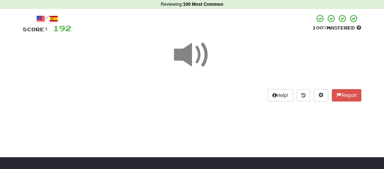
click at [187, 48] on span at bounding box center [192, 55] width 36 height 36
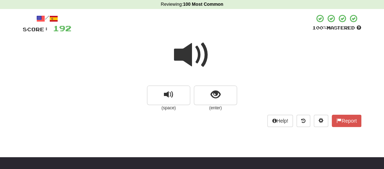
click at [213, 85] on div at bounding box center [192, 60] width 339 height 52
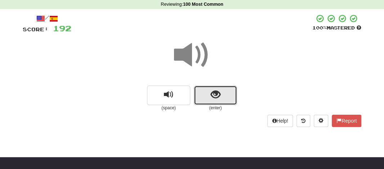
click at [212, 90] on span "show sentence" at bounding box center [216, 95] width 10 height 10
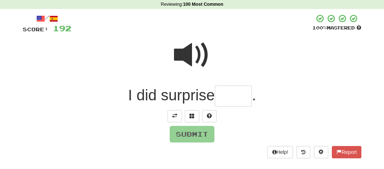
click at [220, 96] on input "text" at bounding box center [233, 96] width 37 height 21
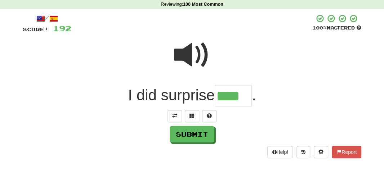
type input "****"
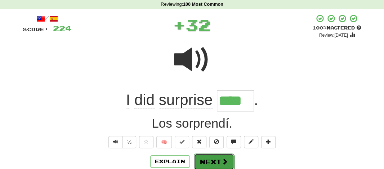
click at [205, 162] on button "Next" at bounding box center [214, 162] width 40 height 17
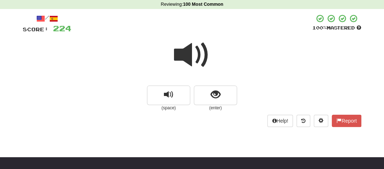
click at [187, 59] on span at bounding box center [192, 55] width 36 height 36
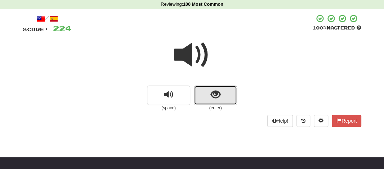
click at [212, 91] on span "show sentence" at bounding box center [216, 95] width 10 height 10
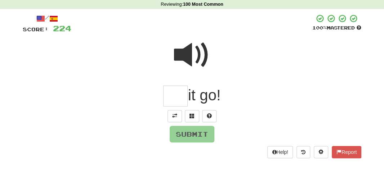
click at [181, 97] on input "text" at bounding box center [175, 96] width 25 height 21
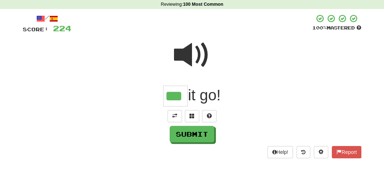
type input "***"
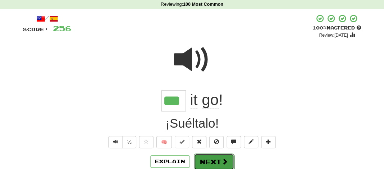
click at [205, 157] on button "Next" at bounding box center [214, 162] width 40 height 17
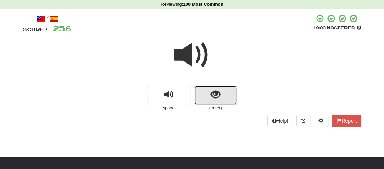
click at [209, 100] on button "show sentence" at bounding box center [215, 95] width 43 height 19
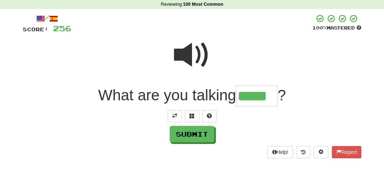
type input "*****"
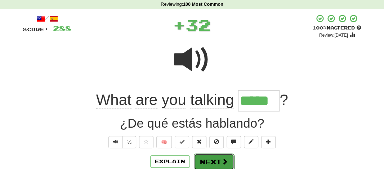
click at [209, 168] on button "Next" at bounding box center [214, 162] width 40 height 17
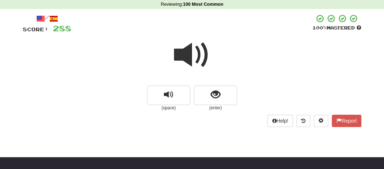
click at [191, 59] on span at bounding box center [192, 55] width 36 height 36
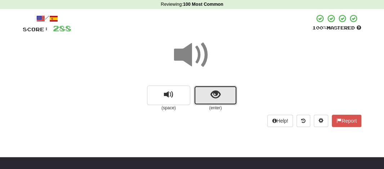
click at [201, 87] on button "show sentence" at bounding box center [215, 95] width 43 height 19
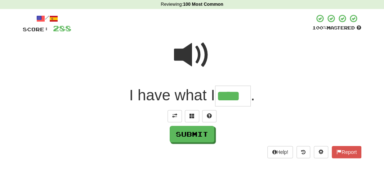
type input "****"
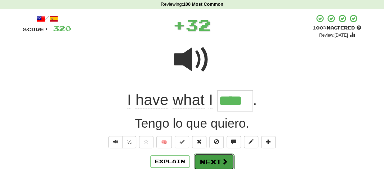
click at [202, 167] on button "Next" at bounding box center [214, 162] width 40 height 17
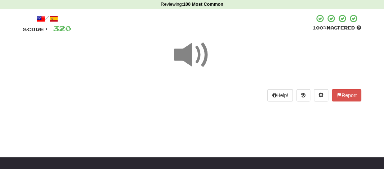
click at [194, 66] on span at bounding box center [192, 55] width 36 height 36
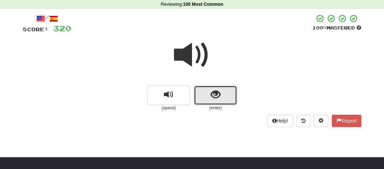
click at [208, 91] on button "show sentence" at bounding box center [215, 95] width 43 height 19
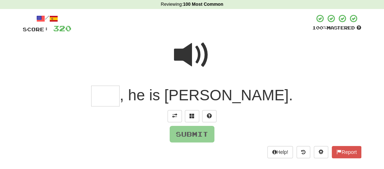
click at [120, 95] on input "text" at bounding box center [105, 96] width 28 height 21
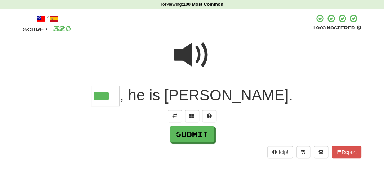
type input "***"
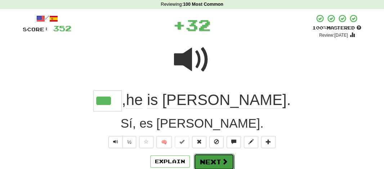
click at [203, 162] on button "Next" at bounding box center [214, 162] width 40 height 17
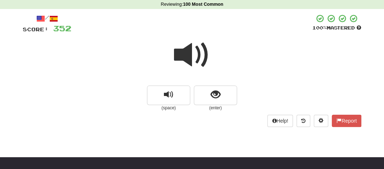
click at [190, 52] on span at bounding box center [192, 55] width 36 height 36
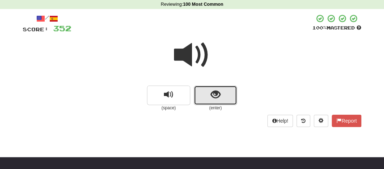
click at [204, 101] on button "show sentence" at bounding box center [215, 95] width 43 height 19
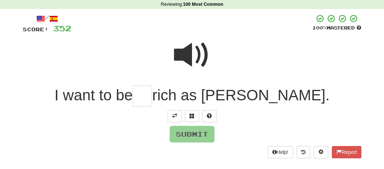
click at [152, 93] on input "text" at bounding box center [142, 96] width 19 height 21
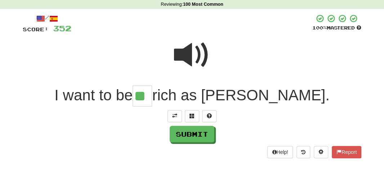
type input "**"
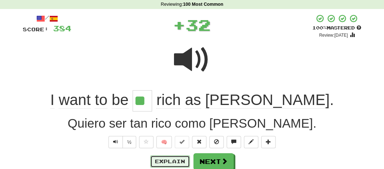
click at [169, 165] on button "Explain" at bounding box center [170, 162] width 40 height 12
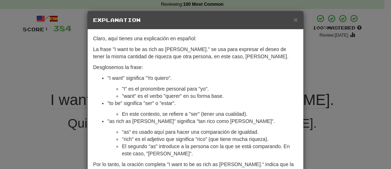
click at [292, 25] on div "× Explanation" at bounding box center [196, 20] width 216 height 18
click at [293, 21] on span "×" at bounding box center [295, 20] width 4 height 8
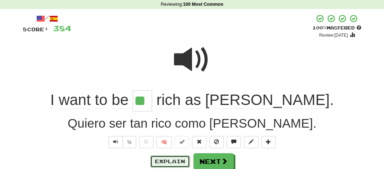
click at [171, 160] on button "Explain" at bounding box center [170, 162] width 40 height 12
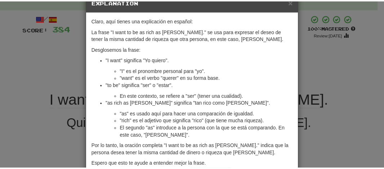
scroll to position [0, 0]
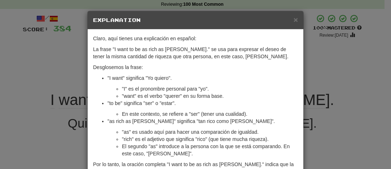
click at [183, 106] on p ""to be" significa "ser" o "estar"." at bounding box center [202, 103] width 190 height 7
click at [190, 113] on li "En este contexto, se refiere a "ser" (tener una cualidad)." at bounding box center [210, 114] width 176 height 7
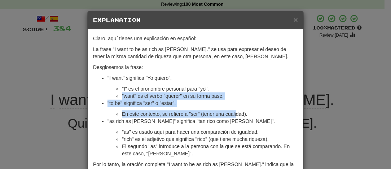
drag, startPoint x: 232, startPoint y: 114, endPoint x: 357, endPoint y: 91, distance: 127.5
click at [357, 91] on div "× Explanation Claro, aquí tienes una explicación en español: La frase "I want t…" at bounding box center [195, 84] width 391 height 169
click at [293, 20] on span "×" at bounding box center [295, 20] width 4 height 8
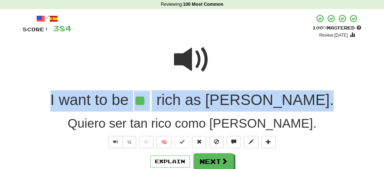
drag, startPoint x: 90, startPoint y: 97, endPoint x: 290, endPoint y: 101, distance: 199.8
click at [290, 101] on div "I want to be ** rich as [PERSON_NAME] ." at bounding box center [192, 100] width 339 height 21
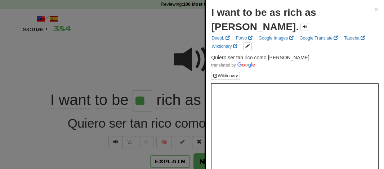
drag, startPoint x: 290, startPoint y: 101, endPoint x: 315, endPoint y: 52, distance: 54.8
click at [315, 61] on span at bounding box center [295, 64] width 168 height 7
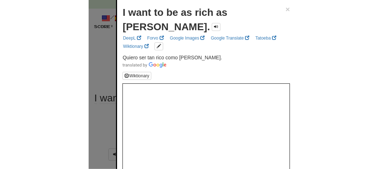
scroll to position [30, 0]
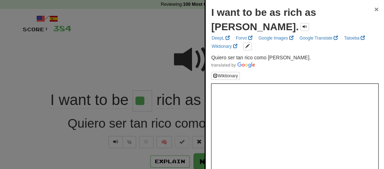
click at [375, 11] on span "×" at bounding box center [377, 9] width 4 height 8
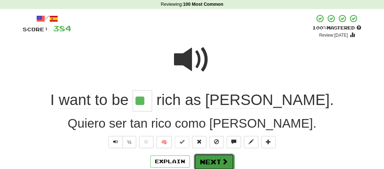
click at [208, 167] on button "Next" at bounding box center [214, 162] width 40 height 17
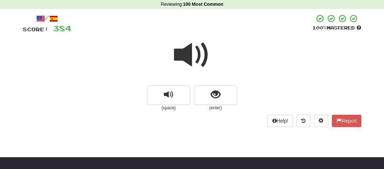
click at [186, 54] on span at bounding box center [192, 55] width 36 height 36
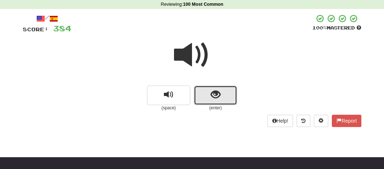
click at [204, 101] on button "show sentence" at bounding box center [215, 95] width 43 height 19
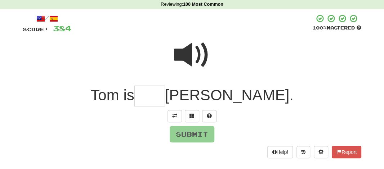
click at [165, 97] on input "text" at bounding box center [149, 96] width 31 height 21
click at [191, 59] on span at bounding box center [192, 55] width 36 height 36
click at [190, 60] on span at bounding box center [192, 55] width 36 height 36
click at [165, 103] on input "text" at bounding box center [149, 96] width 31 height 21
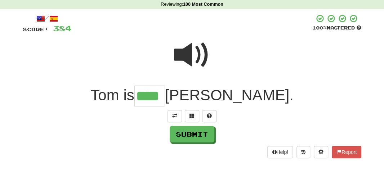
type input "****"
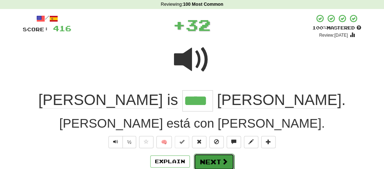
click at [213, 165] on button "Next" at bounding box center [214, 162] width 40 height 17
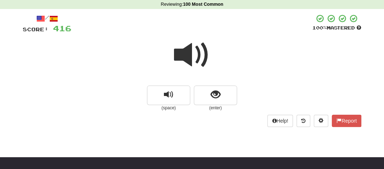
click at [187, 52] on span at bounding box center [192, 55] width 36 height 36
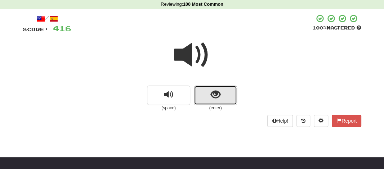
click at [207, 96] on button "show sentence" at bounding box center [215, 95] width 43 height 19
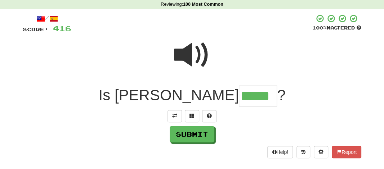
type input "*****"
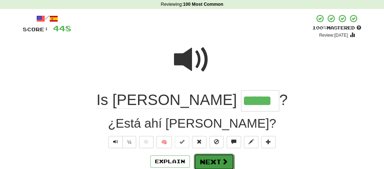
click at [207, 158] on button "Next" at bounding box center [214, 162] width 40 height 17
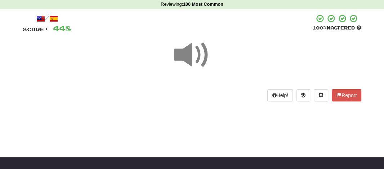
click at [186, 57] on span at bounding box center [192, 55] width 36 height 36
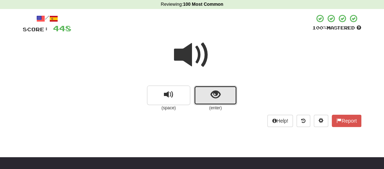
click at [212, 91] on span "show sentence" at bounding box center [216, 95] width 10 height 10
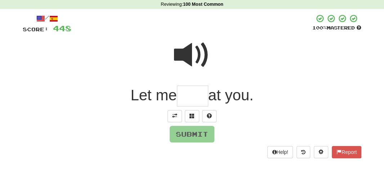
click at [189, 91] on input "text" at bounding box center [192, 96] width 31 height 21
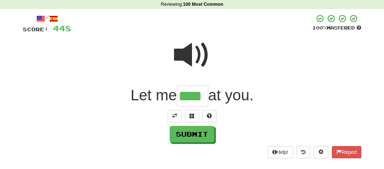
type input "****"
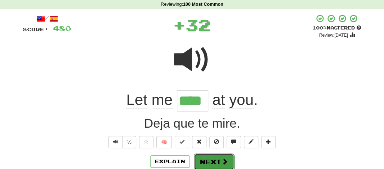
click at [210, 159] on button "Next" at bounding box center [214, 162] width 40 height 17
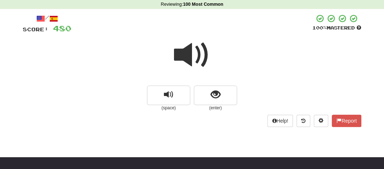
click at [193, 58] on span at bounding box center [192, 55] width 36 height 36
drag, startPoint x: 193, startPoint y: 58, endPoint x: 242, endPoint y: 76, distance: 52.5
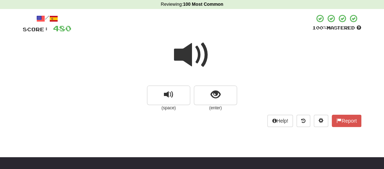
click at [242, 76] on div at bounding box center [192, 60] width 339 height 52
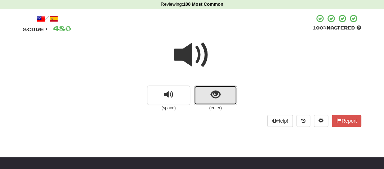
click at [208, 99] on button "show sentence" at bounding box center [215, 95] width 43 height 19
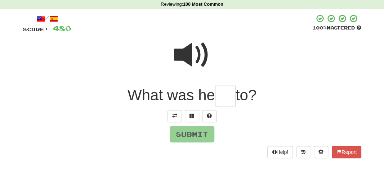
click at [227, 98] on input "text" at bounding box center [225, 96] width 21 height 21
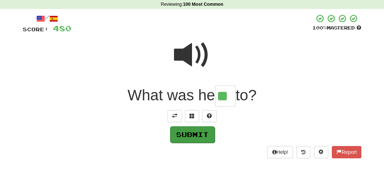
type input "**"
click at [196, 137] on button "Submit" at bounding box center [192, 135] width 45 height 17
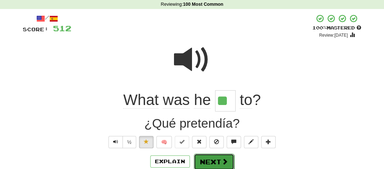
click at [207, 162] on button "Next" at bounding box center [214, 162] width 40 height 17
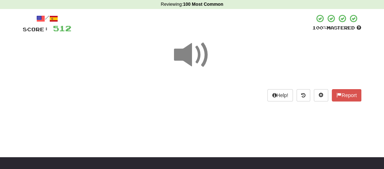
click at [184, 47] on span at bounding box center [192, 55] width 36 height 36
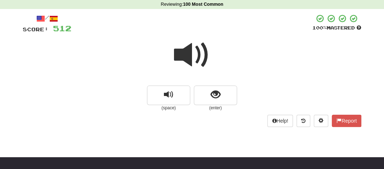
click at [184, 47] on span at bounding box center [192, 55] width 36 height 36
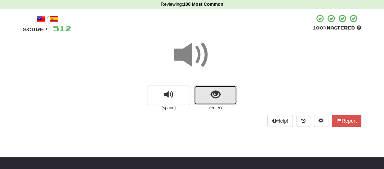
click at [207, 91] on button "show sentence" at bounding box center [215, 95] width 43 height 19
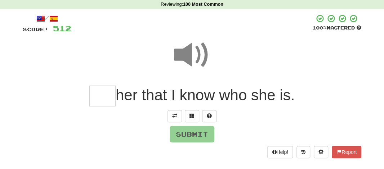
click at [111, 91] on input "text" at bounding box center [102, 96] width 26 height 21
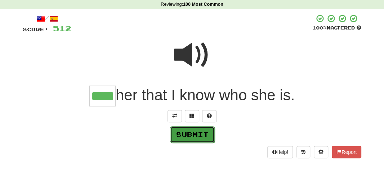
click at [177, 139] on button "Submit" at bounding box center [192, 135] width 45 height 17
type input "****"
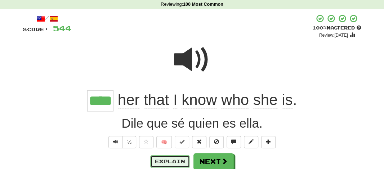
click at [165, 159] on button "Explain" at bounding box center [170, 162] width 40 height 12
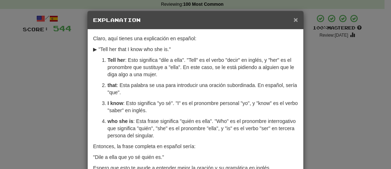
click at [293, 18] on span "×" at bounding box center [295, 20] width 4 height 8
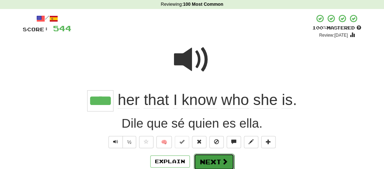
click at [211, 158] on button "Next" at bounding box center [214, 162] width 40 height 17
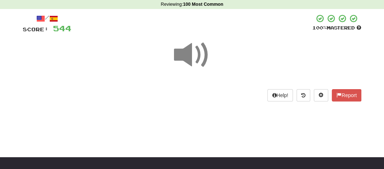
click at [184, 51] on span at bounding box center [192, 55] width 36 height 36
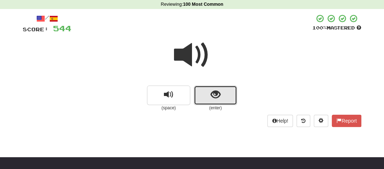
click at [206, 96] on button "show sentence" at bounding box center [215, 95] width 43 height 19
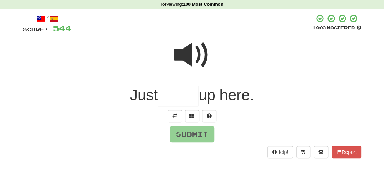
click at [173, 101] on input "text" at bounding box center [178, 96] width 41 height 21
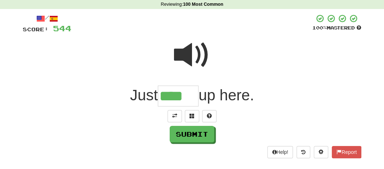
type input "****"
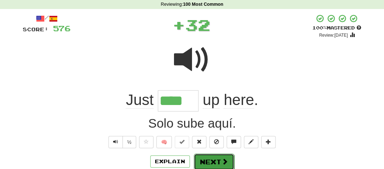
click at [204, 158] on button "Next" at bounding box center [214, 162] width 40 height 17
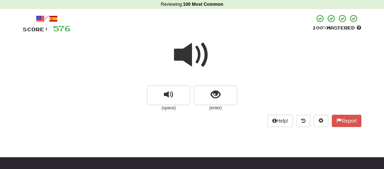
click at [184, 45] on span at bounding box center [192, 55] width 36 height 36
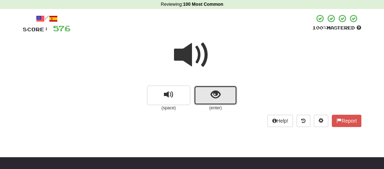
click at [204, 94] on button "show sentence" at bounding box center [215, 95] width 43 height 19
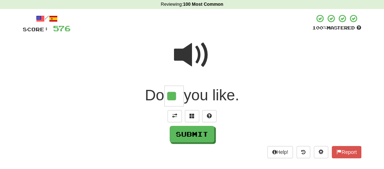
type input "**"
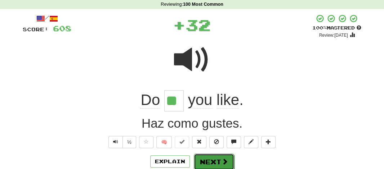
click at [211, 154] on button "Next" at bounding box center [214, 162] width 40 height 17
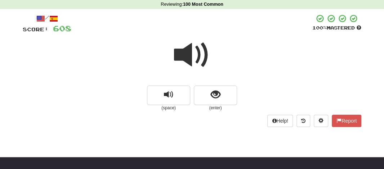
click at [185, 49] on span at bounding box center [192, 55] width 36 height 36
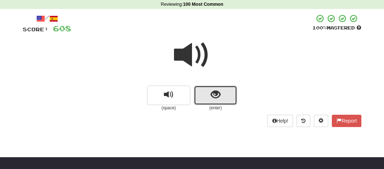
click at [202, 93] on button "show sentence" at bounding box center [215, 95] width 43 height 19
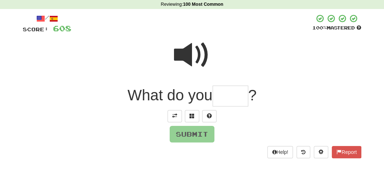
click at [222, 103] on input "text" at bounding box center [231, 96] width 36 height 21
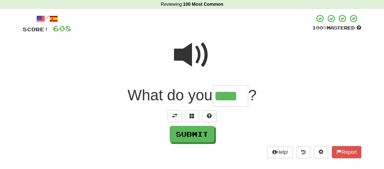
type input "****"
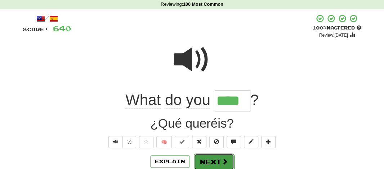
click at [217, 158] on button "Next" at bounding box center [214, 162] width 40 height 17
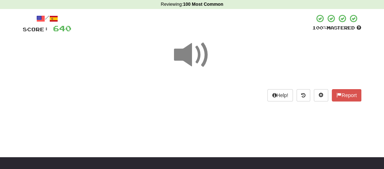
click at [190, 52] on span at bounding box center [192, 55] width 36 height 36
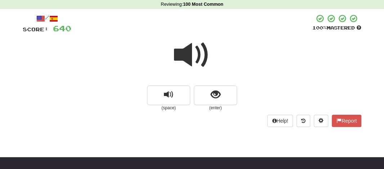
click at [190, 52] on span at bounding box center [192, 55] width 36 height 36
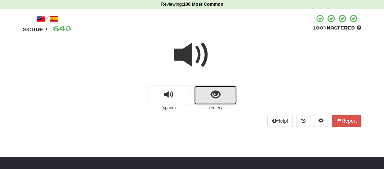
click at [203, 90] on button "show sentence" at bounding box center [215, 95] width 43 height 19
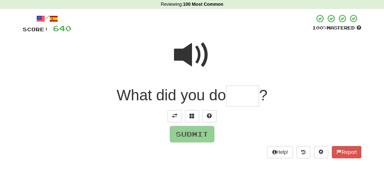
click at [247, 99] on input "text" at bounding box center [242, 96] width 33 height 21
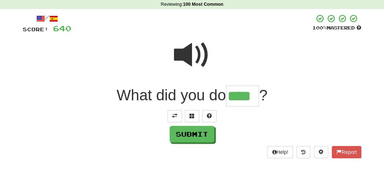
type input "****"
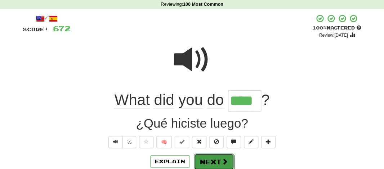
click at [203, 160] on button "Next" at bounding box center [214, 162] width 40 height 17
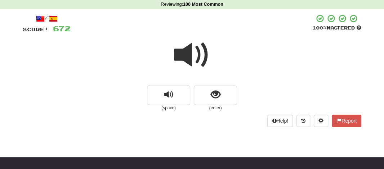
click at [190, 60] on span at bounding box center [192, 55] width 36 height 36
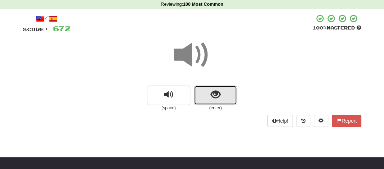
click at [204, 103] on button "show sentence" at bounding box center [215, 95] width 43 height 19
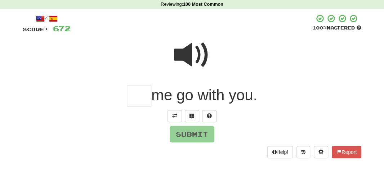
click at [143, 101] on input "text" at bounding box center [139, 96] width 25 height 21
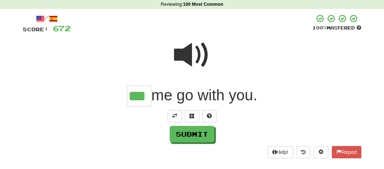
type input "***"
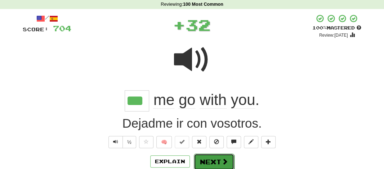
click at [213, 155] on button "Next" at bounding box center [214, 162] width 40 height 17
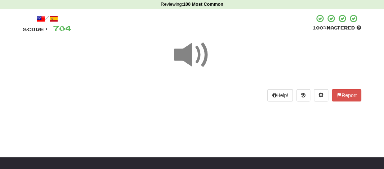
click at [193, 57] on span at bounding box center [192, 55] width 36 height 36
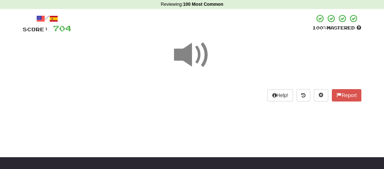
click at [193, 57] on span at bounding box center [192, 55] width 36 height 36
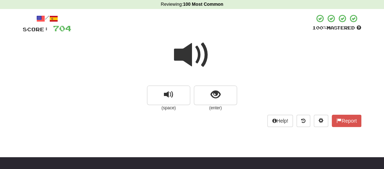
click at [193, 57] on span at bounding box center [192, 55] width 36 height 36
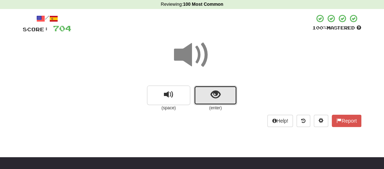
click at [201, 93] on button "show sentence" at bounding box center [215, 95] width 43 height 19
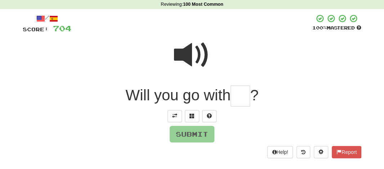
click at [243, 100] on input "text" at bounding box center [240, 96] width 19 height 21
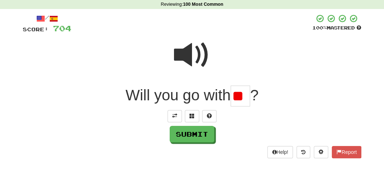
type input "*"
type input "**"
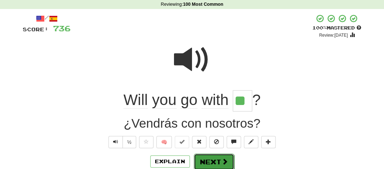
click at [208, 163] on button "Next" at bounding box center [214, 162] width 40 height 17
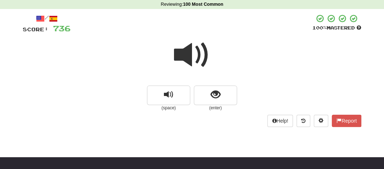
click at [185, 54] on span at bounding box center [192, 55] width 36 height 36
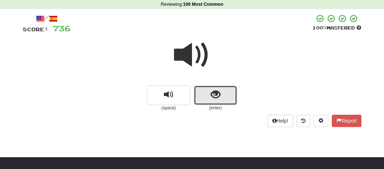
click at [205, 94] on button "show sentence" at bounding box center [215, 95] width 43 height 19
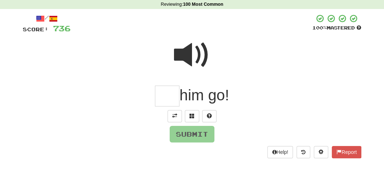
click at [160, 94] on input "text" at bounding box center [167, 96] width 25 height 21
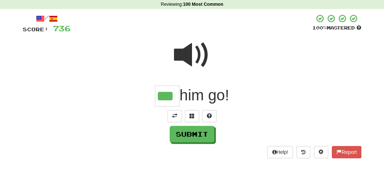
type input "***"
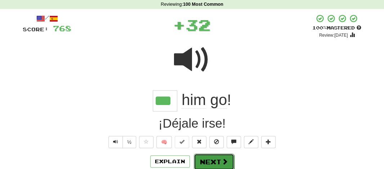
click at [211, 160] on button "Next" at bounding box center [214, 162] width 40 height 17
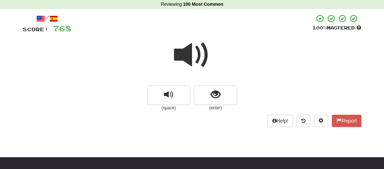
click at [193, 54] on span at bounding box center [192, 55] width 36 height 36
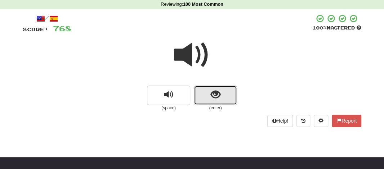
click at [203, 102] on button "show sentence" at bounding box center [215, 95] width 43 height 19
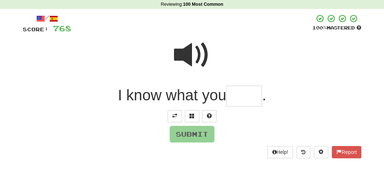
click at [231, 99] on input "text" at bounding box center [244, 96] width 36 height 21
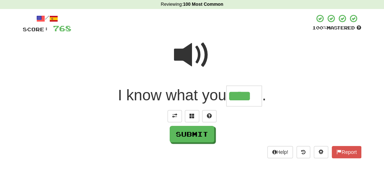
type input "****"
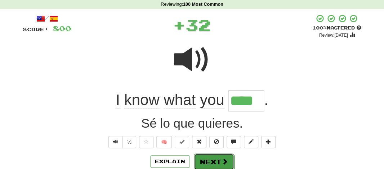
click at [201, 159] on button "Next" at bounding box center [214, 162] width 40 height 17
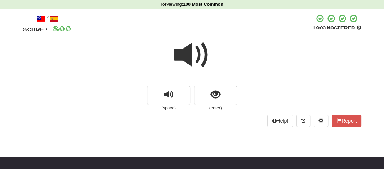
click at [192, 59] on span at bounding box center [192, 55] width 36 height 36
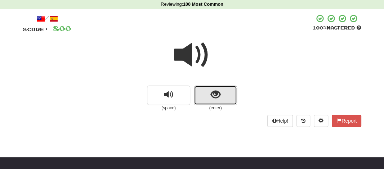
click at [202, 96] on button "show sentence" at bounding box center [215, 95] width 43 height 19
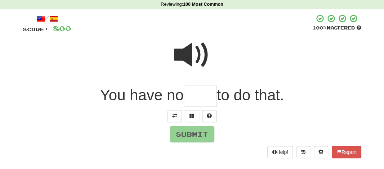
click at [202, 96] on input "text" at bounding box center [200, 96] width 33 height 21
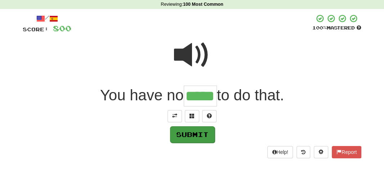
type input "*****"
click at [186, 133] on button "Submit" at bounding box center [192, 135] width 45 height 17
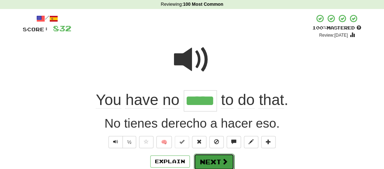
click at [212, 157] on button "Next" at bounding box center [214, 162] width 40 height 17
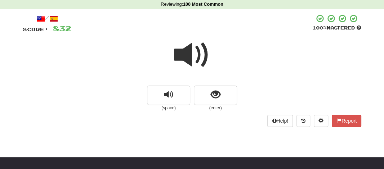
click at [186, 51] on span at bounding box center [192, 55] width 36 height 36
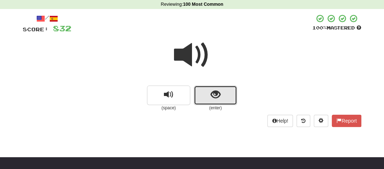
click at [203, 93] on button "show sentence" at bounding box center [215, 95] width 43 height 19
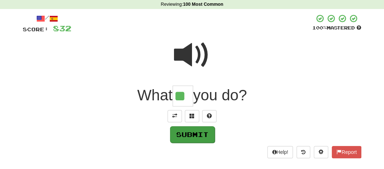
type input "**"
click at [196, 138] on button "Submit" at bounding box center [192, 135] width 45 height 17
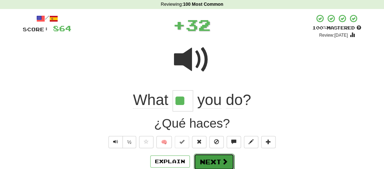
click at [211, 158] on button "Next" at bounding box center [214, 162] width 40 height 17
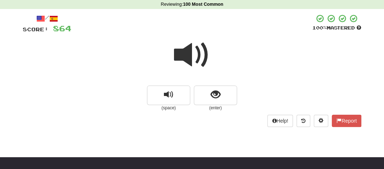
click at [191, 57] on span at bounding box center [192, 55] width 36 height 36
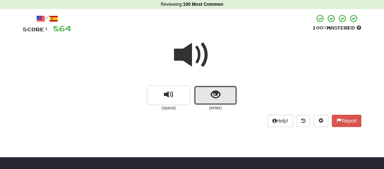
click at [206, 96] on button "show sentence" at bounding box center [215, 95] width 43 height 19
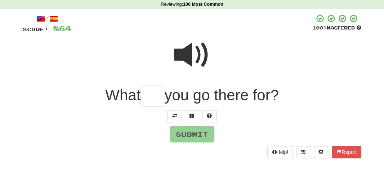
click at [158, 96] on input "text" at bounding box center [153, 96] width 24 height 21
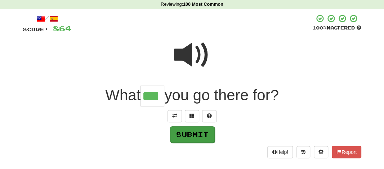
type input "***"
click at [182, 131] on button "Submit" at bounding box center [192, 135] width 45 height 17
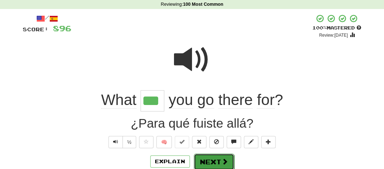
click at [202, 161] on button "Next" at bounding box center [214, 162] width 40 height 17
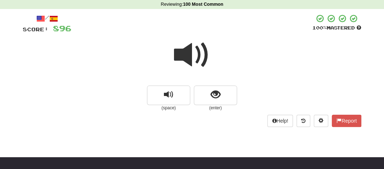
click at [194, 59] on span at bounding box center [192, 55] width 36 height 36
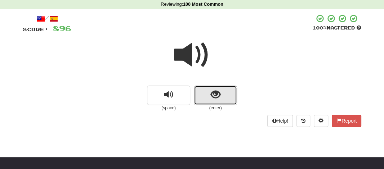
click at [207, 94] on button "show sentence" at bounding box center [215, 95] width 43 height 19
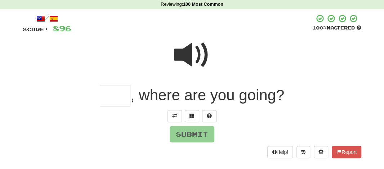
click at [181, 56] on span at bounding box center [192, 55] width 36 height 36
click at [112, 89] on input "text" at bounding box center [115, 96] width 31 height 21
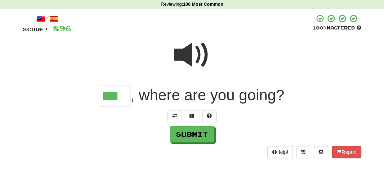
type input "***"
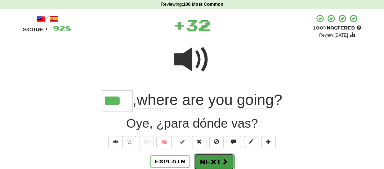
click at [210, 164] on button "Next" at bounding box center [214, 162] width 40 height 17
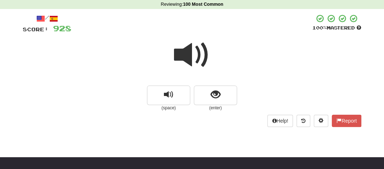
click at [188, 65] on span at bounding box center [192, 55] width 36 height 36
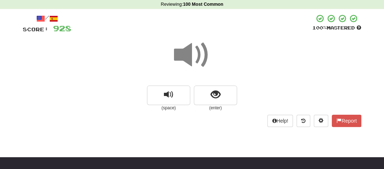
click at [188, 65] on span at bounding box center [192, 55] width 36 height 36
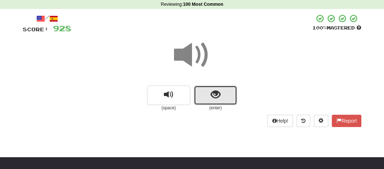
click at [202, 91] on button "show sentence" at bounding box center [215, 95] width 43 height 19
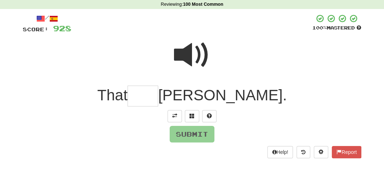
click at [158, 97] on input "text" at bounding box center [143, 96] width 31 height 21
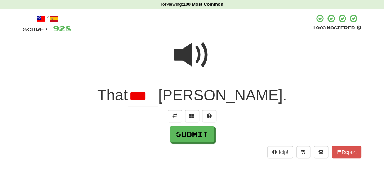
scroll to position [0, 0]
type input "***"
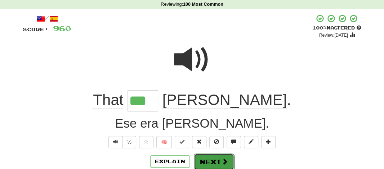
click at [213, 162] on button "Next" at bounding box center [214, 162] width 40 height 17
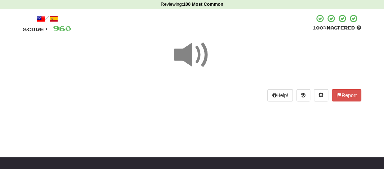
click at [190, 60] on span at bounding box center [192, 55] width 36 height 36
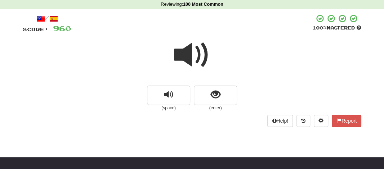
click at [190, 60] on span at bounding box center [192, 55] width 36 height 36
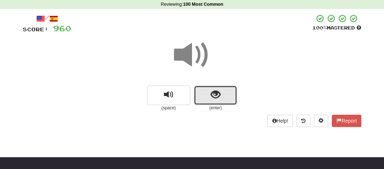
click at [200, 102] on button "show sentence" at bounding box center [215, 95] width 43 height 19
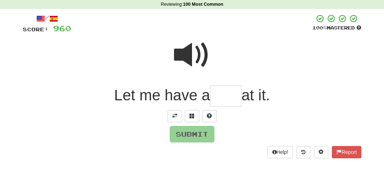
click at [217, 98] on input "text" at bounding box center [225, 96] width 31 height 21
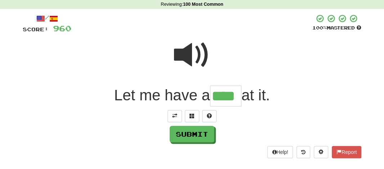
type input "****"
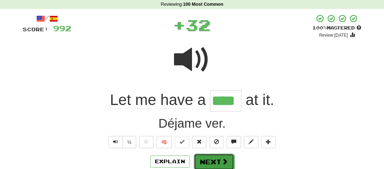
click at [203, 166] on button "Next" at bounding box center [214, 162] width 40 height 17
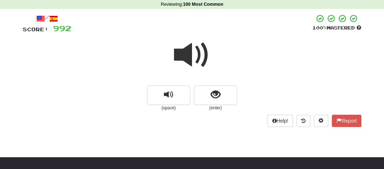
click at [186, 61] on span at bounding box center [192, 55] width 36 height 36
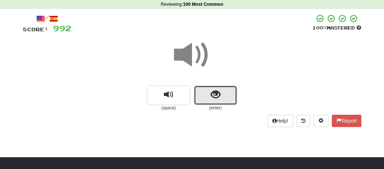
click at [204, 96] on button "show sentence" at bounding box center [215, 95] width 43 height 19
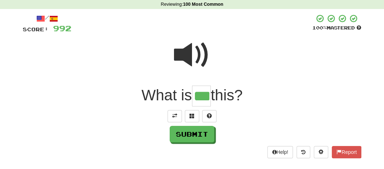
type input "***"
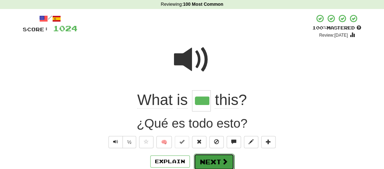
click at [206, 159] on button "Next" at bounding box center [214, 162] width 40 height 17
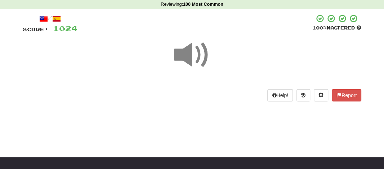
click at [186, 53] on span at bounding box center [192, 55] width 36 height 36
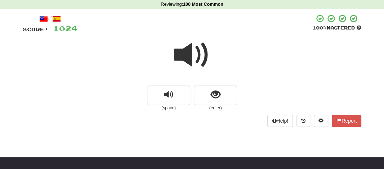
click at [186, 53] on span at bounding box center [192, 55] width 36 height 36
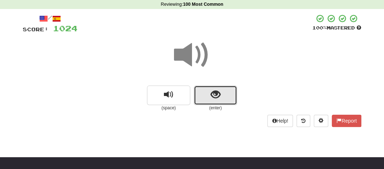
click at [200, 88] on button "show sentence" at bounding box center [215, 95] width 43 height 19
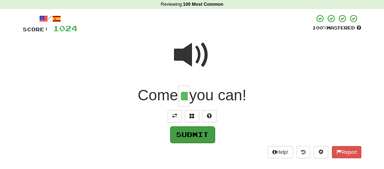
type input "**"
click at [194, 131] on button "Submit" at bounding box center [192, 135] width 45 height 17
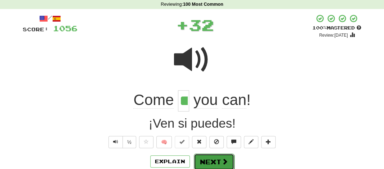
click at [204, 155] on button "Next" at bounding box center [214, 162] width 40 height 17
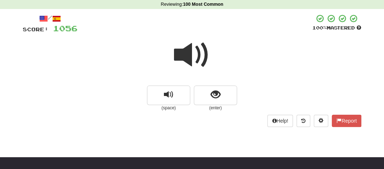
click at [190, 53] on span at bounding box center [192, 55] width 36 height 36
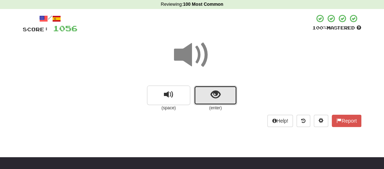
click at [197, 91] on button "show sentence" at bounding box center [215, 95] width 43 height 19
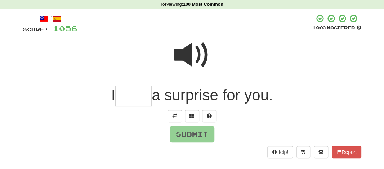
click at [141, 96] on input "text" at bounding box center [133, 96] width 36 height 21
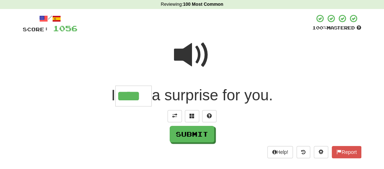
type input "****"
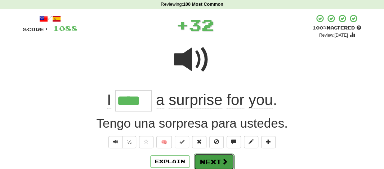
click at [212, 157] on button "Next" at bounding box center [214, 162] width 40 height 17
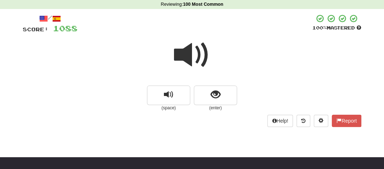
click at [179, 55] on span at bounding box center [192, 55] width 36 height 36
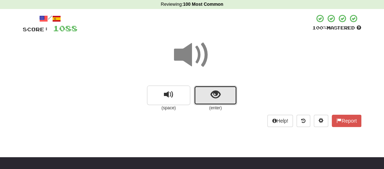
click at [211, 96] on span "show sentence" at bounding box center [216, 95] width 10 height 10
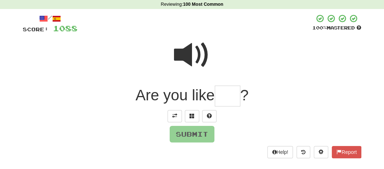
click at [224, 97] on input "text" at bounding box center [228, 96] width 26 height 21
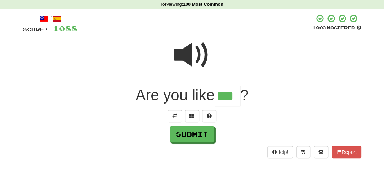
type input "***"
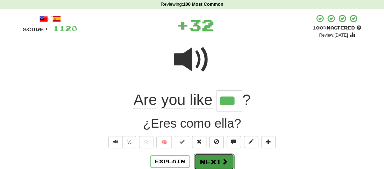
click at [215, 160] on button "Next" at bounding box center [214, 162] width 40 height 17
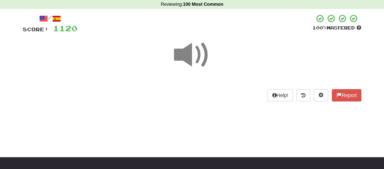
click at [185, 59] on span at bounding box center [192, 55] width 36 height 36
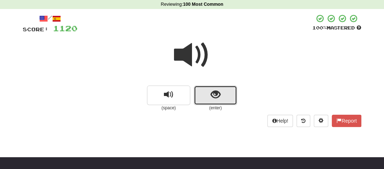
click at [202, 94] on button "show sentence" at bounding box center [215, 95] width 43 height 19
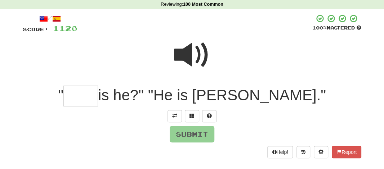
type input "*"
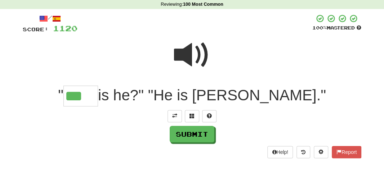
type input "***"
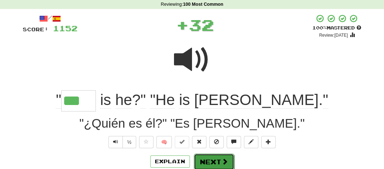
click at [211, 154] on button "Next" at bounding box center [214, 162] width 40 height 17
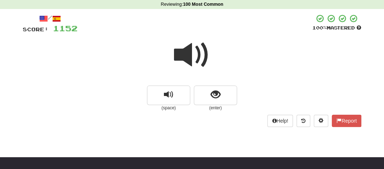
click at [181, 58] on span at bounding box center [192, 55] width 36 height 36
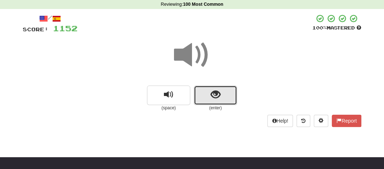
click at [212, 96] on span "show sentence" at bounding box center [216, 95] width 10 height 10
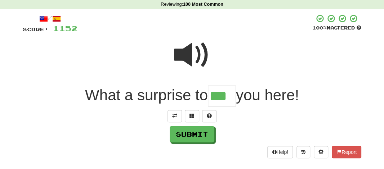
type input "***"
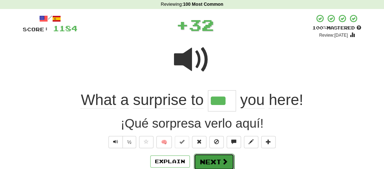
click at [214, 158] on button "Next" at bounding box center [214, 162] width 40 height 17
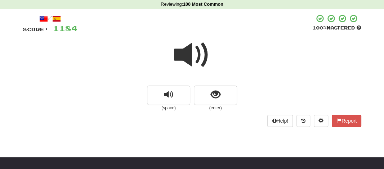
click at [184, 53] on span at bounding box center [192, 55] width 36 height 36
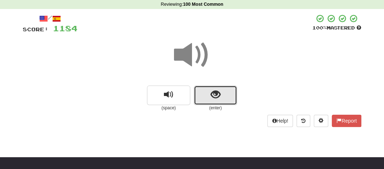
click at [209, 100] on button "show sentence" at bounding box center [215, 95] width 43 height 19
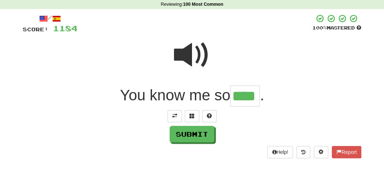
type input "****"
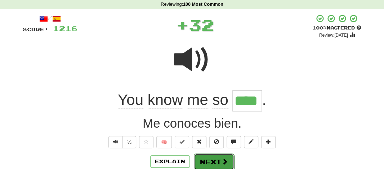
click at [206, 158] on button "Next" at bounding box center [214, 162] width 40 height 17
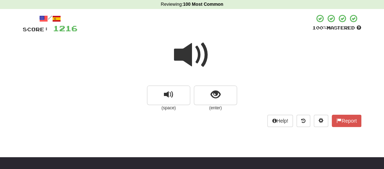
click at [182, 53] on span at bounding box center [192, 55] width 36 height 36
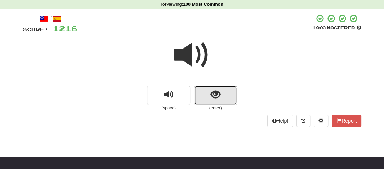
click at [207, 90] on button "show sentence" at bounding box center [215, 95] width 43 height 19
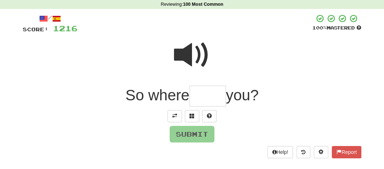
click at [205, 102] on input "text" at bounding box center [208, 96] width 36 height 21
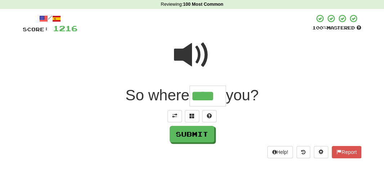
type input "****"
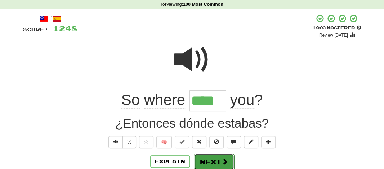
click at [211, 157] on button "Next" at bounding box center [214, 162] width 40 height 17
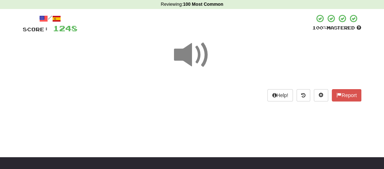
click at [188, 63] on span at bounding box center [192, 55] width 36 height 36
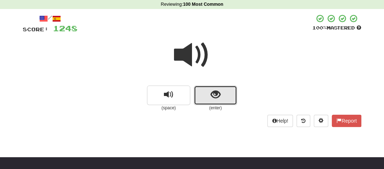
click at [204, 91] on button "show sentence" at bounding box center [215, 95] width 43 height 19
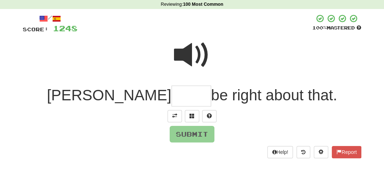
click at [172, 96] on input "text" at bounding box center [192, 96] width 40 height 21
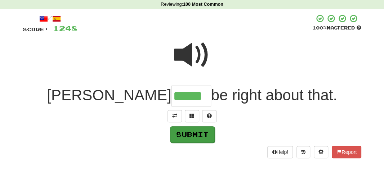
type input "*****"
click at [191, 127] on button "Submit" at bounding box center [192, 135] width 45 height 17
